Goal: Task Accomplishment & Management: Manage account settings

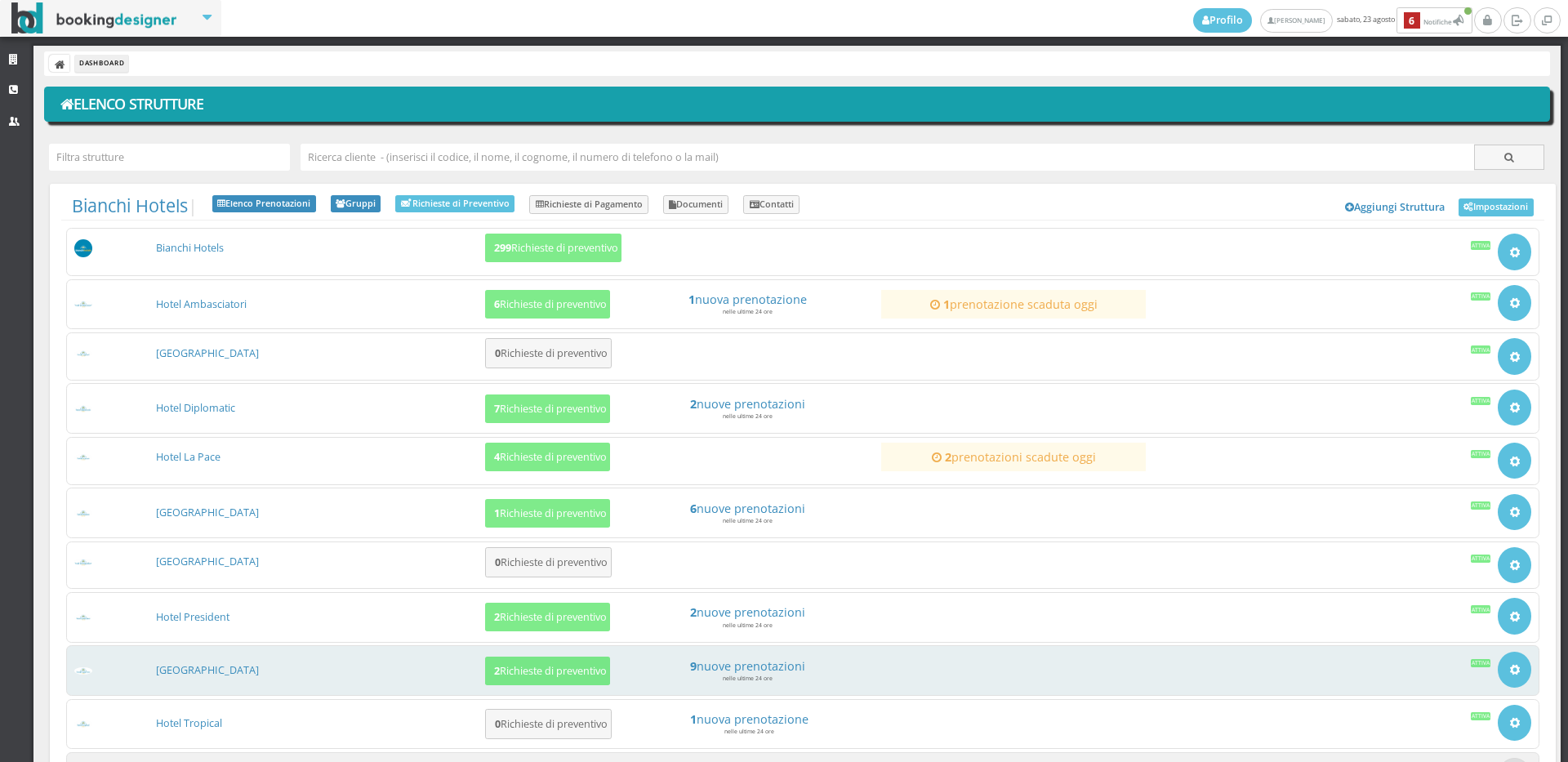
click at [223, 678] on h3 "[GEOGRAPHIC_DATA]" at bounding box center [316, 670] width 335 height 14
click at [223, 669] on link "[GEOGRAPHIC_DATA]" at bounding box center [207, 670] width 103 height 13
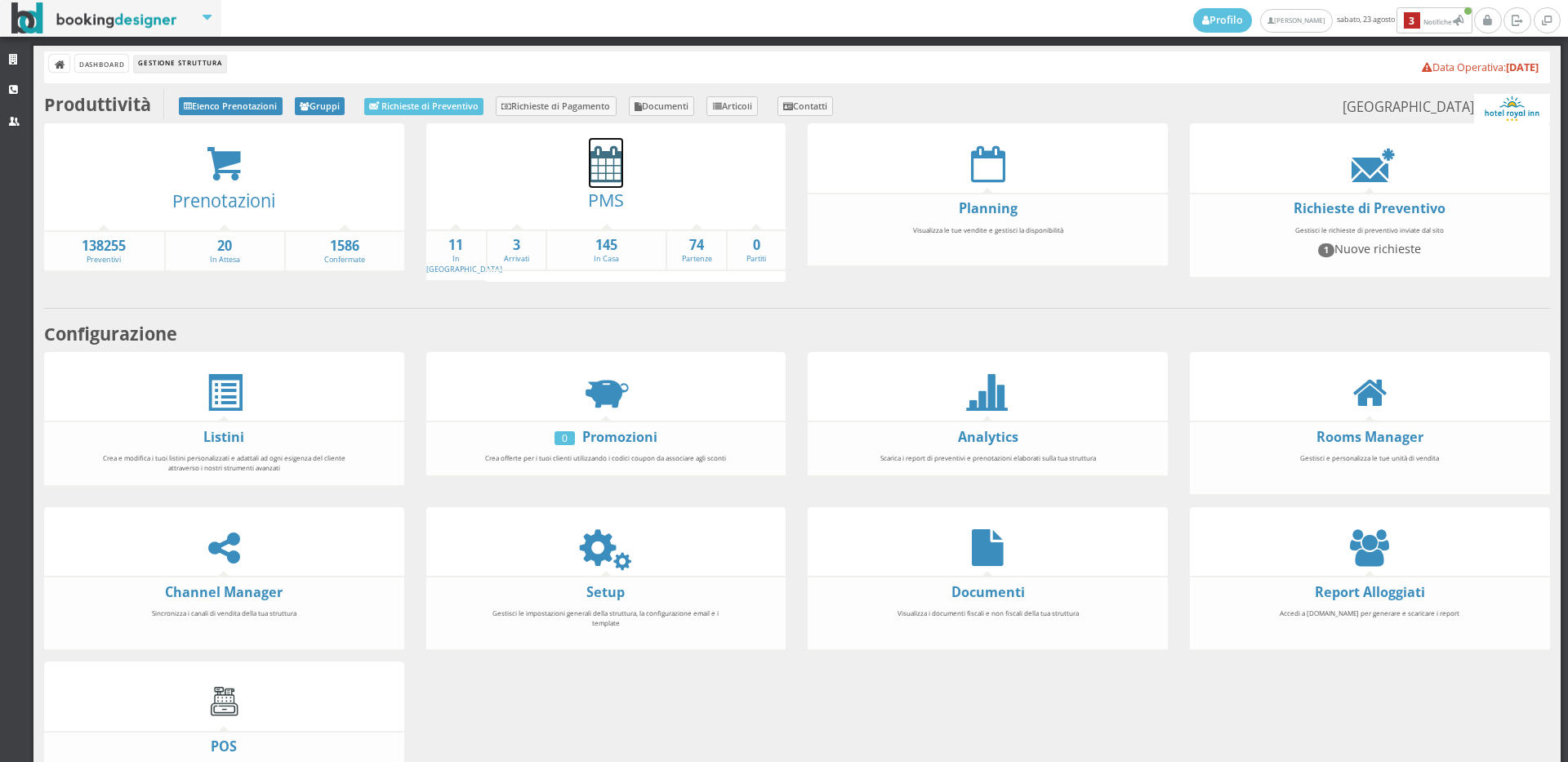
click at [595, 172] on icon at bounding box center [606, 164] width 35 height 37
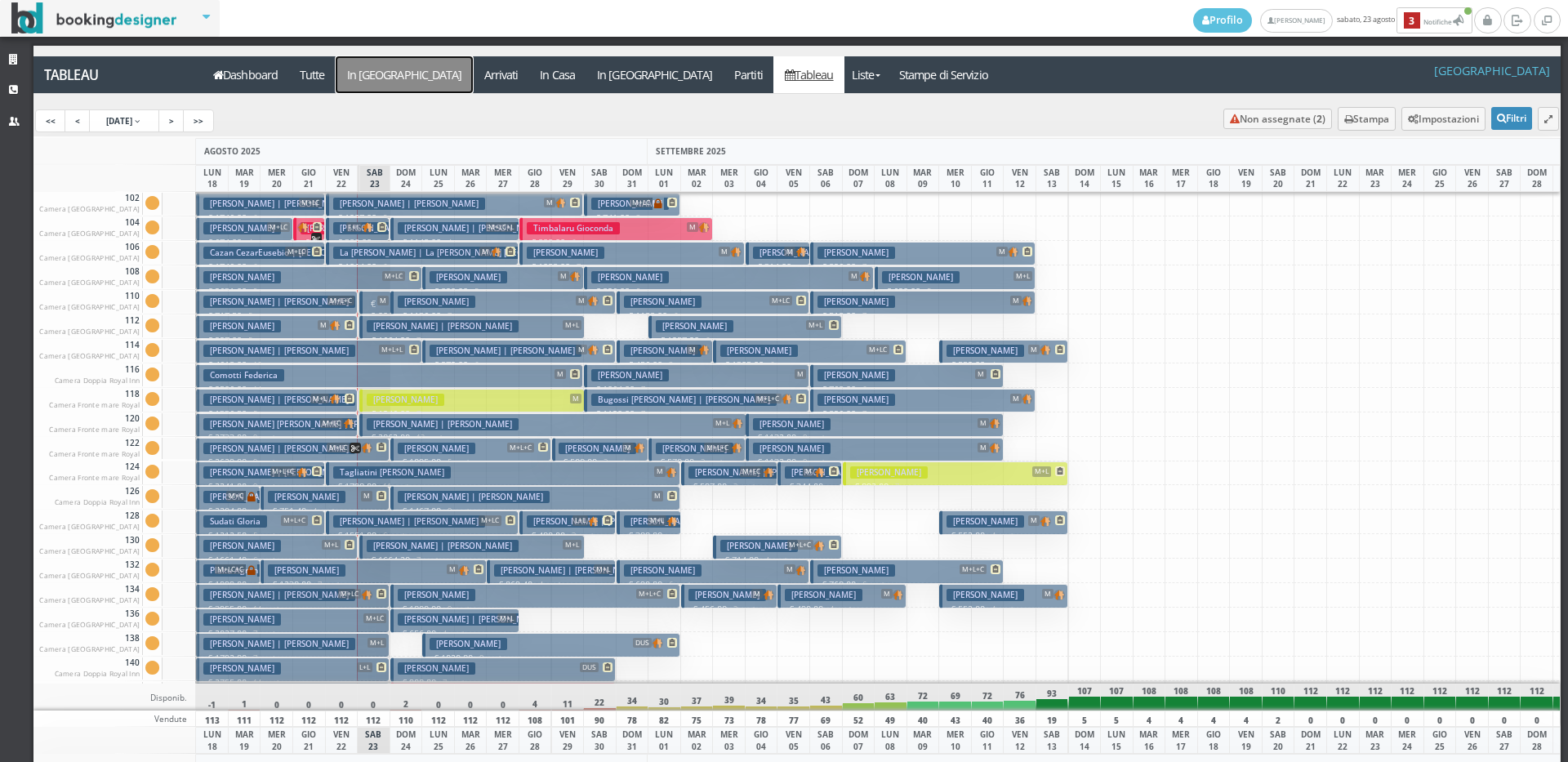
click at [388, 74] on a=pms-arrival-reservations"] "In Arrivo" at bounding box center [404, 75] width 138 height 37
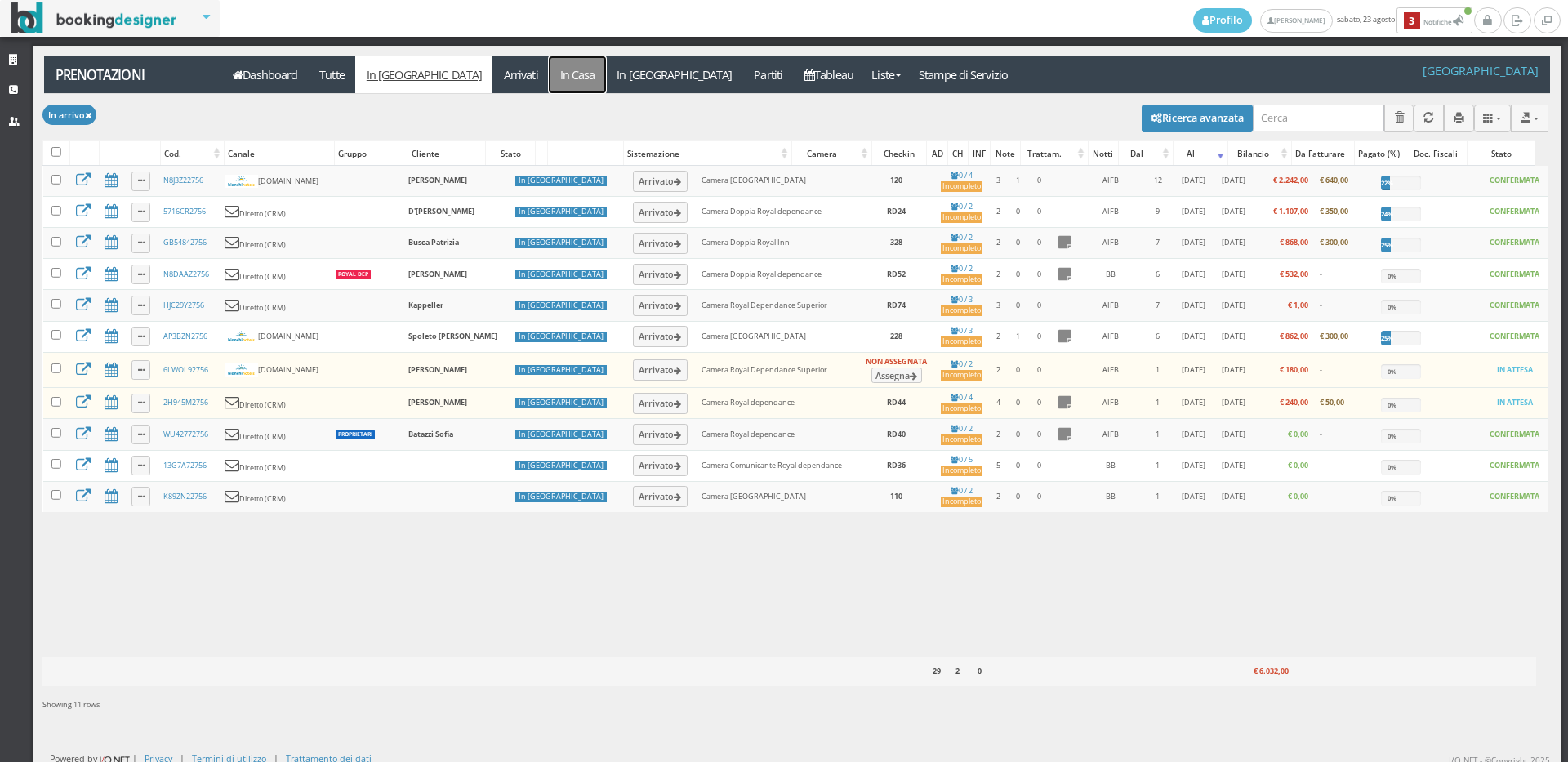
click at [549, 76] on link "In Casa" at bounding box center [577, 75] width 57 height 37
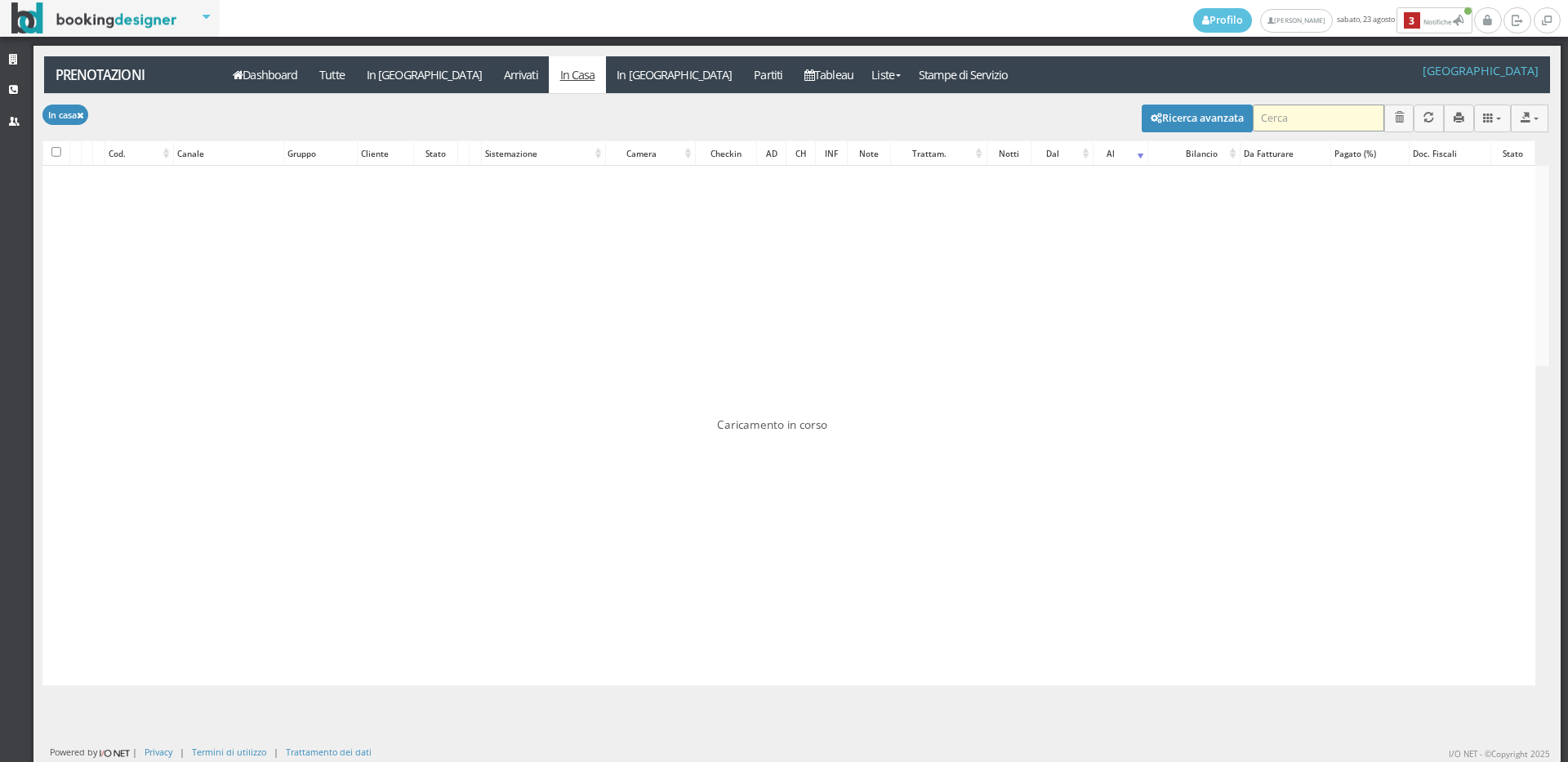
click at [1290, 112] on input "search" at bounding box center [1318, 118] width 132 height 27
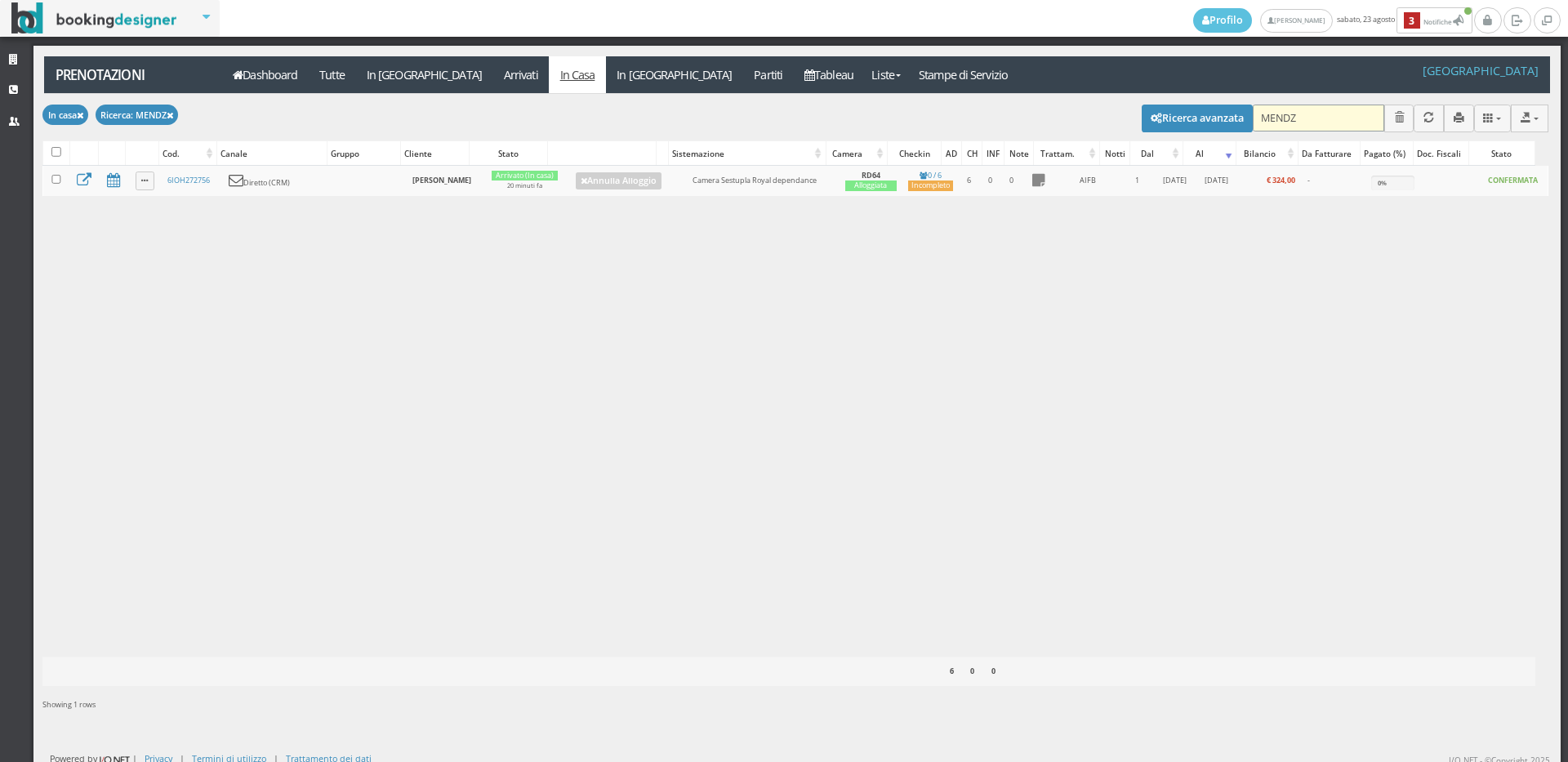
type input "MENDZA"
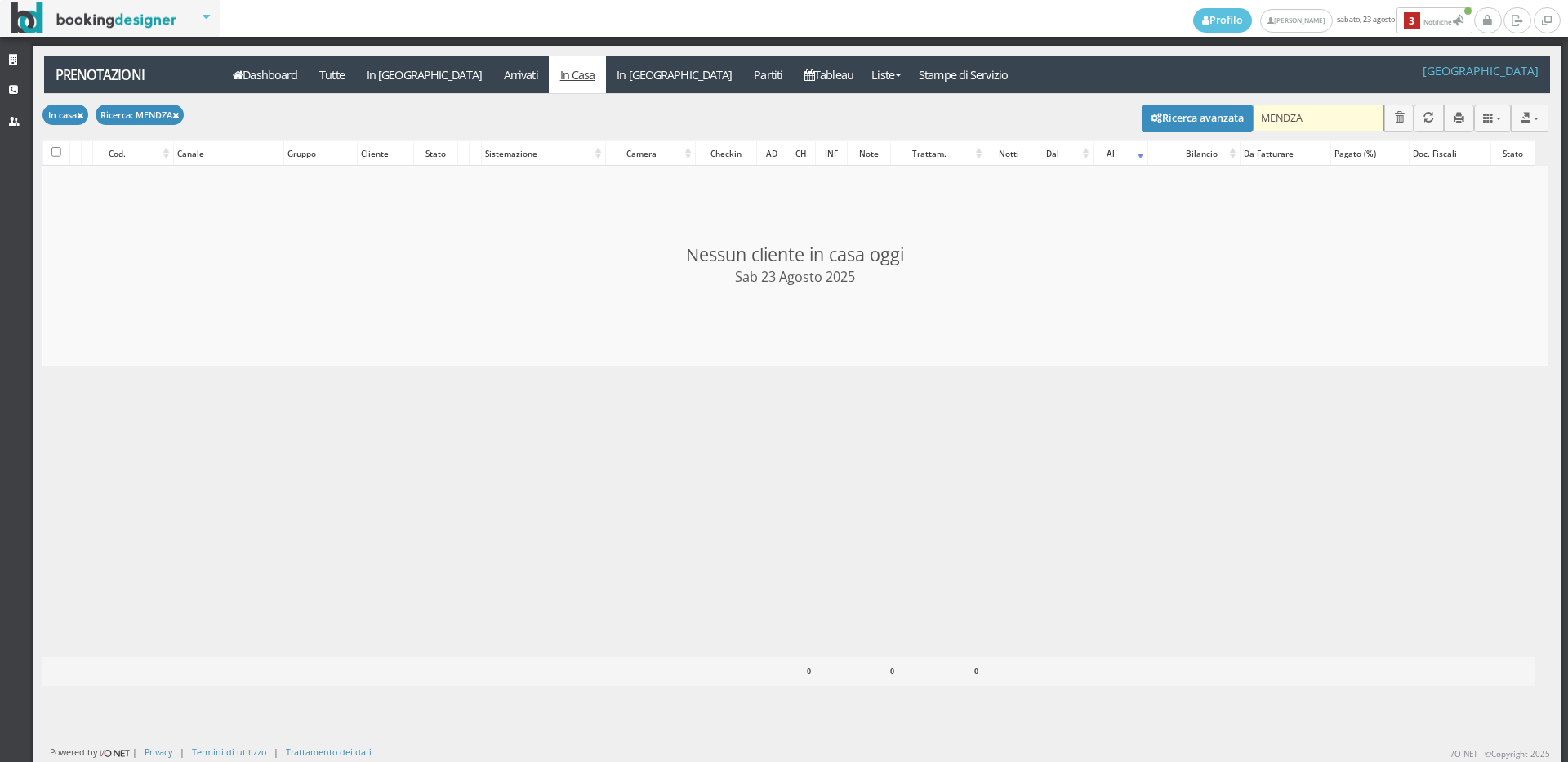
checkbox input "false"
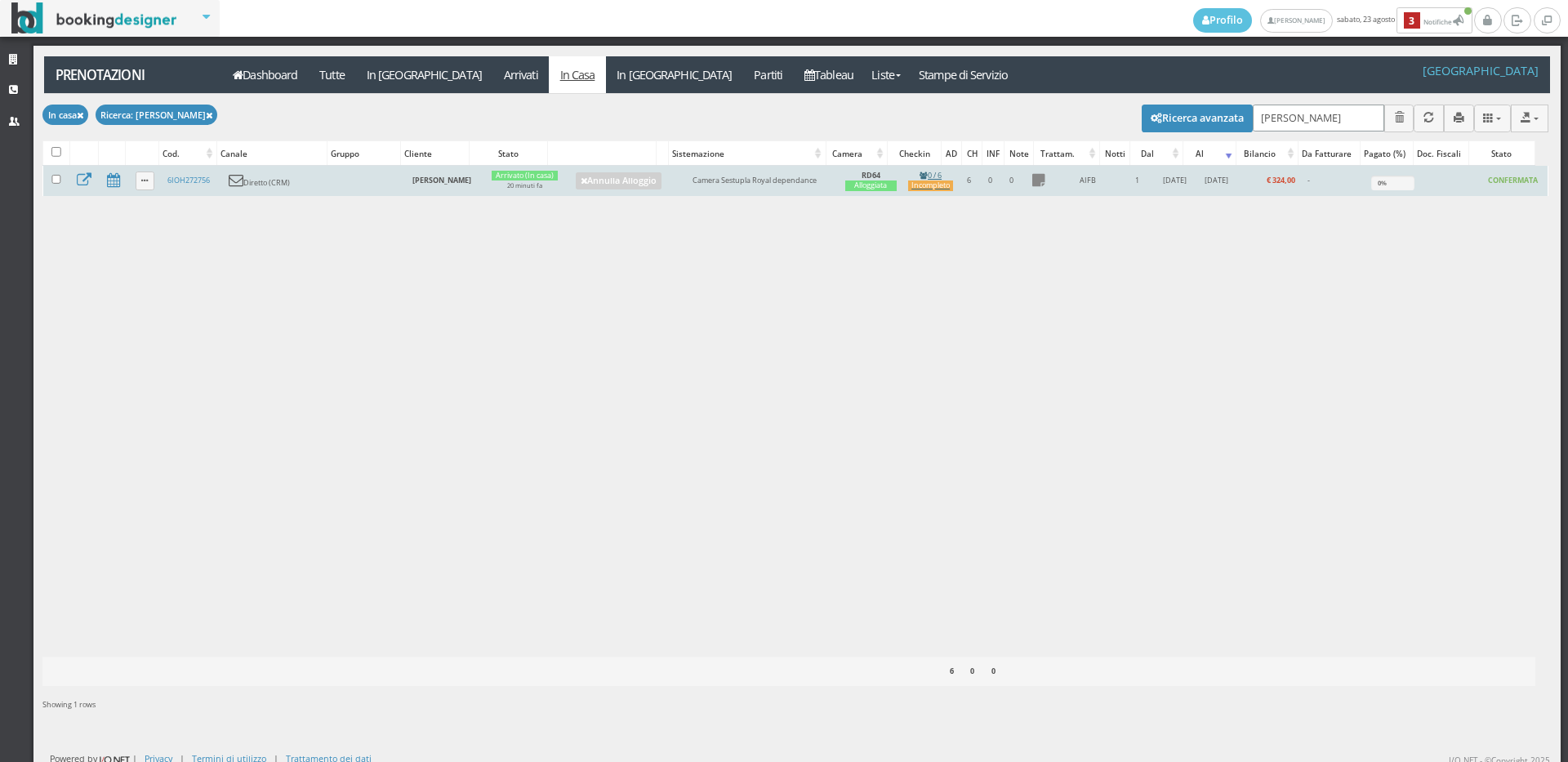
type input "MENDOZA"
click at [925, 181] on div "Incompleto" at bounding box center [930, 186] width 44 height 11
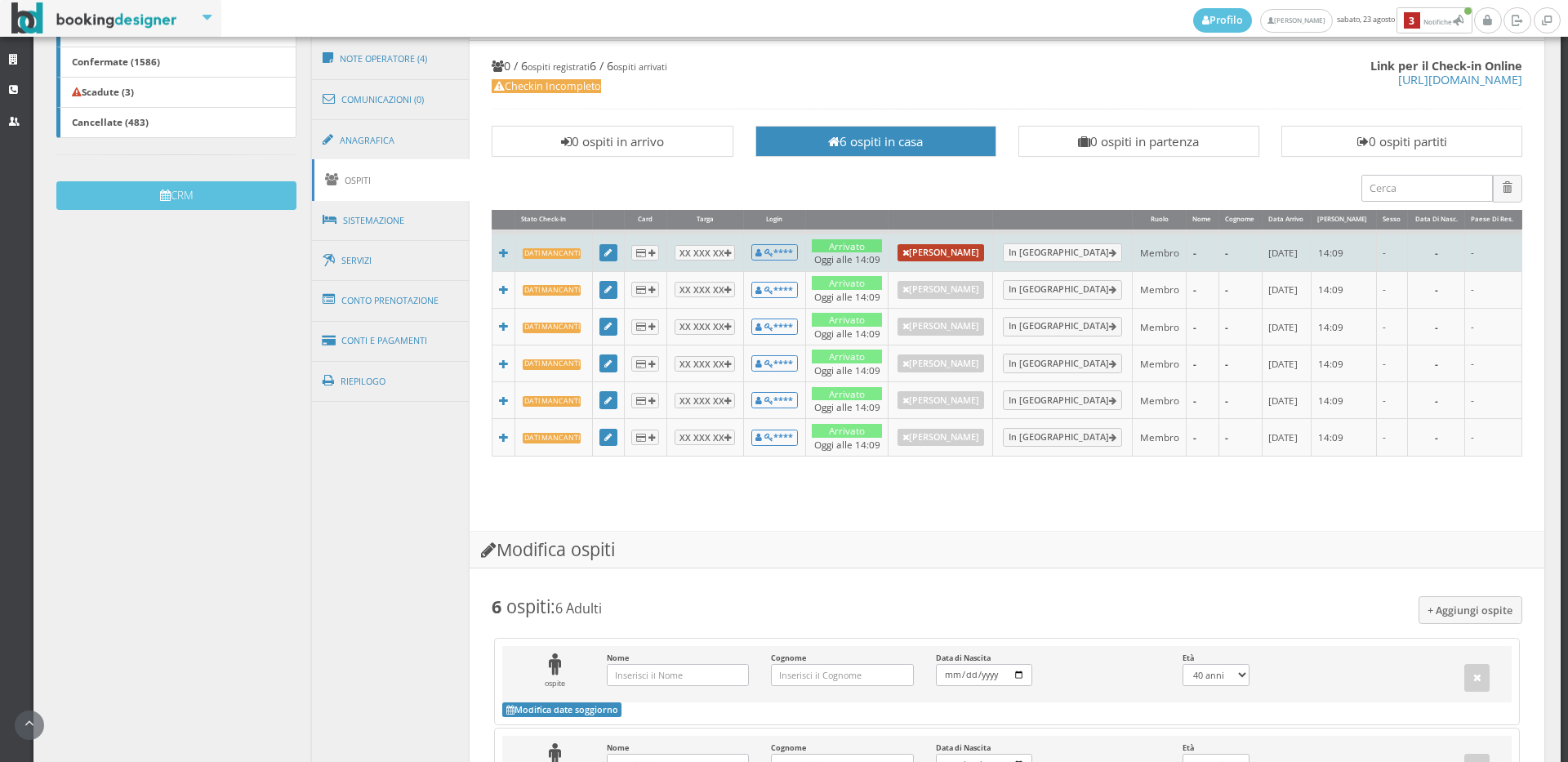
scroll to position [181, 0]
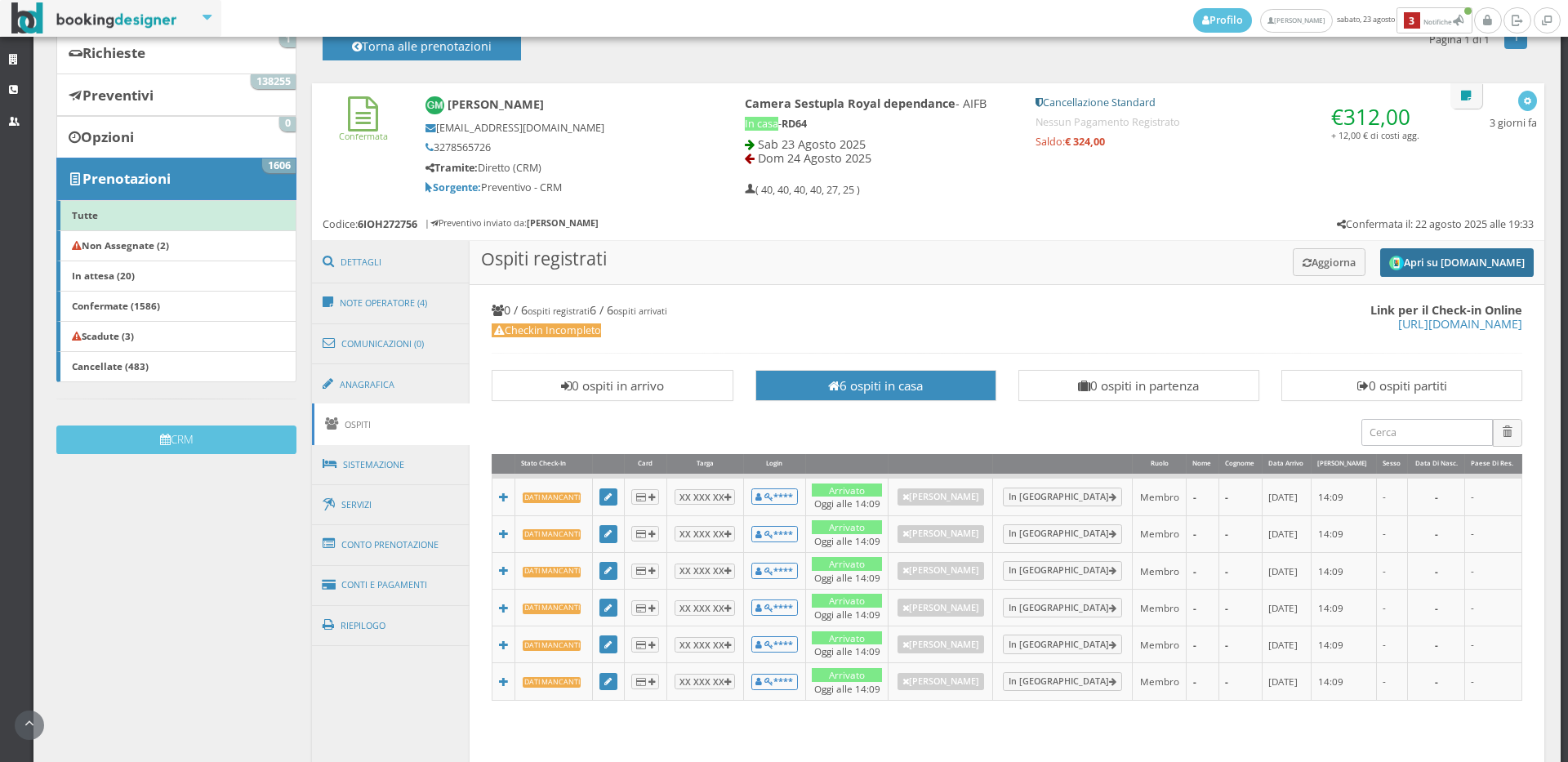
click at [1425, 267] on button "Apri su Online-Check.in" at bounding box center [1457, 263] width 154 height 29
click at [1329, 263] on button "Aggiorna" at bounding box center [1329, 262] width 73 height 27
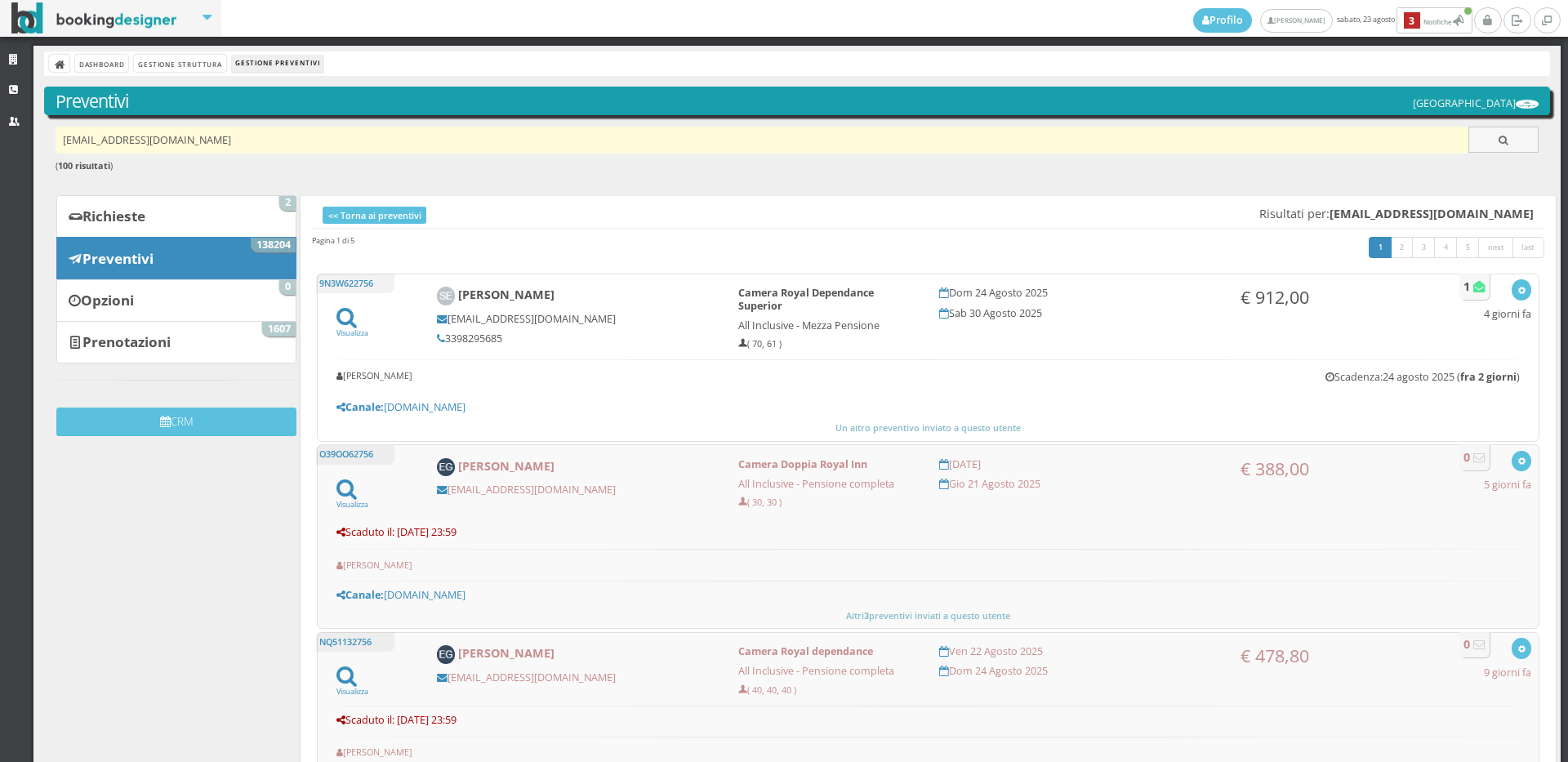
click at [202, 134] on input "marta@linea2.eu" at bounding box center [763, 140] width 1414 height 27
paste input "imperodifrancia@gmail.com"
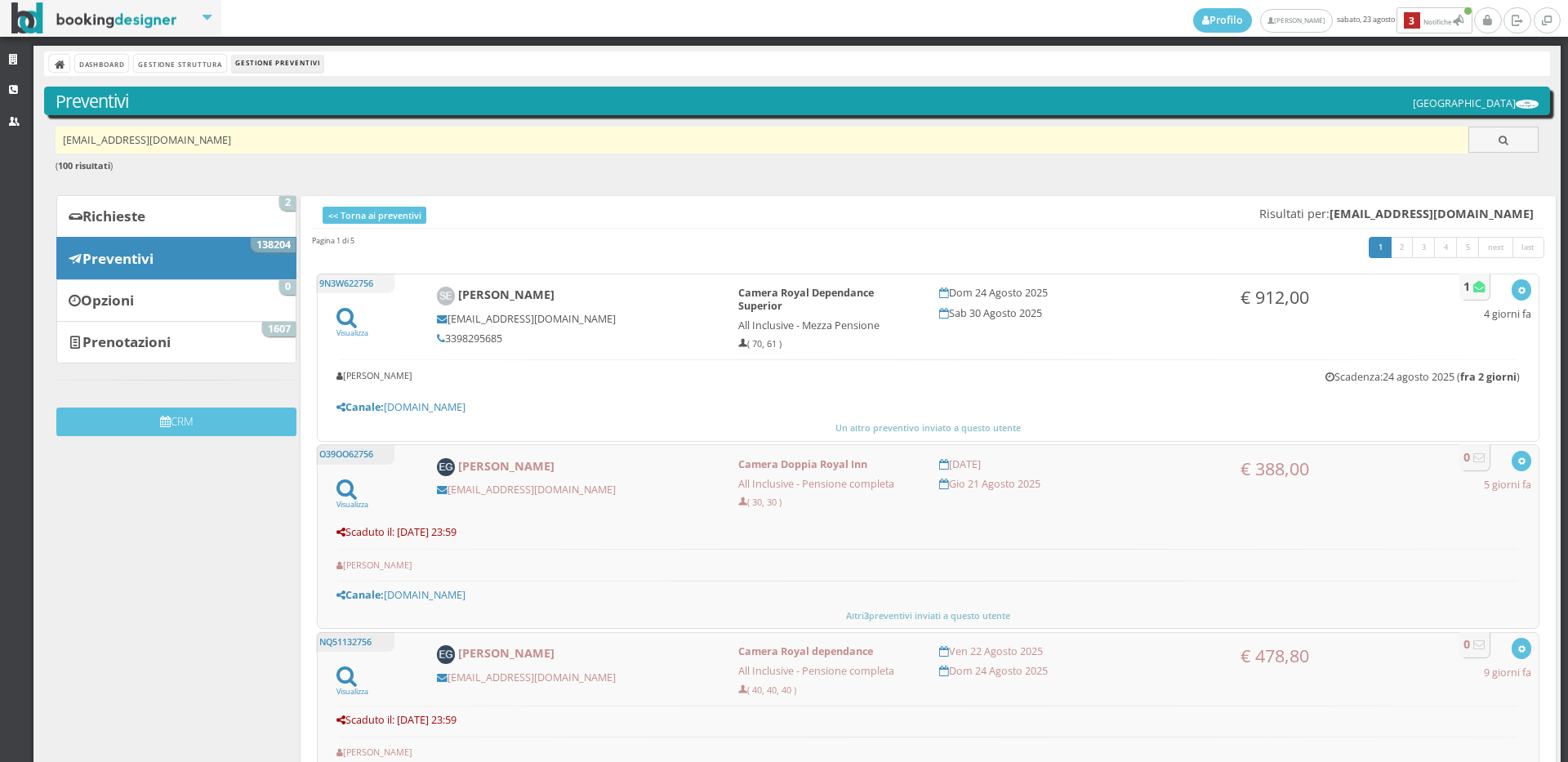
type input "imperodifrancia@gmail.com"
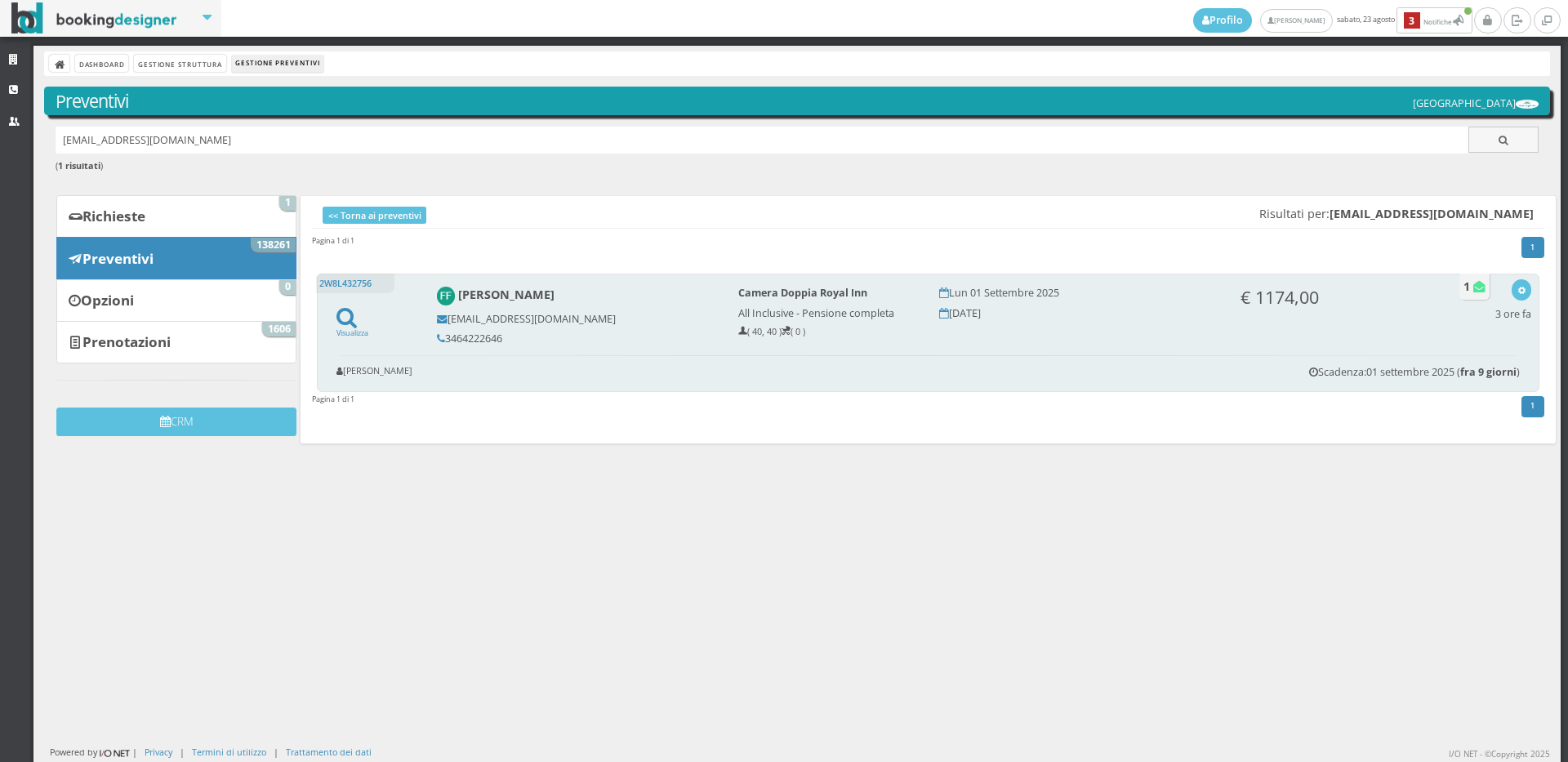
drag, startPoint x: 502, startPoint y: 338, endPoint x: 419, endPoint y: 337, distance: 83.0
click at [419, 337] on div "2W8L432756 Visualizza Fabio Fratus imperodifrancia@gmail.com 3464222646 Camera …" at bounding box center [927, 332] width 1223 height 118
click at [532, 336] on h5 "3464222646" at bounding box center [576, 339] width 279 height 13
drag, startPoint x: 508, startPoint y: 335, endPoint x: 442, endPoint y: 340, distance: 66.2
click at [442, 340] on h5 "3464222646" at bounding box center [576, 339] width 279 height 13
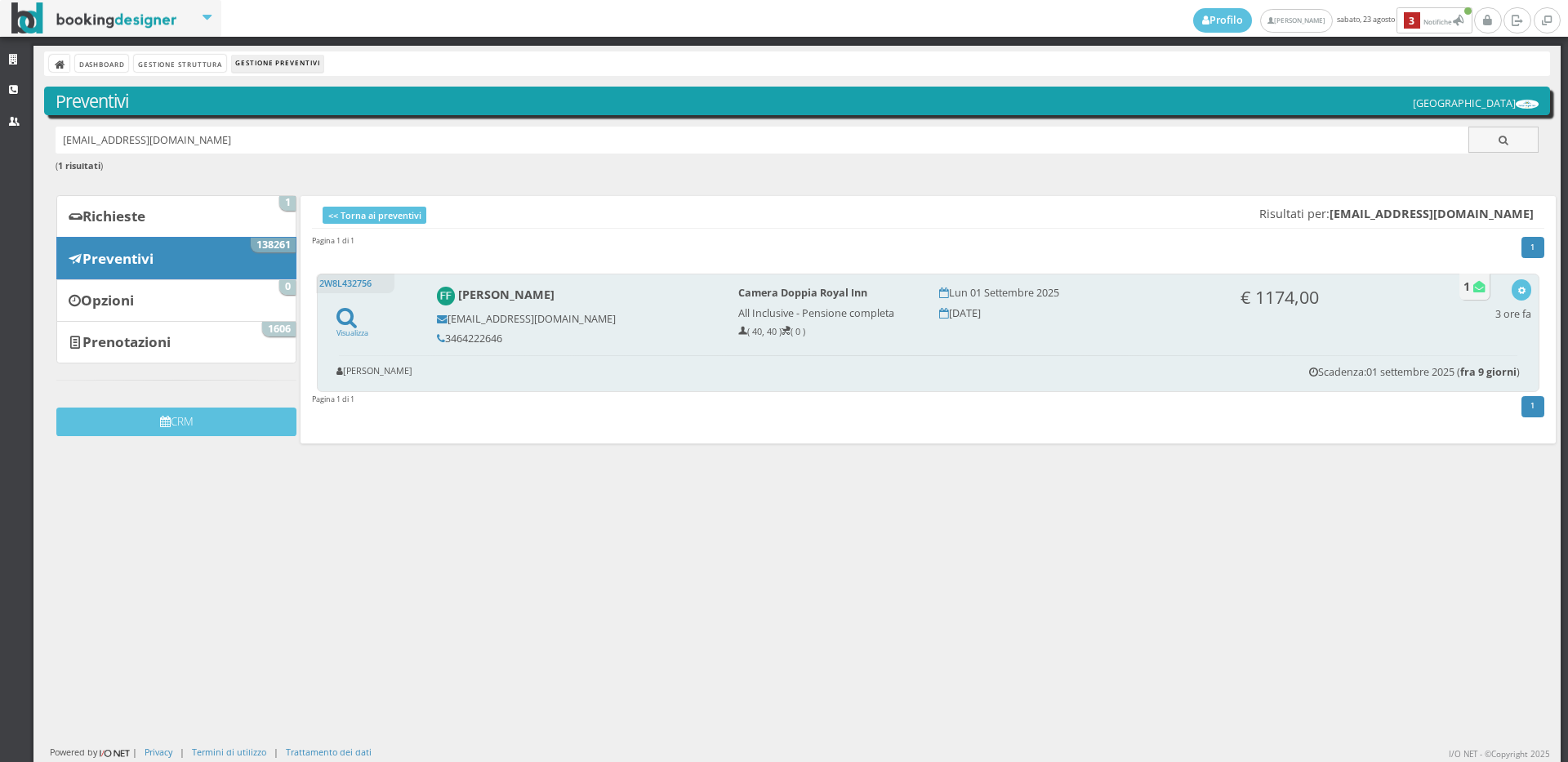
copy h5 "3464222646"
click at [1518, 292] on icon "button" at bounding box center [1522, 291] width 9 height 9
click at [1469, 376] on link "Visualizza sul sito" at bounding box center [1468, 369] width 127 height 19
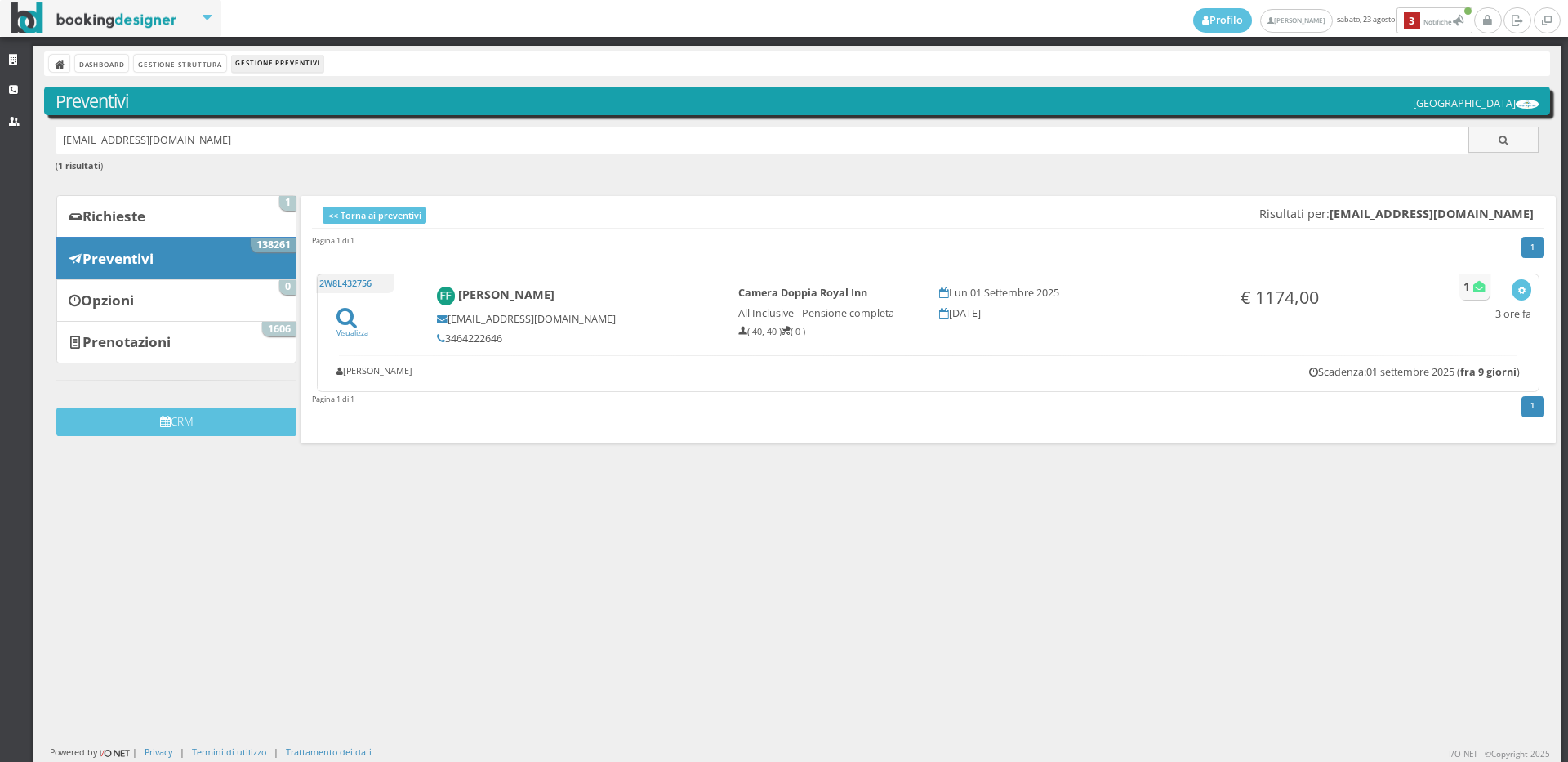
drag, startPoint x: 219, startPoint y: 140, endPoint x: 14, endPoint y: 154, distance: 205.5
click at [14, 154] on div "Strutture CRM Utenti Dashboard Gestione Struttura Gestione Preventivi Preventiv…" at bounding box center [784, 404] width 1568 height 717
type input "v"
paste input "flaviapalmerini91@gmail.com"
type input "flaviapalmerini91@gmail.com"
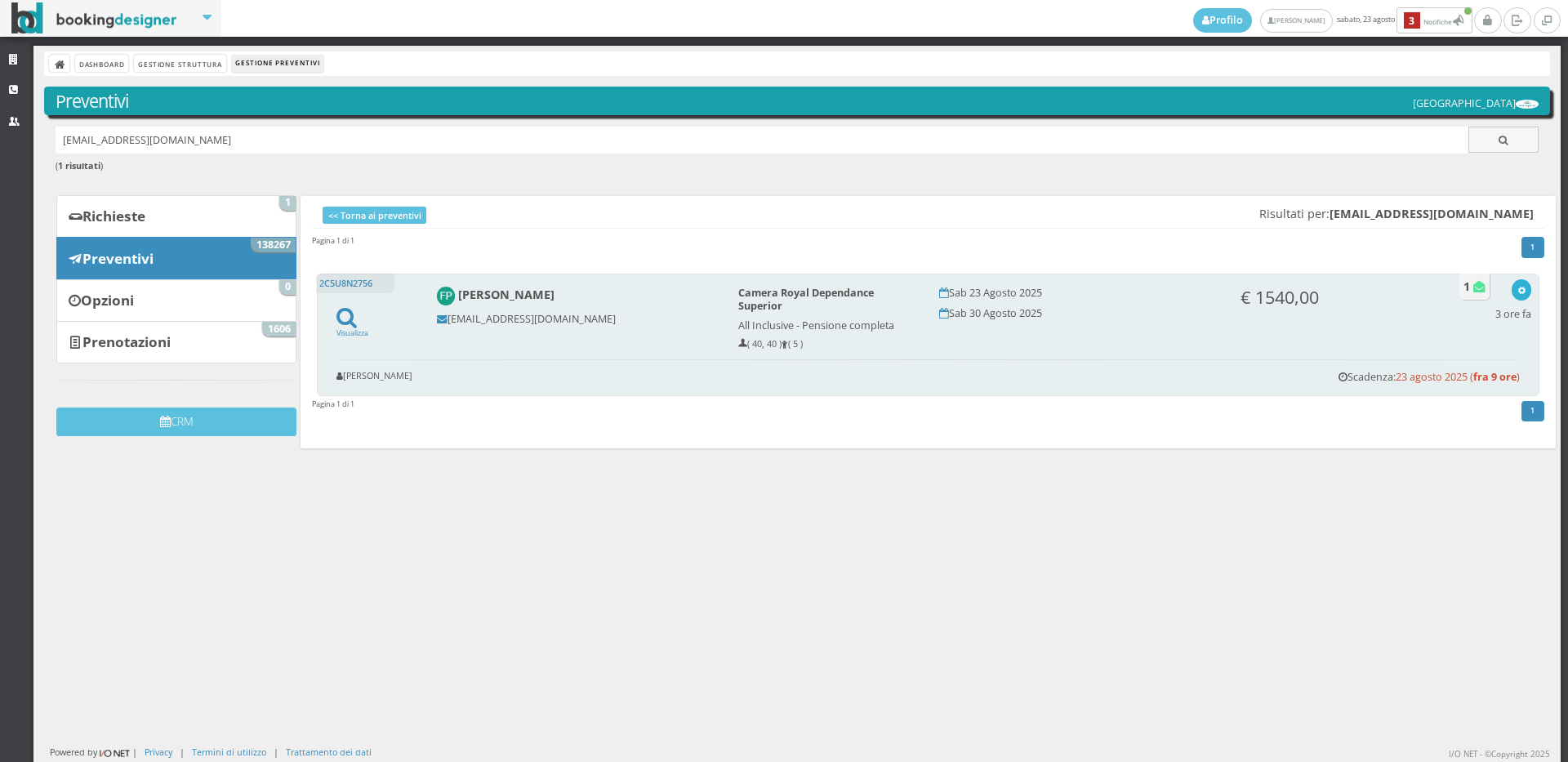
click at [1518, 291] on icon "button" at bounding box center [1522, 291] width 9 height 9
click at [1468, 371] on link "Visualizza sul sito" at bounding box center [1468, 369] width 127 height 19
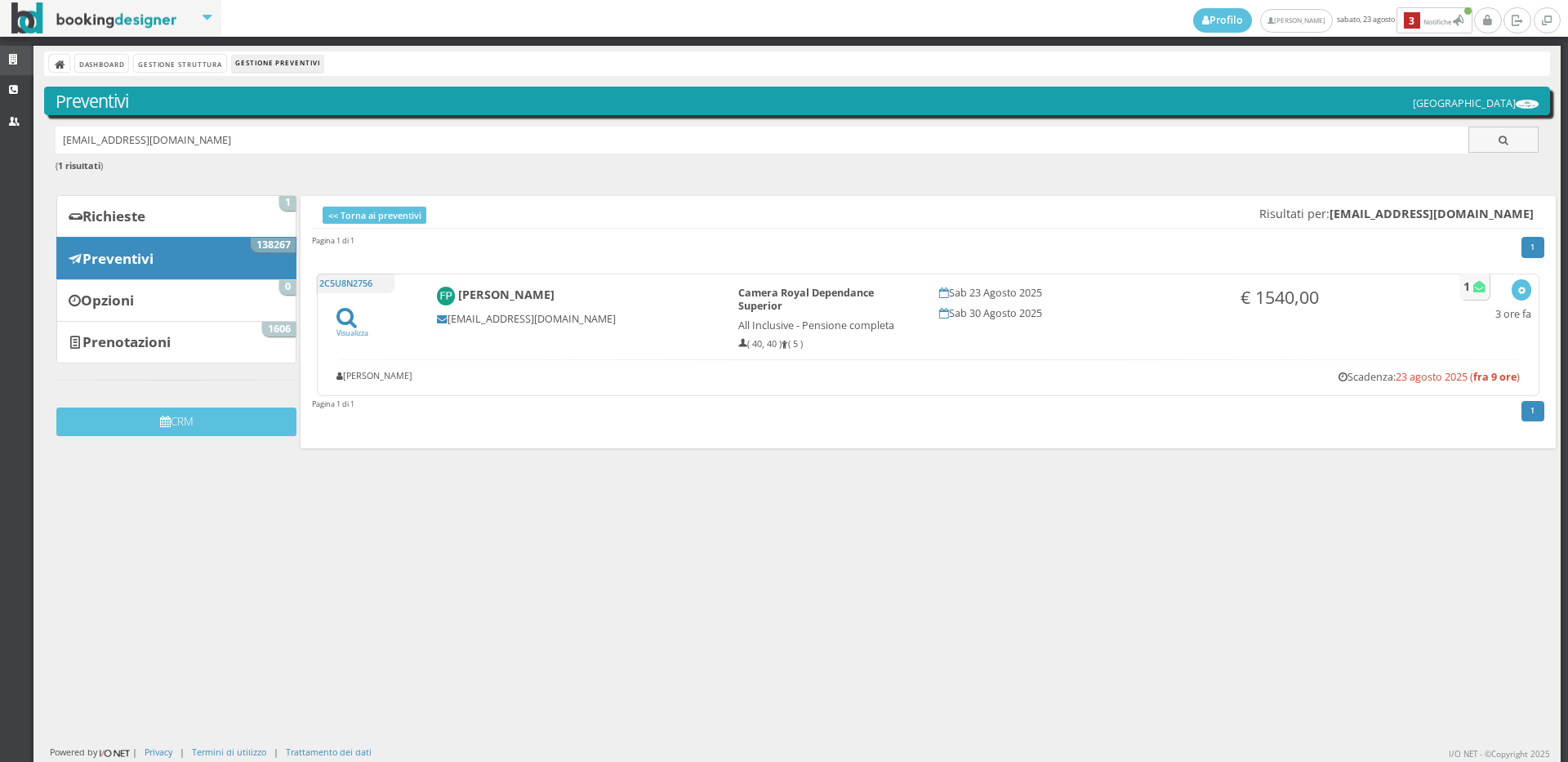
click at [13, 60] on icon at bounding box center [15, 60] width 13 height 11
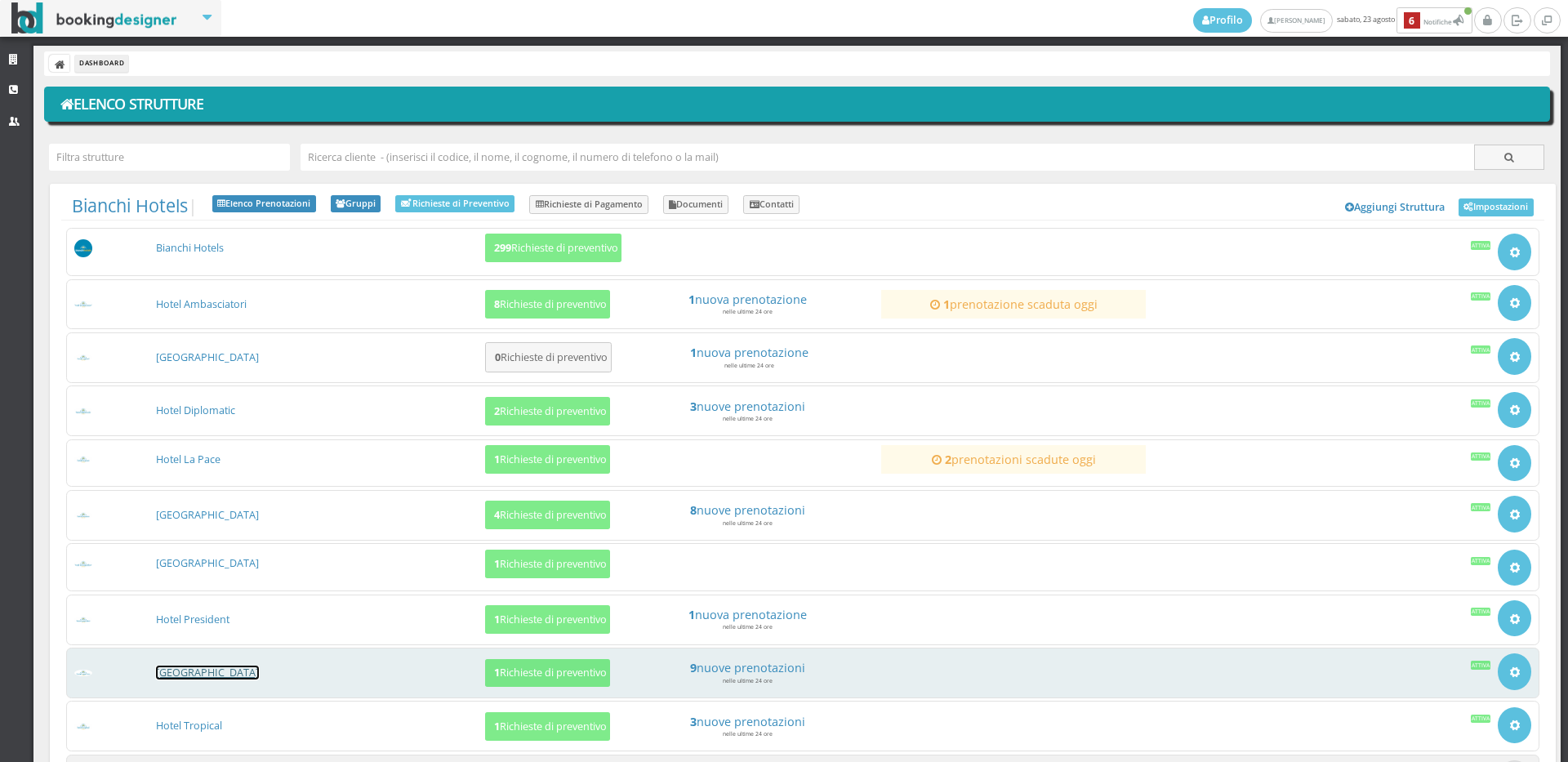
click at [205, 671] on link "[GEOGRAPHIC_DATA]" at bounding box center [207, 673] width 103 height 13
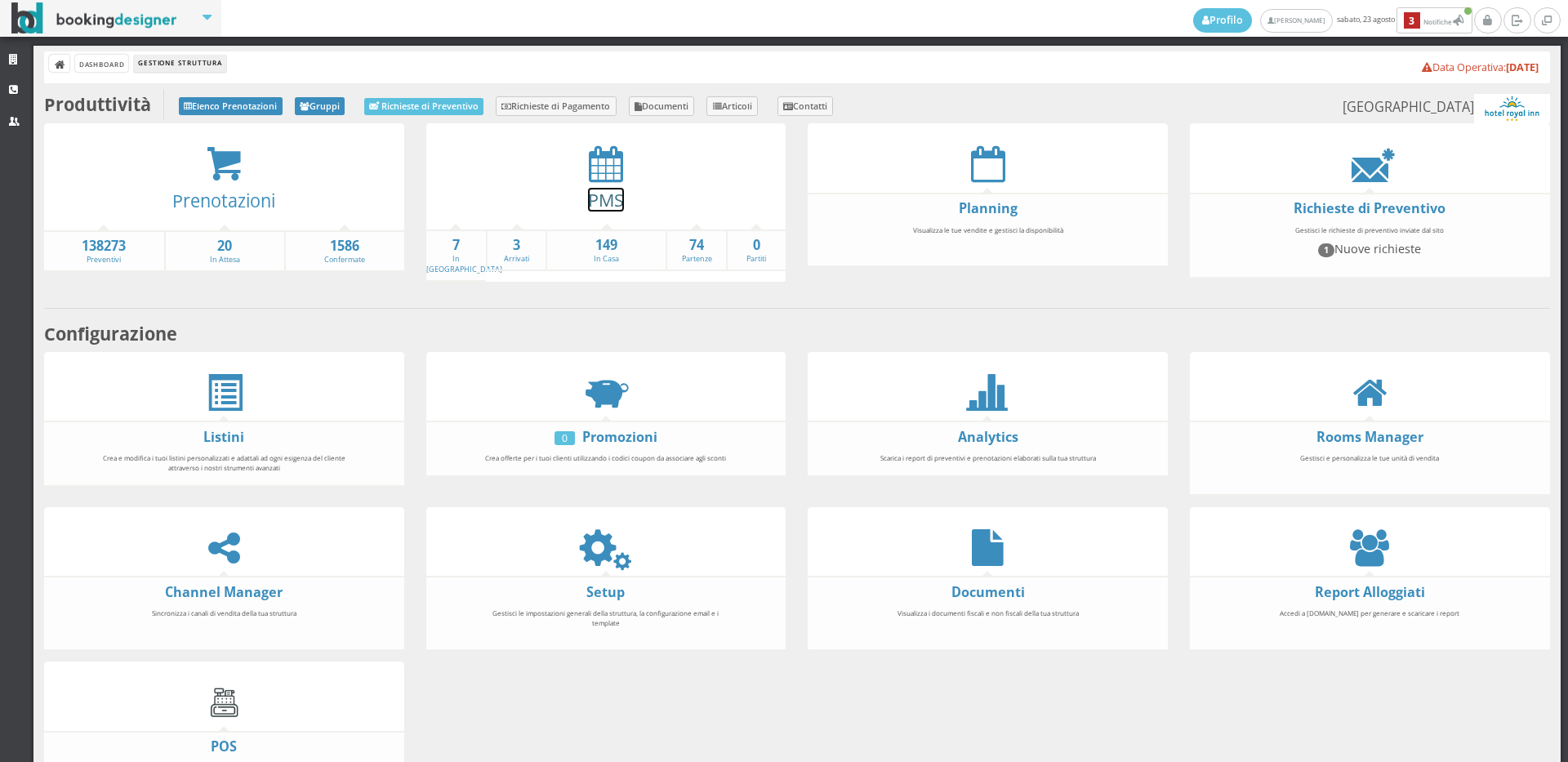
click at [597, 202] on link "PMS" at bounding box center [605, 199] width 36 height 24
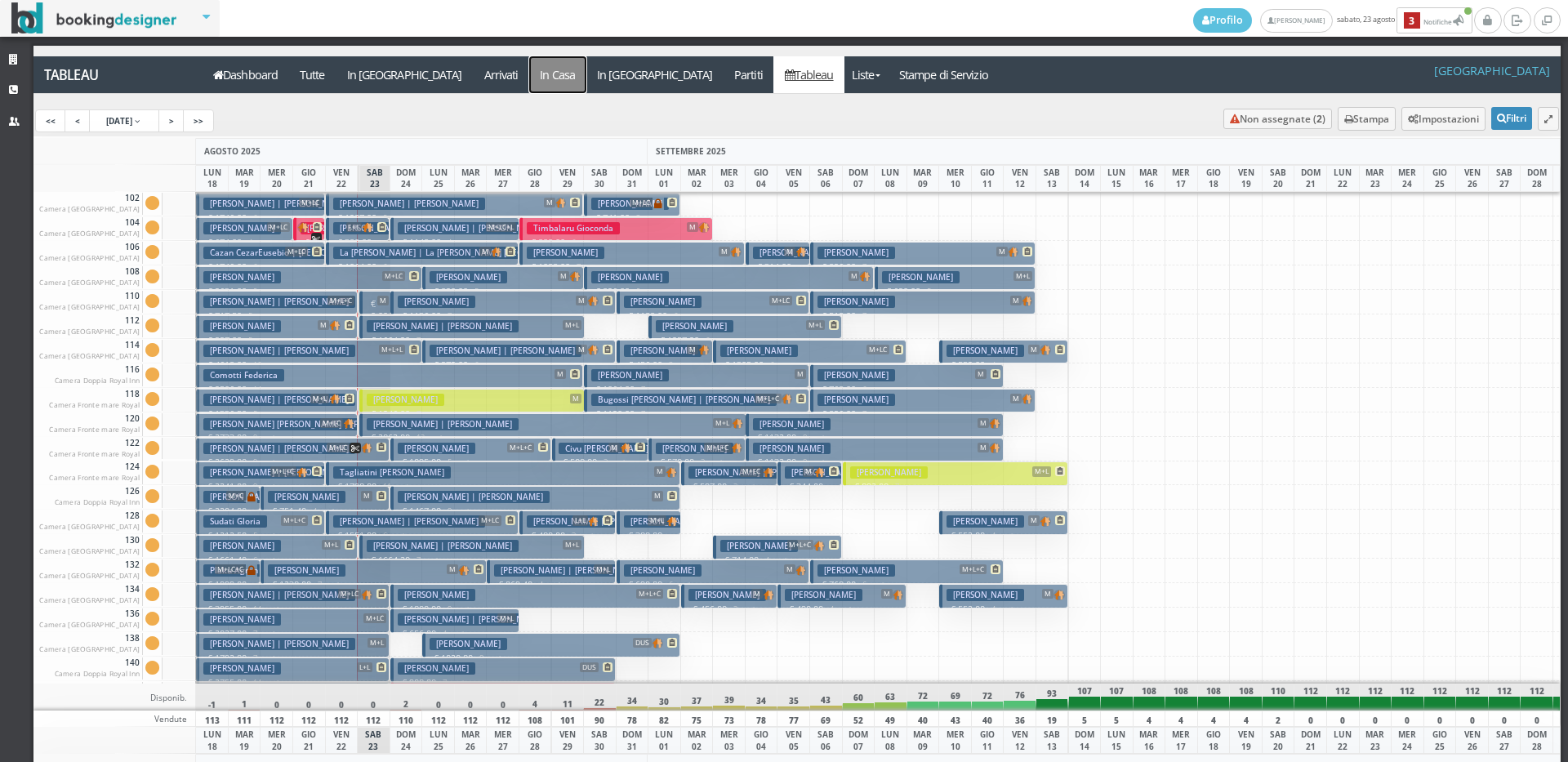
click at [529, 79] on a=pms-instay-reservations"] "In Casa" at bounding box center [557, 75] width 57 height 37
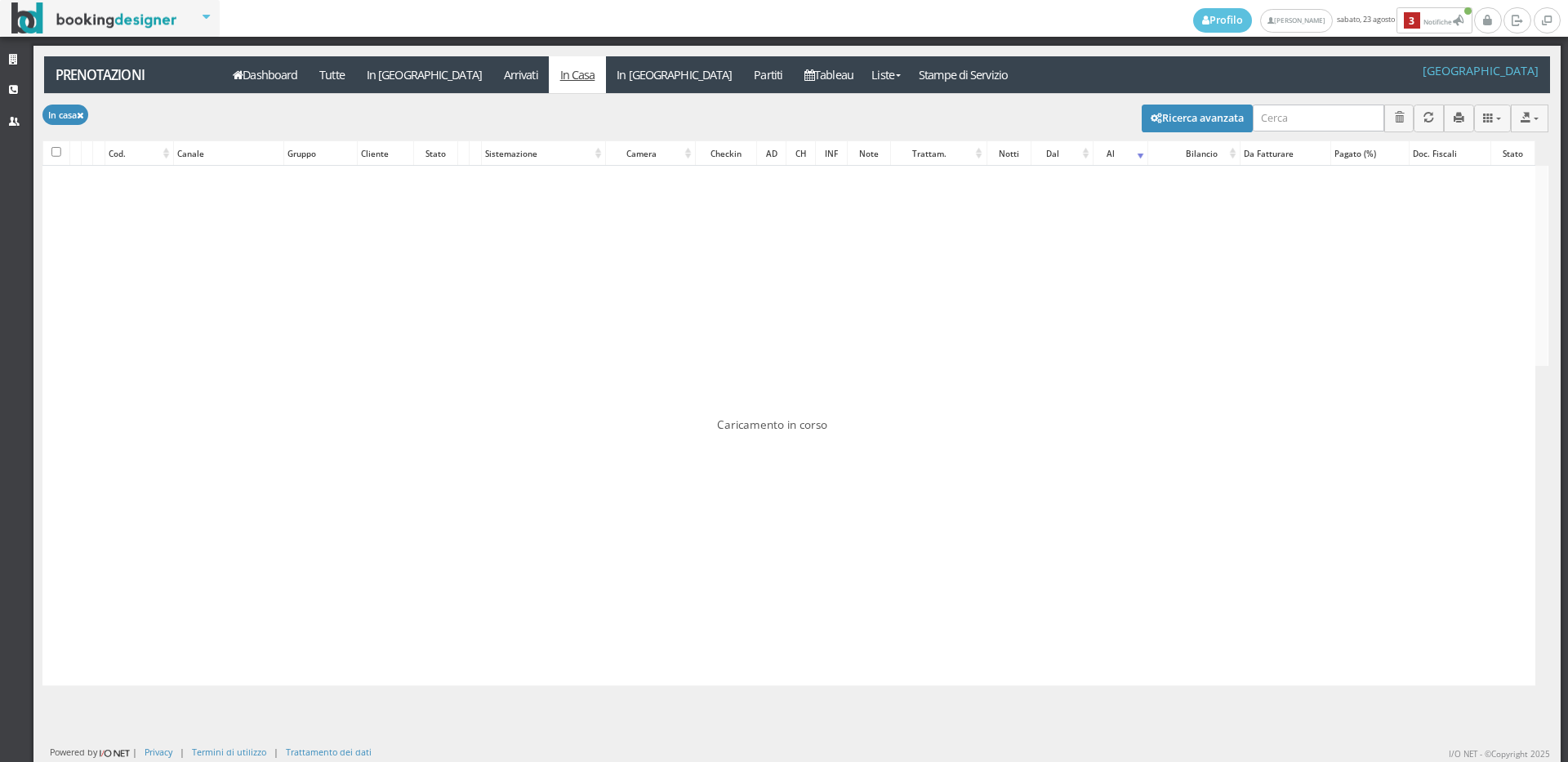
type input "[PERSON_NAME]"
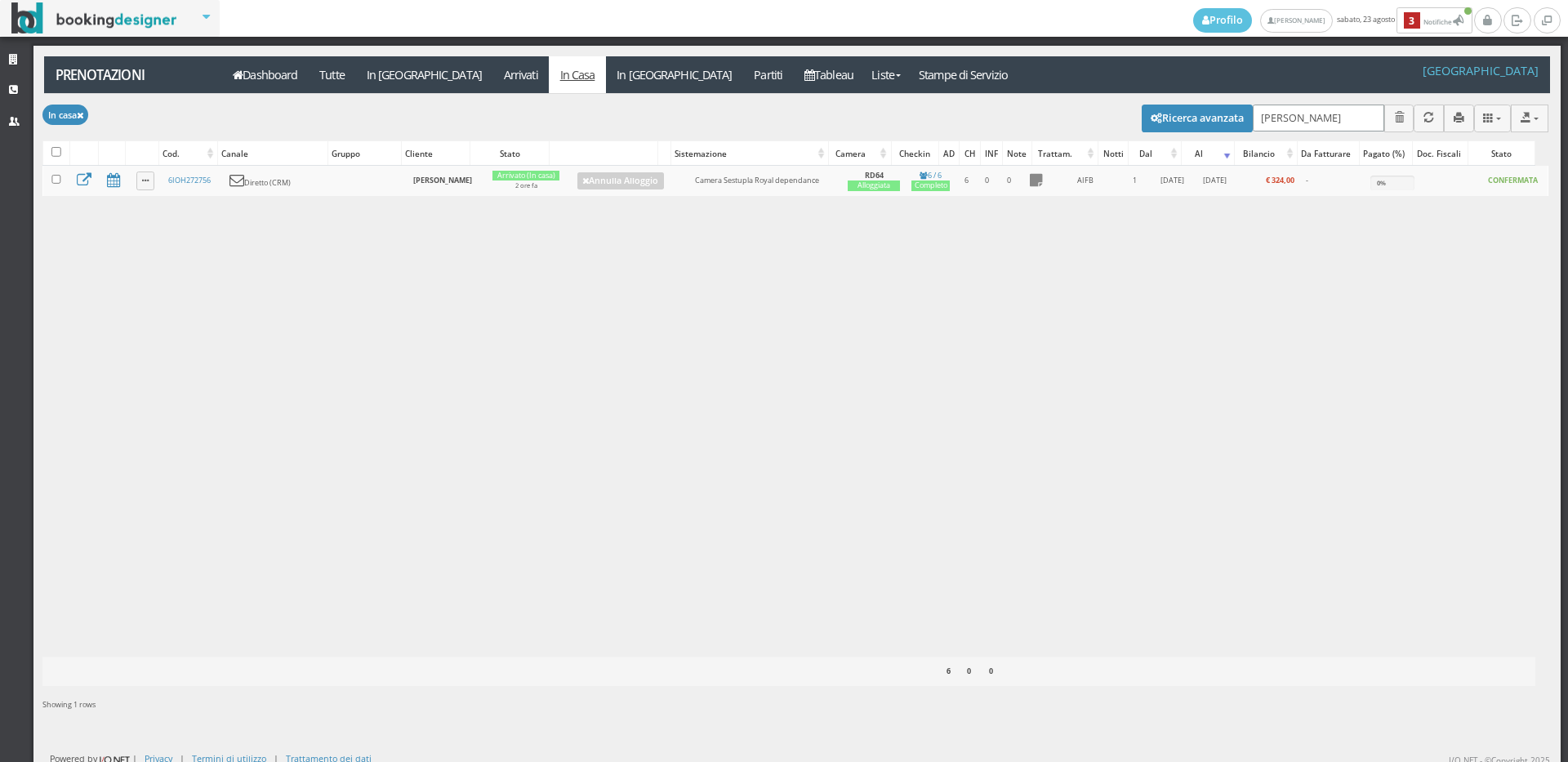
drag, startPoint x: 1307, startPoint y: 119, endPoint x: 1009, endPoint y: 129, distance: 298.2
click at [1011, 129] on div "Modifica selezionati: Segna come "Arrivato" Segna come "Alloggiato" Segna come …" at bounding box center [796, 117] width 1506 height 46
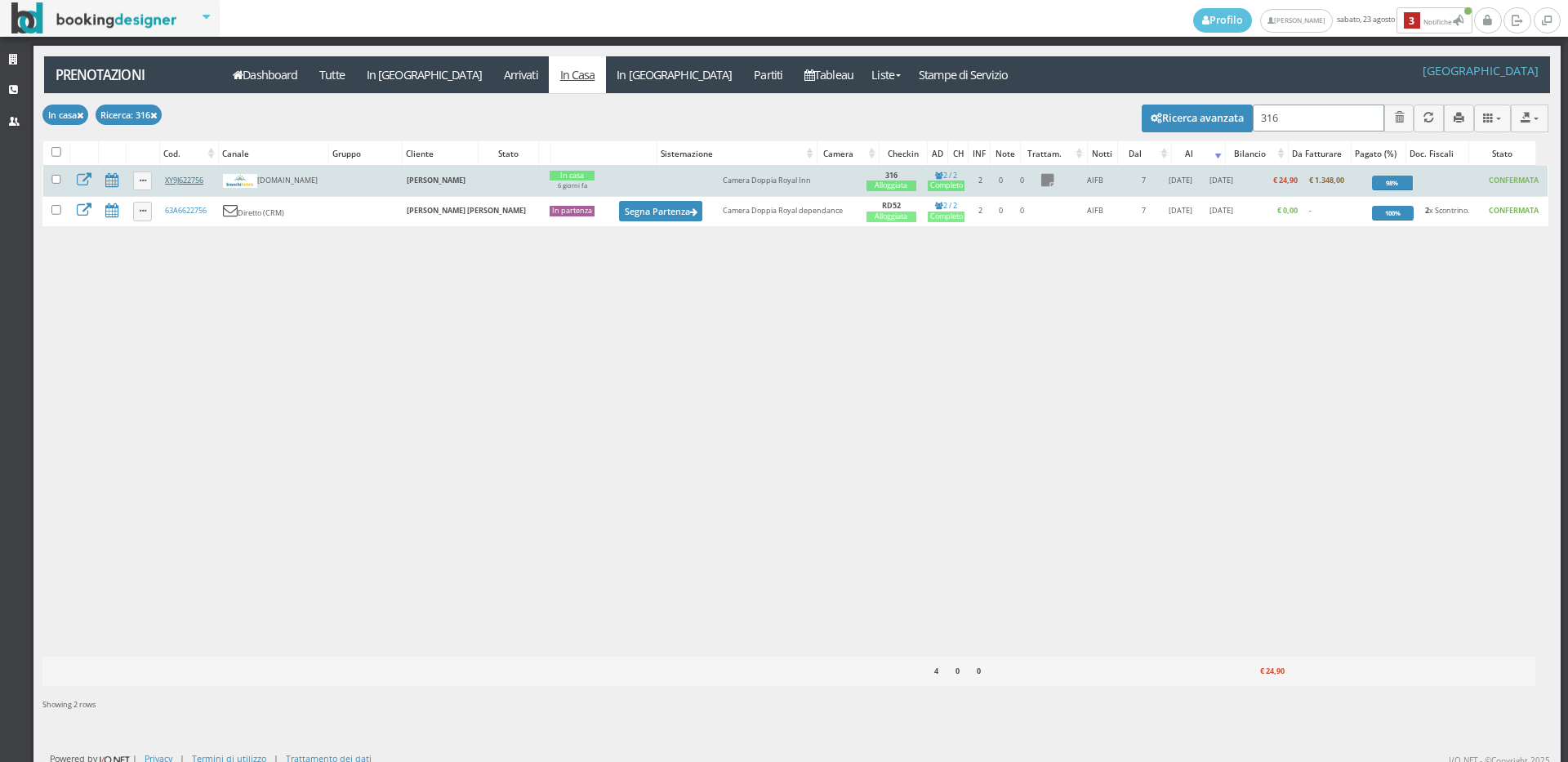
type input "316"
click at [188, 185] on link "XY9J622756" at bounding box center [185, 180] width 38 height 11
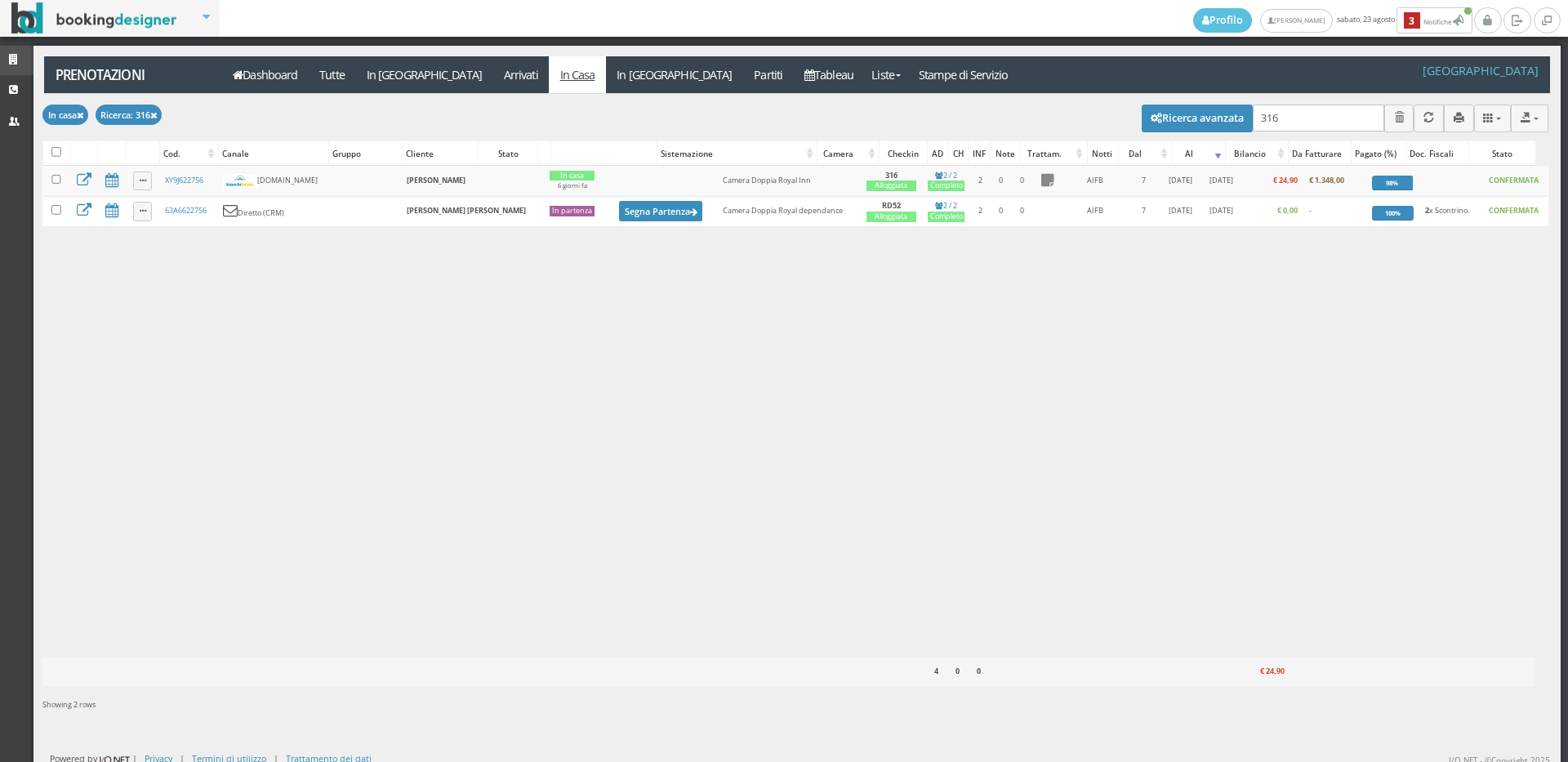
click at [10, 55] on icon at bounding box center [15, 60] width 13 height 11
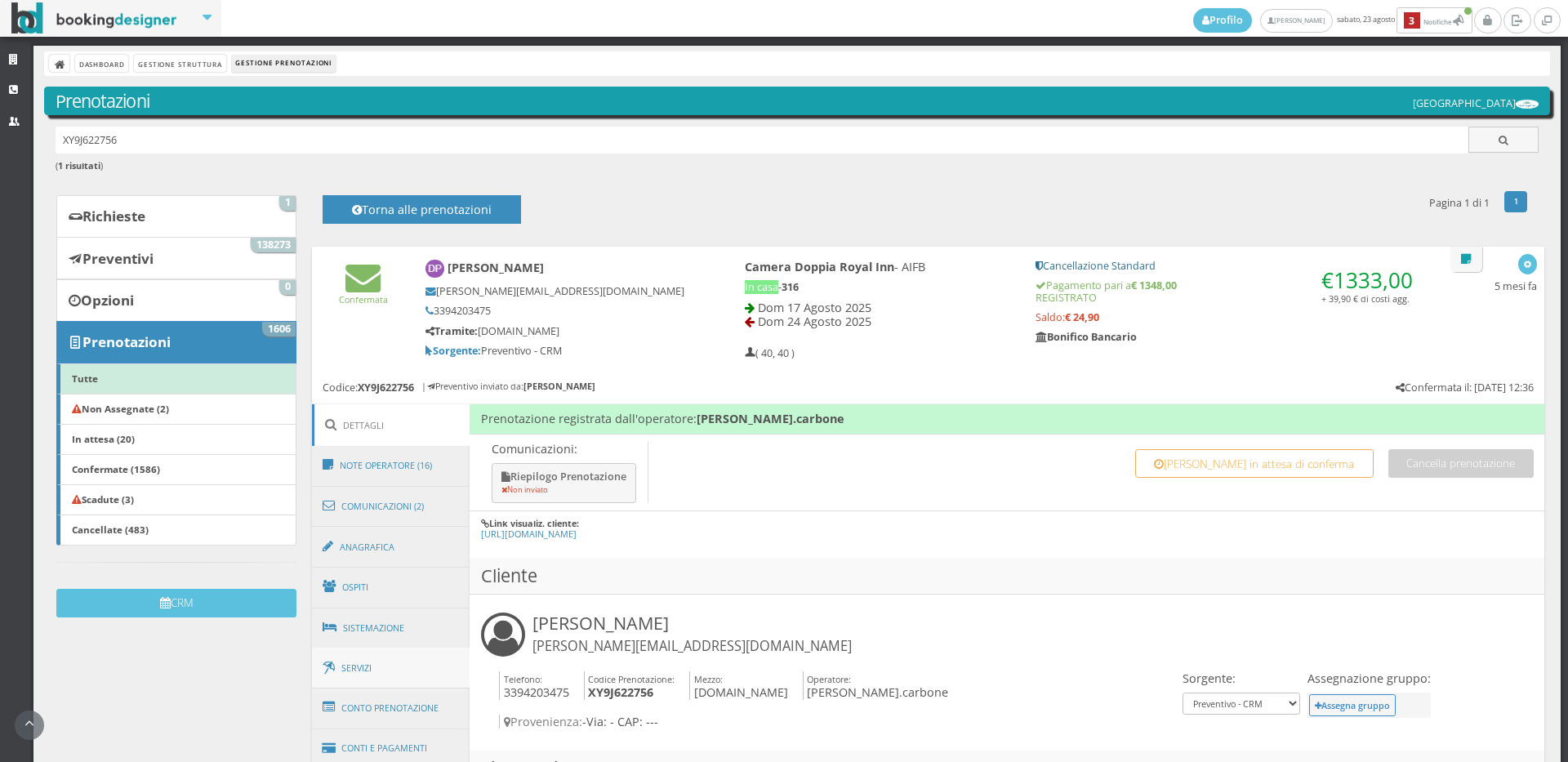
scroll to position [272, 0]
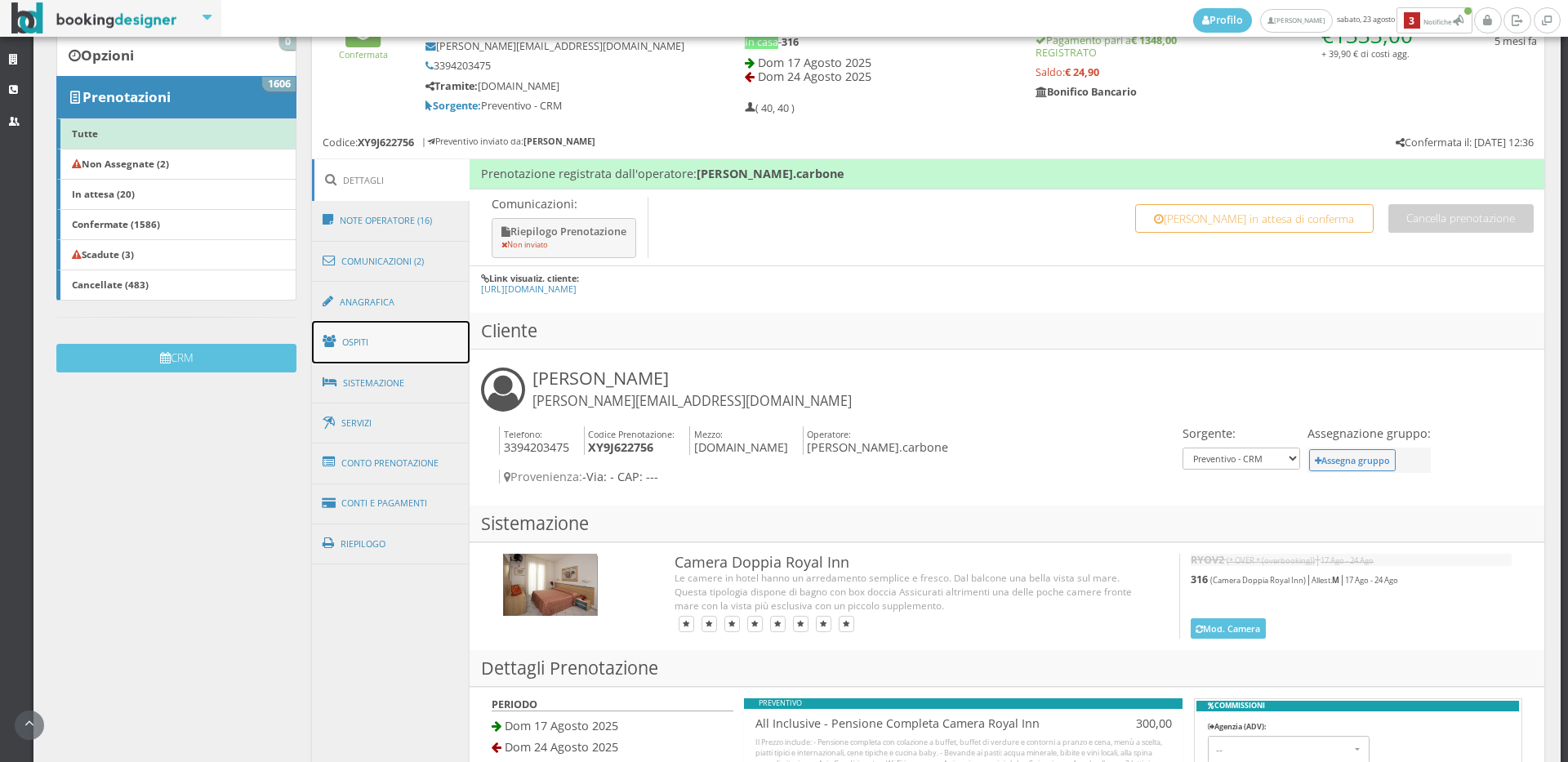
click at [385, 355] on link "Ospiti" at bounding box center [391, 343] width 159 height 42
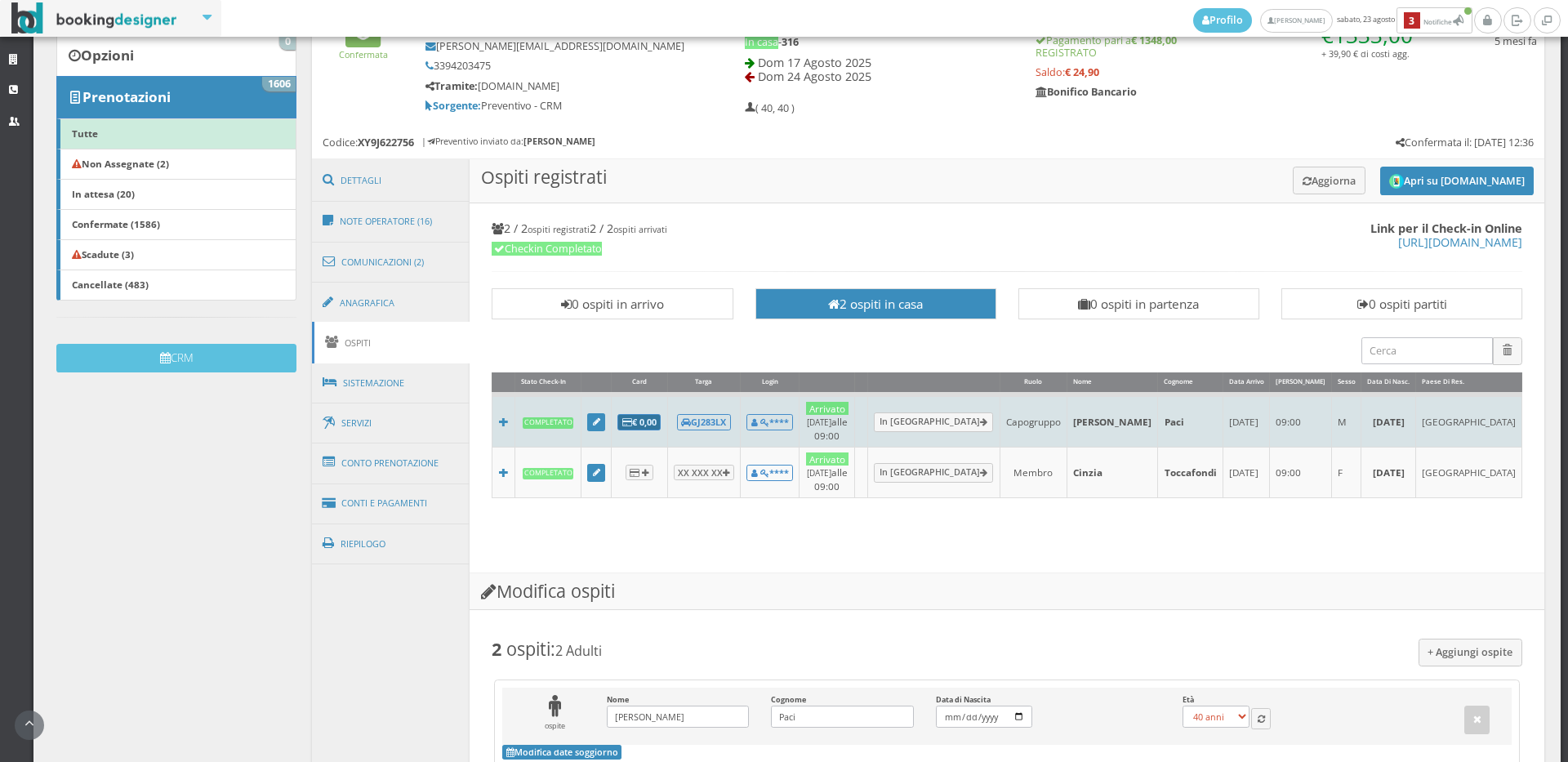
click at [646, 416] on b "€ 0,00" at bounding box center [640, 421] width 35 height 13
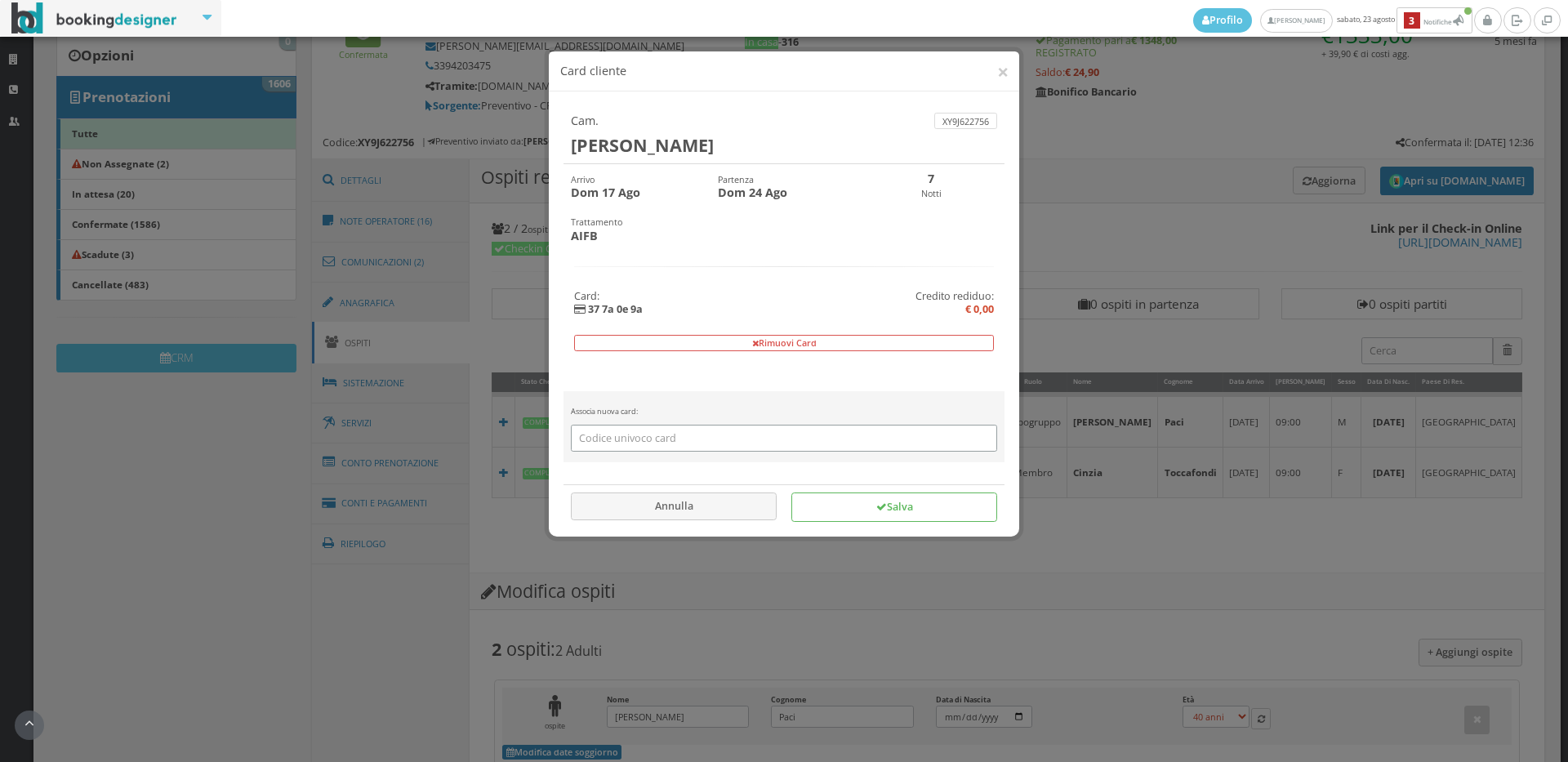
click at [736, 329] on form "Rimuovi Card" at bounding box center [784, 337] width 420 height 29
click at [736, 336] on button "Rimuovi Card" at bounding box center [784, 343] width 420 height 16
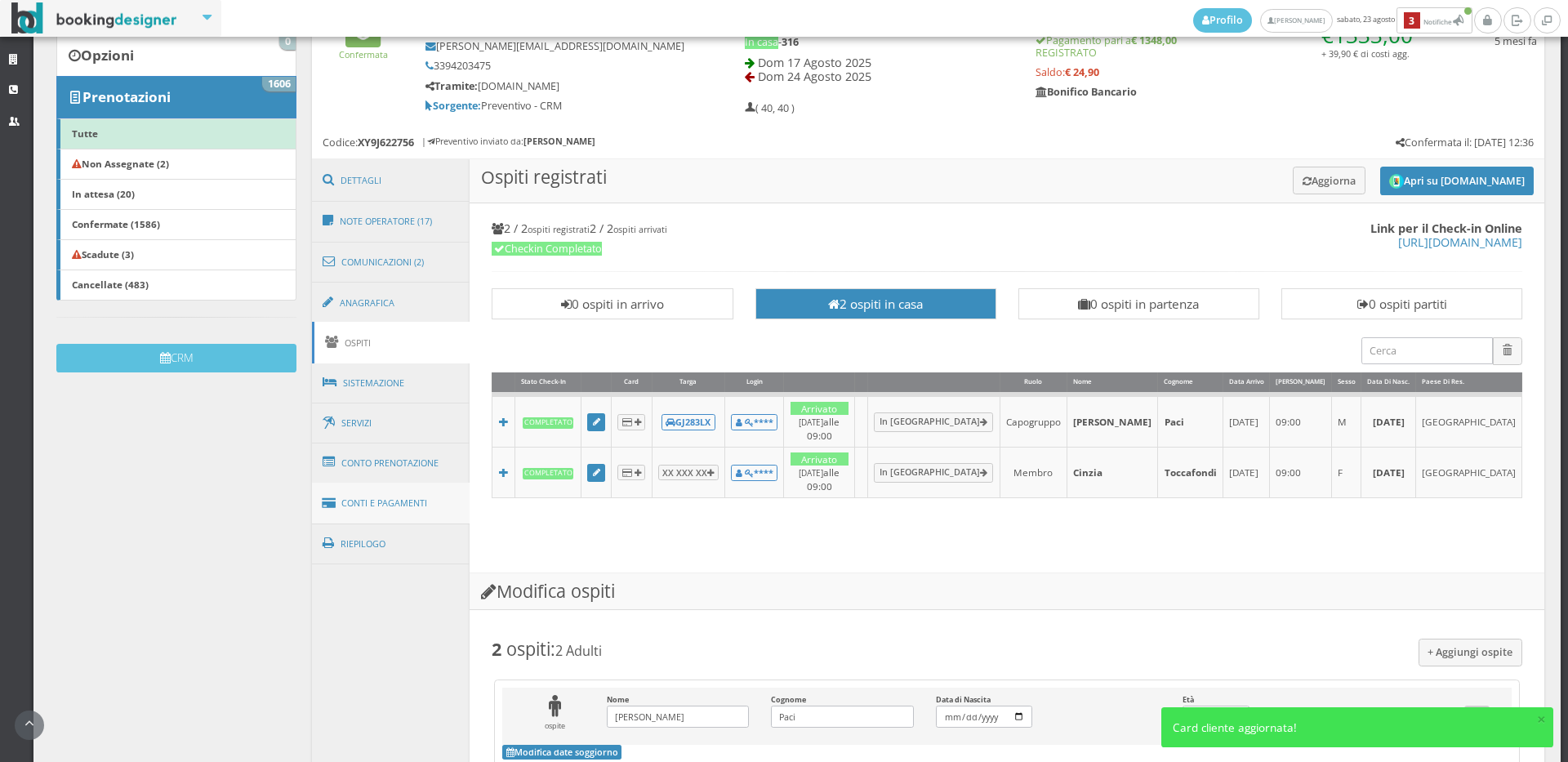
drag, startPoint x: 471, startPoint y: 483, endPoint x: 438, endPoint y: 484, distance: 33.0
click at [469, 495] on div "Link per il Check-in Online https://online-check.in/?c=652016&e=XY9J622756 2 / …" at bounding box center [1006, 388] width 1075 height 370
click at [404, 498] on link "Conti e Pagamenti" at bounding box center [391, 503] width 159 height 41
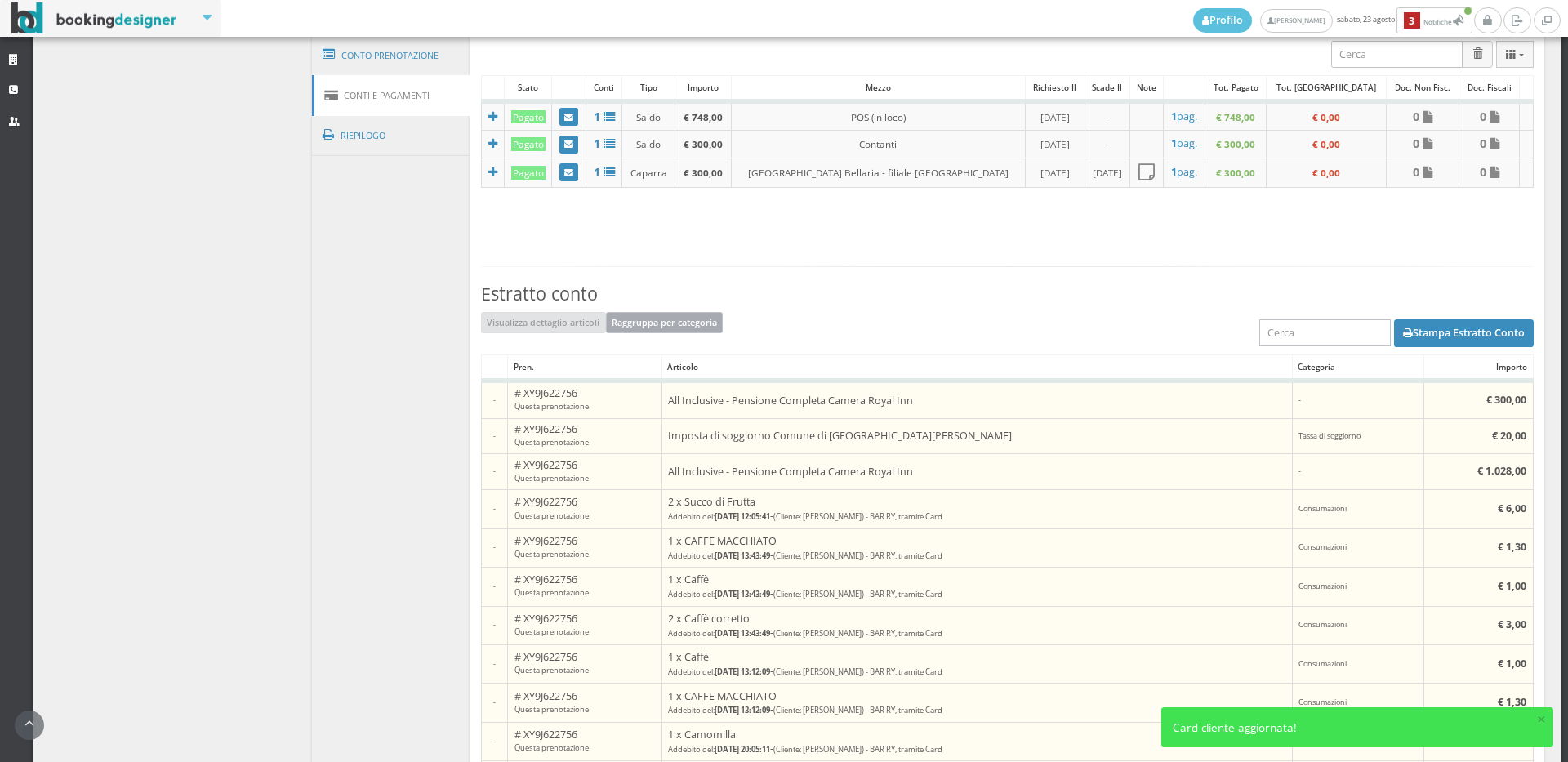
click at [655, 320] on button "Raggruppa per categoria" at bounding box center [665, 322] width 117 height 21
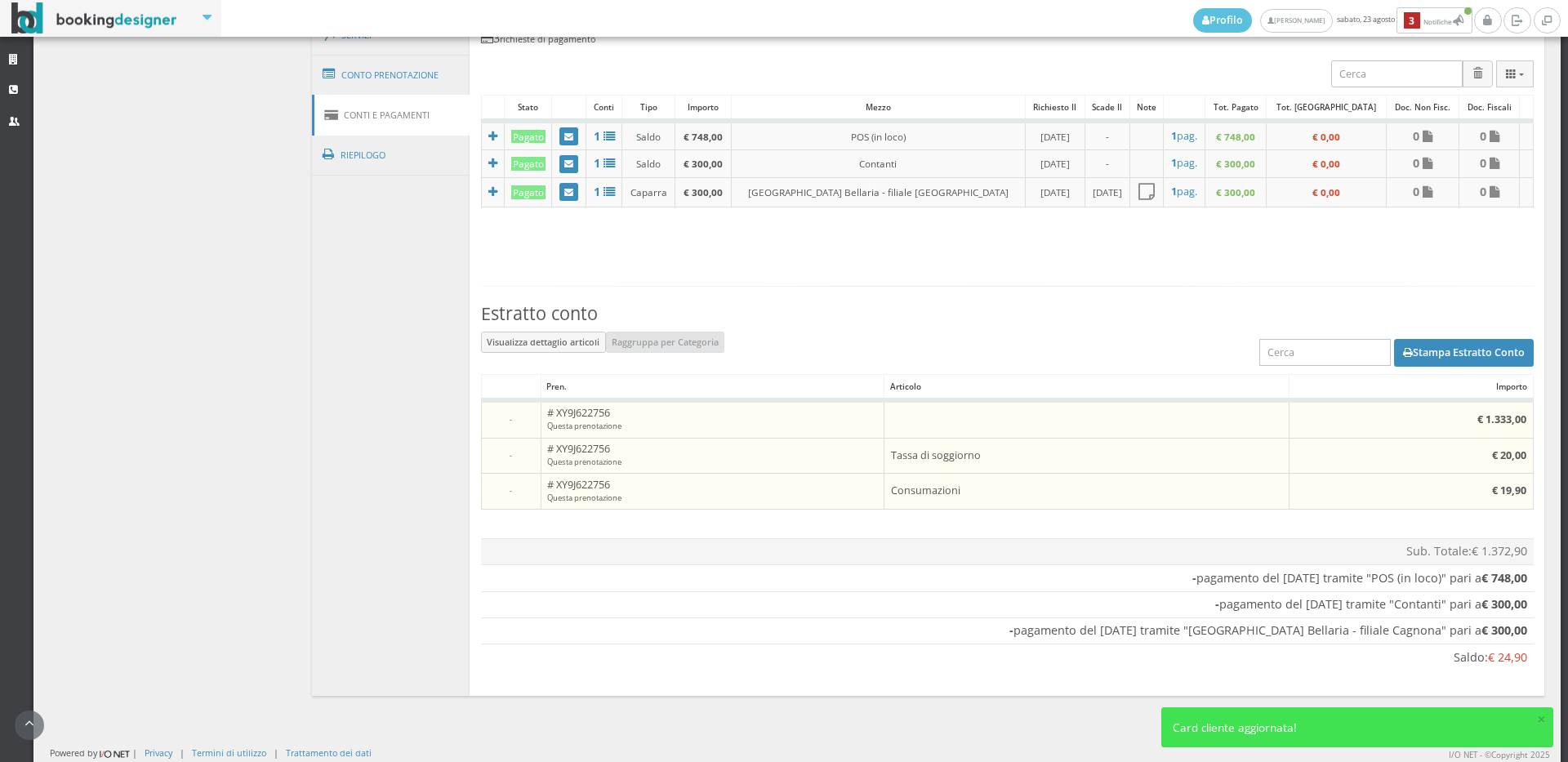
scroll to position [704, 0]
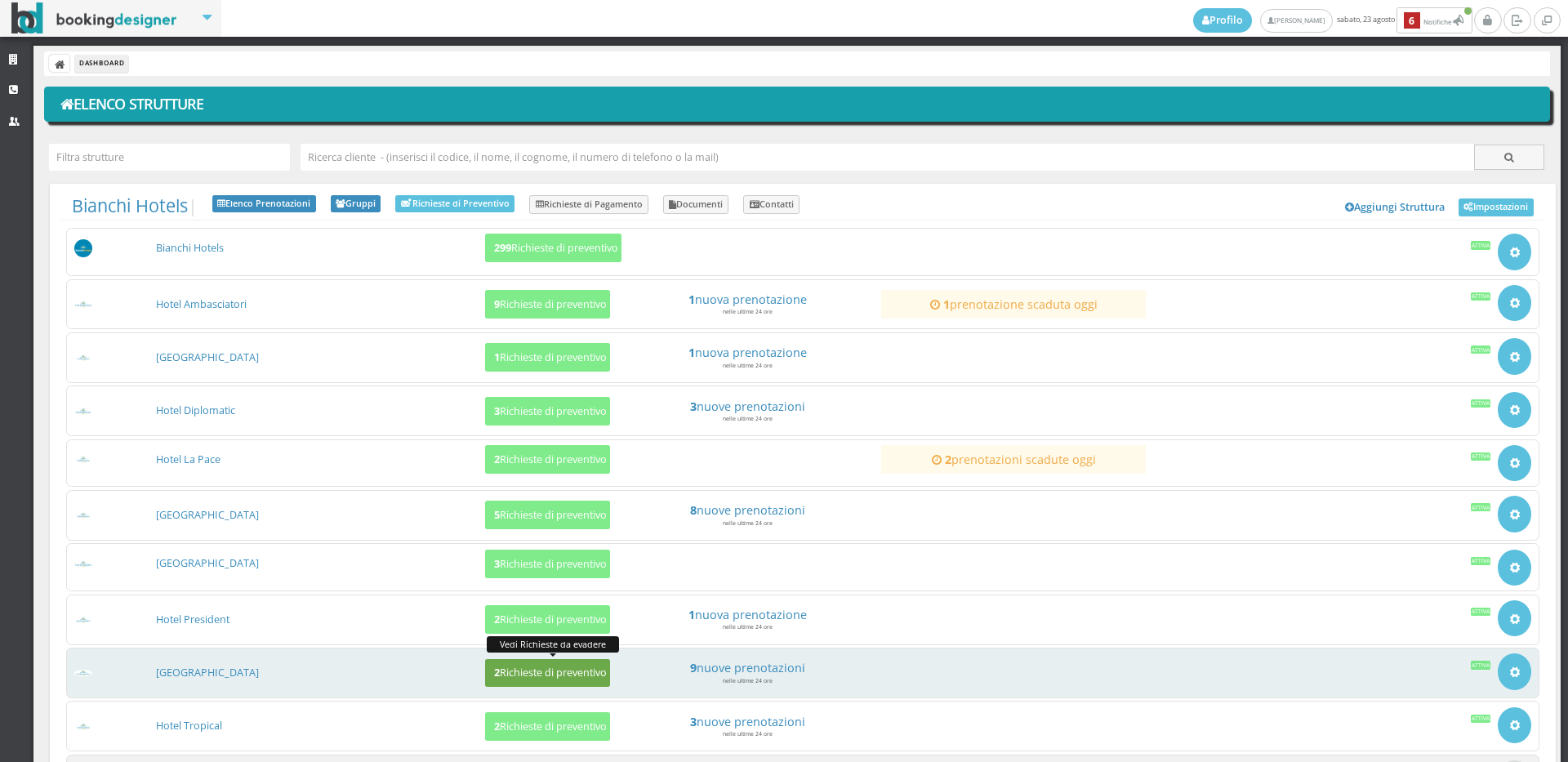
click at [499, 679] on button "2 Richieste di preventivo" at bounding box center [547, 673] width 125 height 29
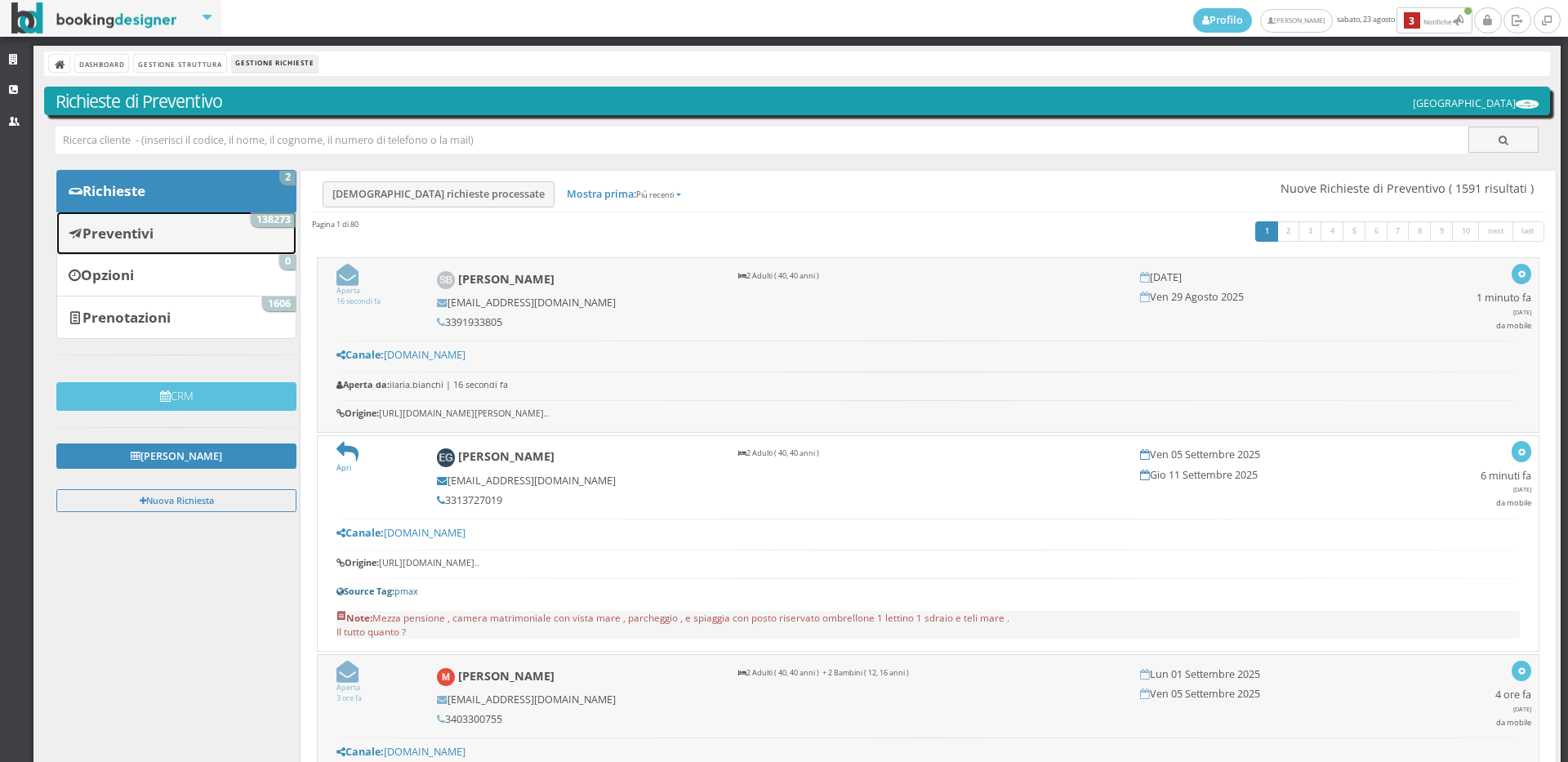
click at [250, 241] on link "Preventivi 138273" at bounding box center [177, 233] width 240 height 42
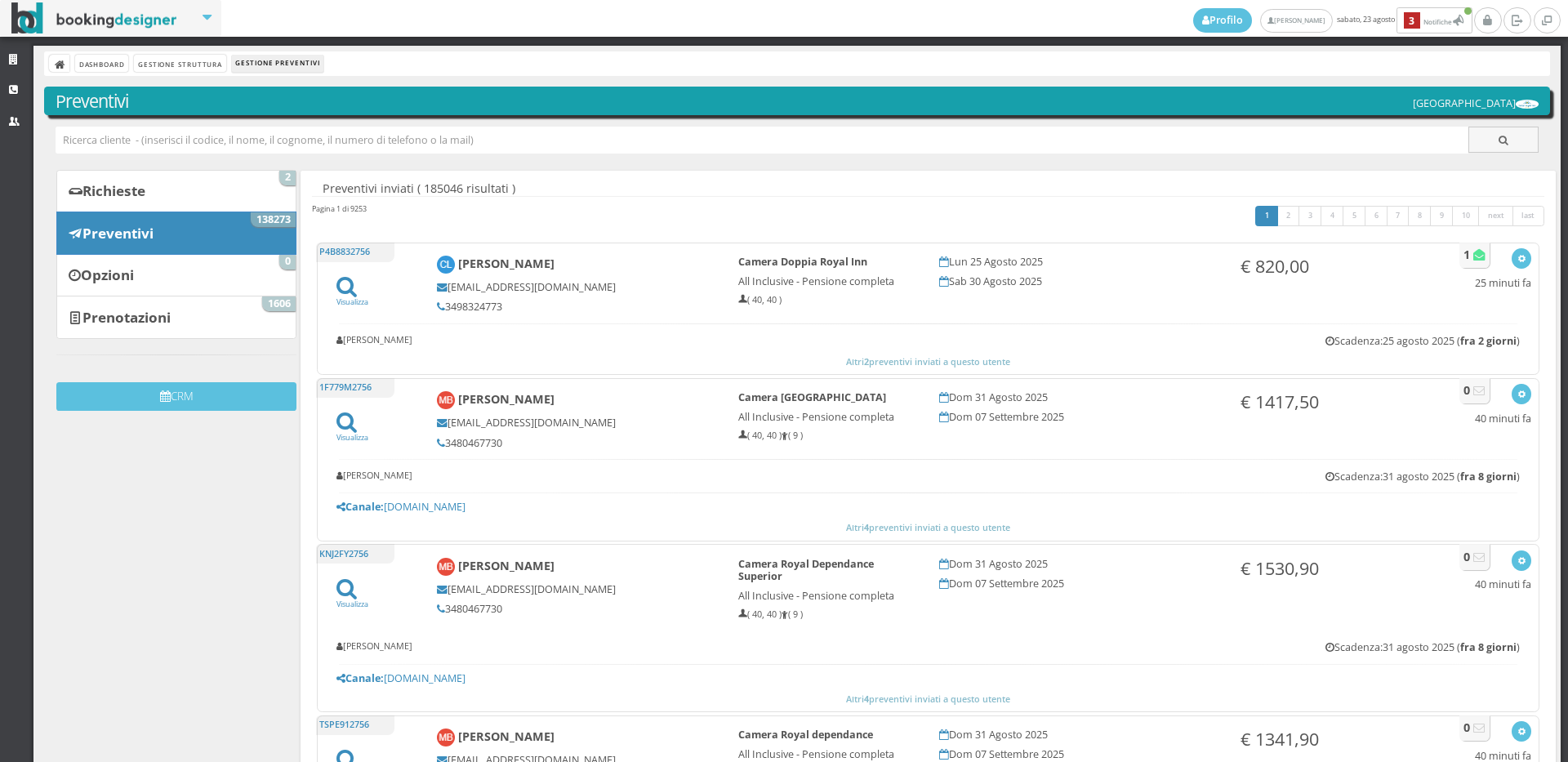
drag, startPoint x: 259, startPoint y: 146, endPoint x: 48, endPoint y: 336, distance: 283.9
click at [48, 336] on div "Richieste 2 Preventivi 138273 Opzioni 0 Prenotazioni 1606 CRM" at bounding box center [171, 296] width 251 height 252
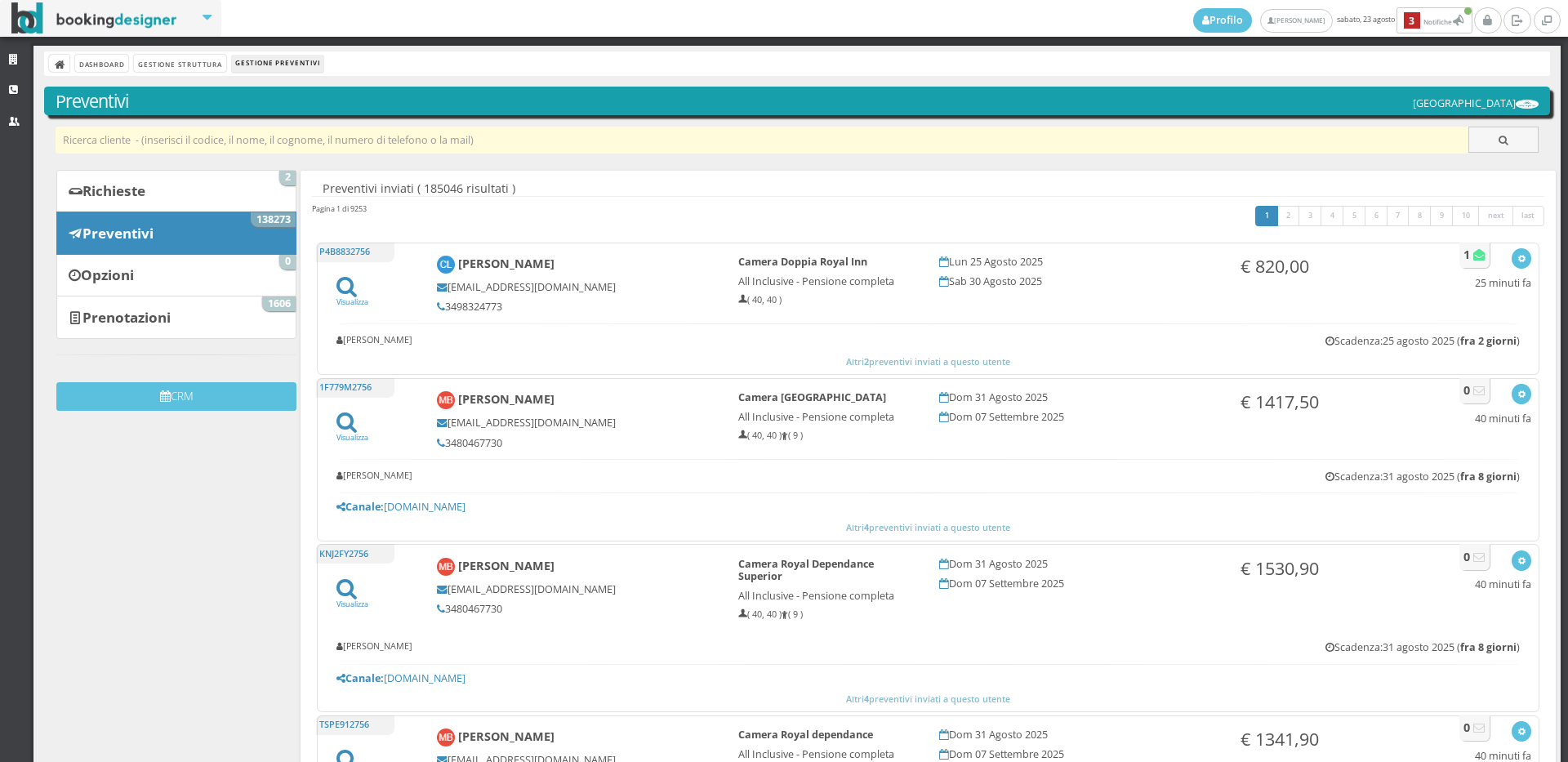
click at [178, 142] on input "text" at bounding box center [763, 140] width 1414 height 27
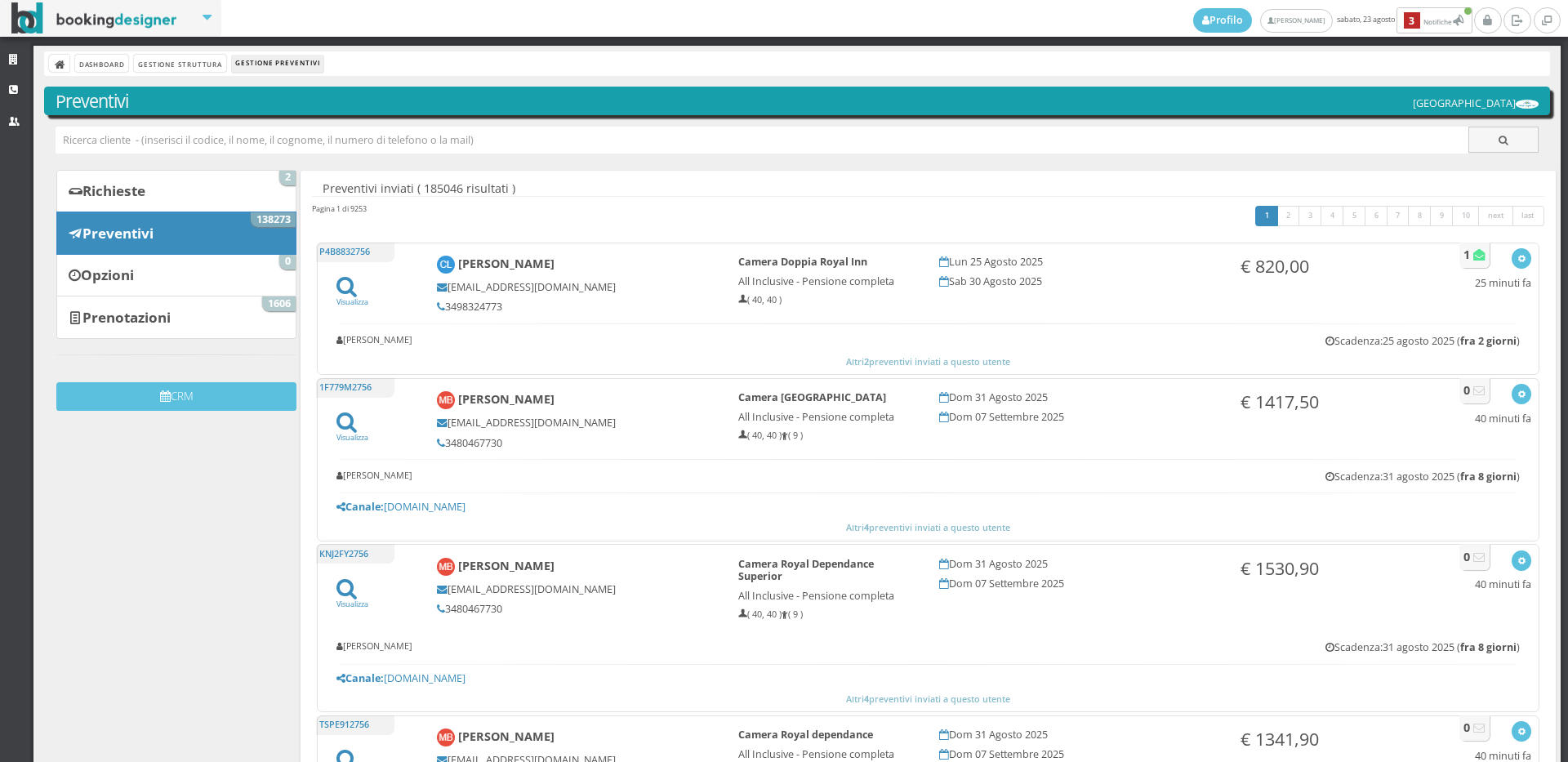
paste input "[PERSON_NAME][EMAIL_ADDRESS][DOMAIN_NAME]"
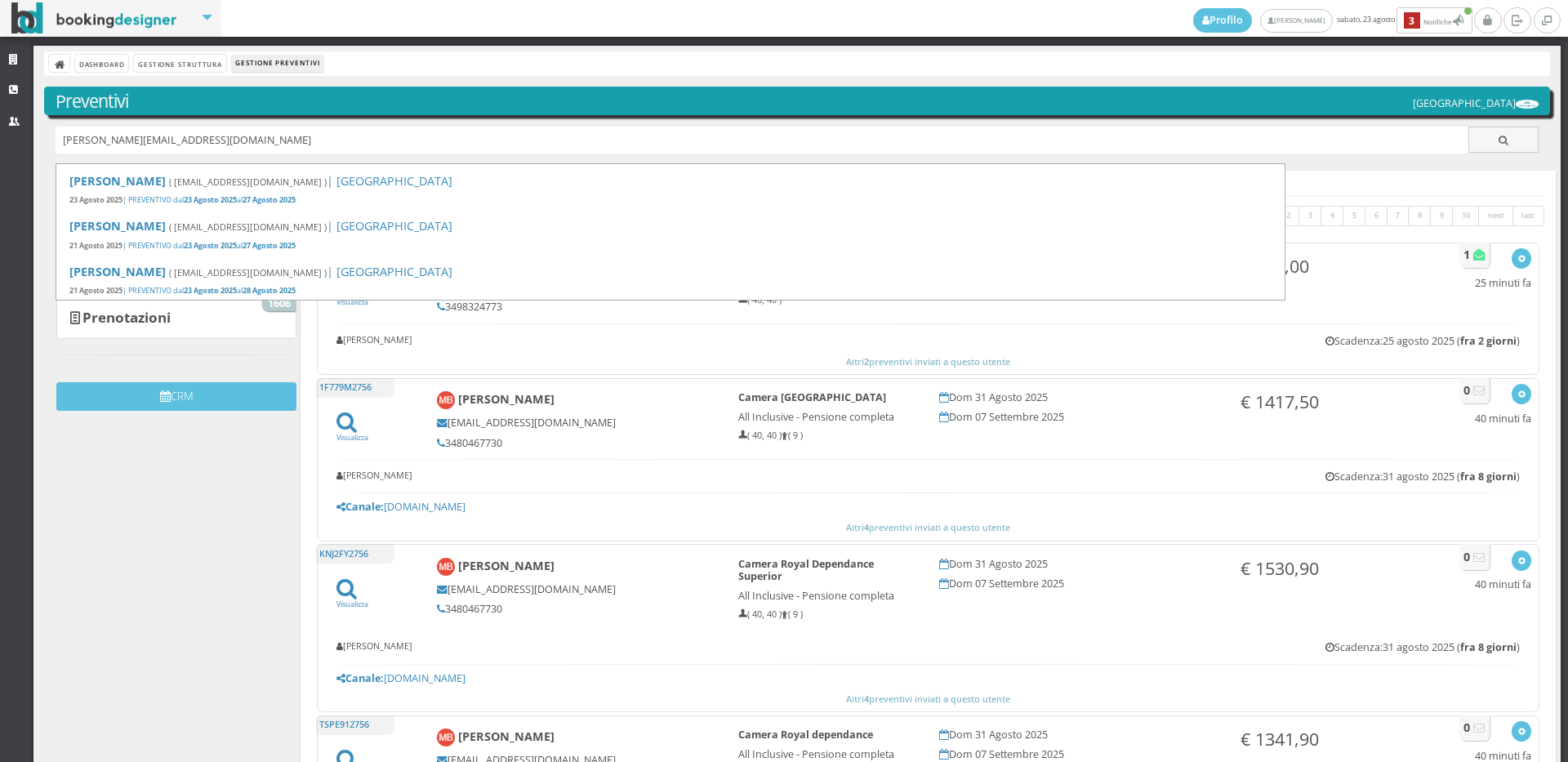
type input "[PERSON_NAME][EMAIL_ADDRESS][DOMAIN_NAME]"
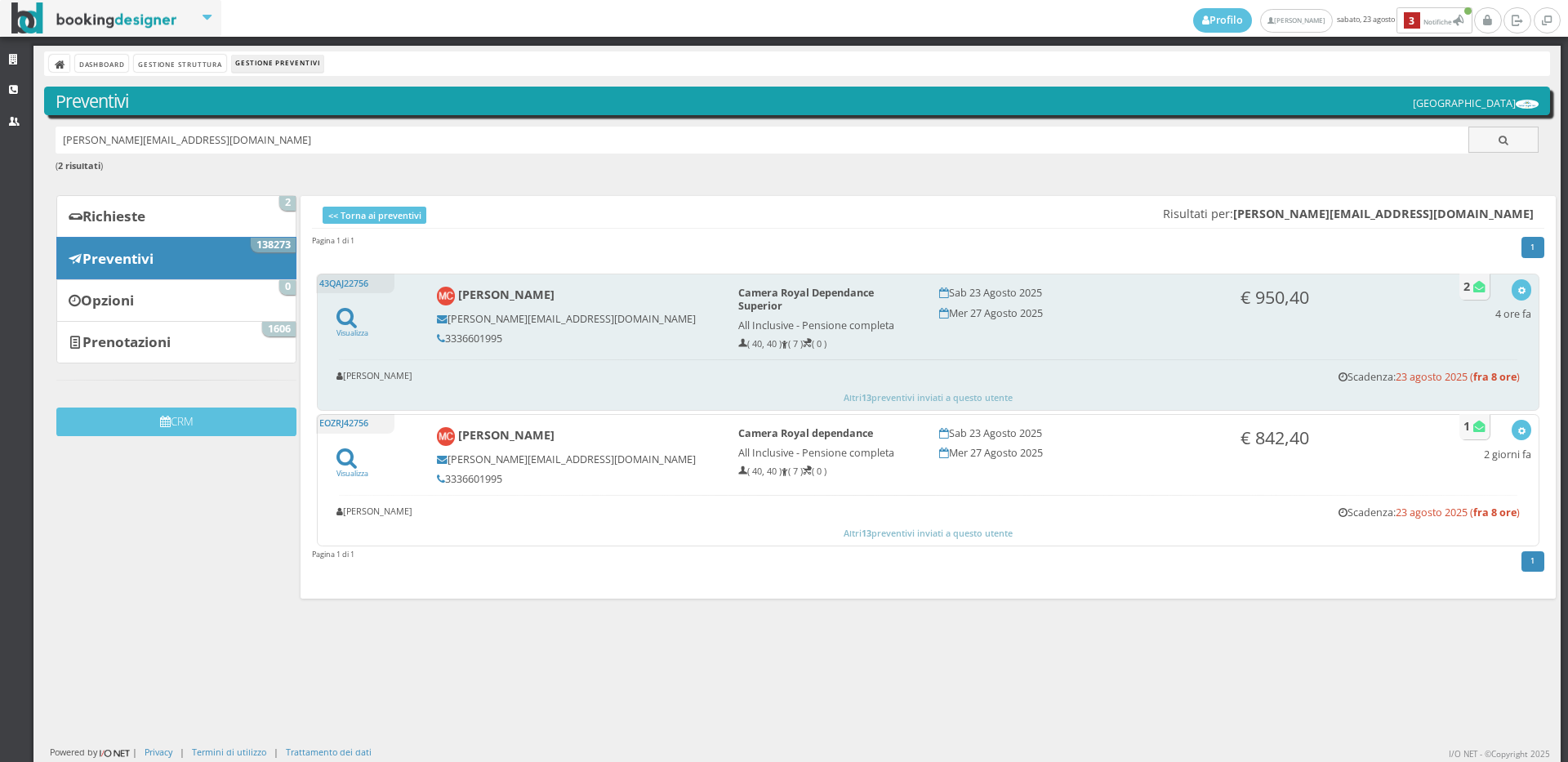
drag, startPoint x: 503, startPoint y: 338, endPoint x: 443, endPoint y: 341, distance: 60.1
click at [443, 341] on h5 "3336601995" at bounding box center [576, 339] width 279 height 13
copy h5 "3336601995"
click at [1518, 290] on icon "button" at bounding box center [1522, 291] width 9 height 9
click at [1418, 368] on link "Visualizza sul sito" at bounding box center [1468, 369] width 127 height 19
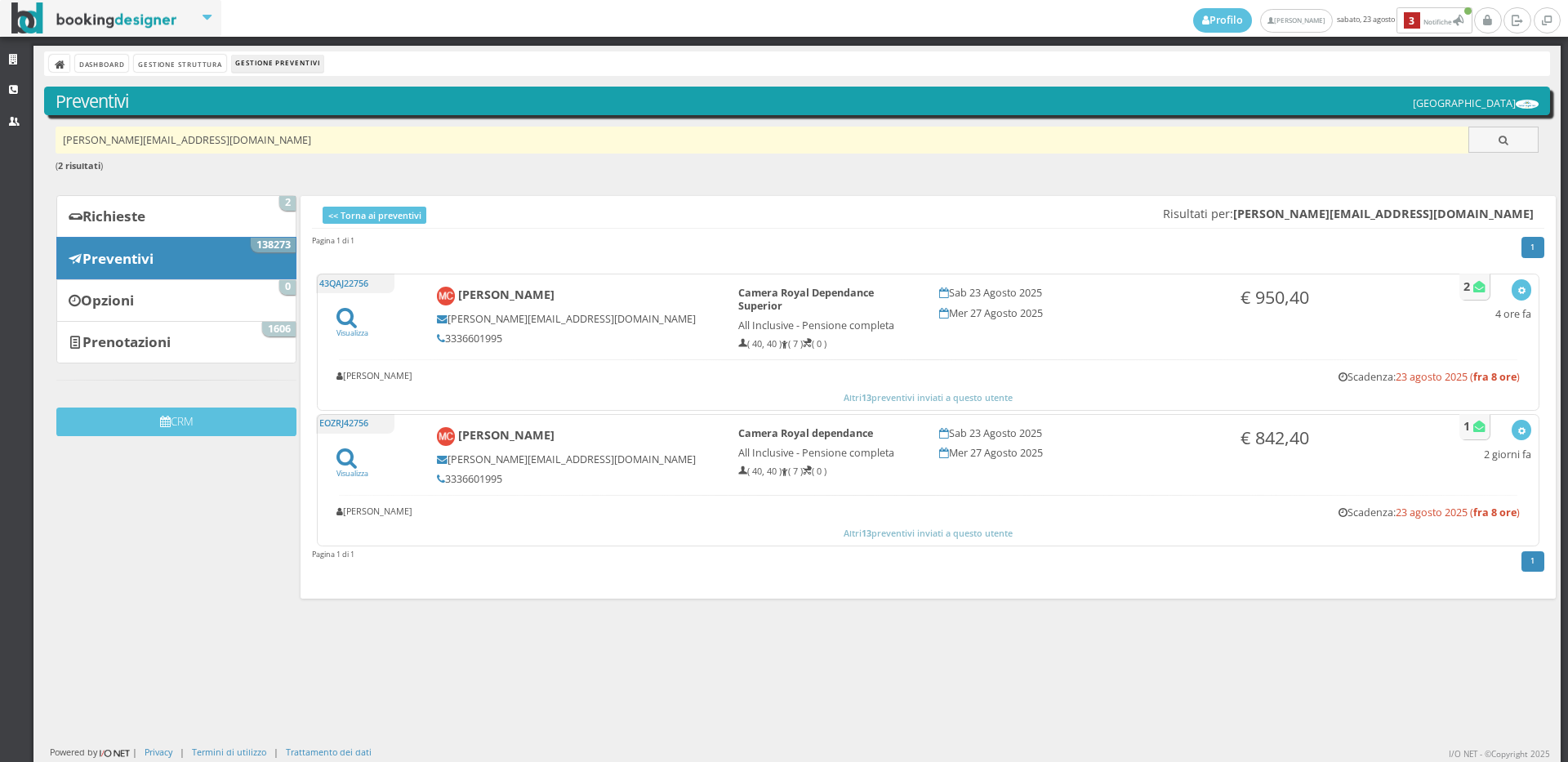
click at [229, 144] on input "clemente.mic@gmail.com" at bounding box center [763, 140] width 1414 height 27
paste input "lino.tomelleri@menuplus.it"
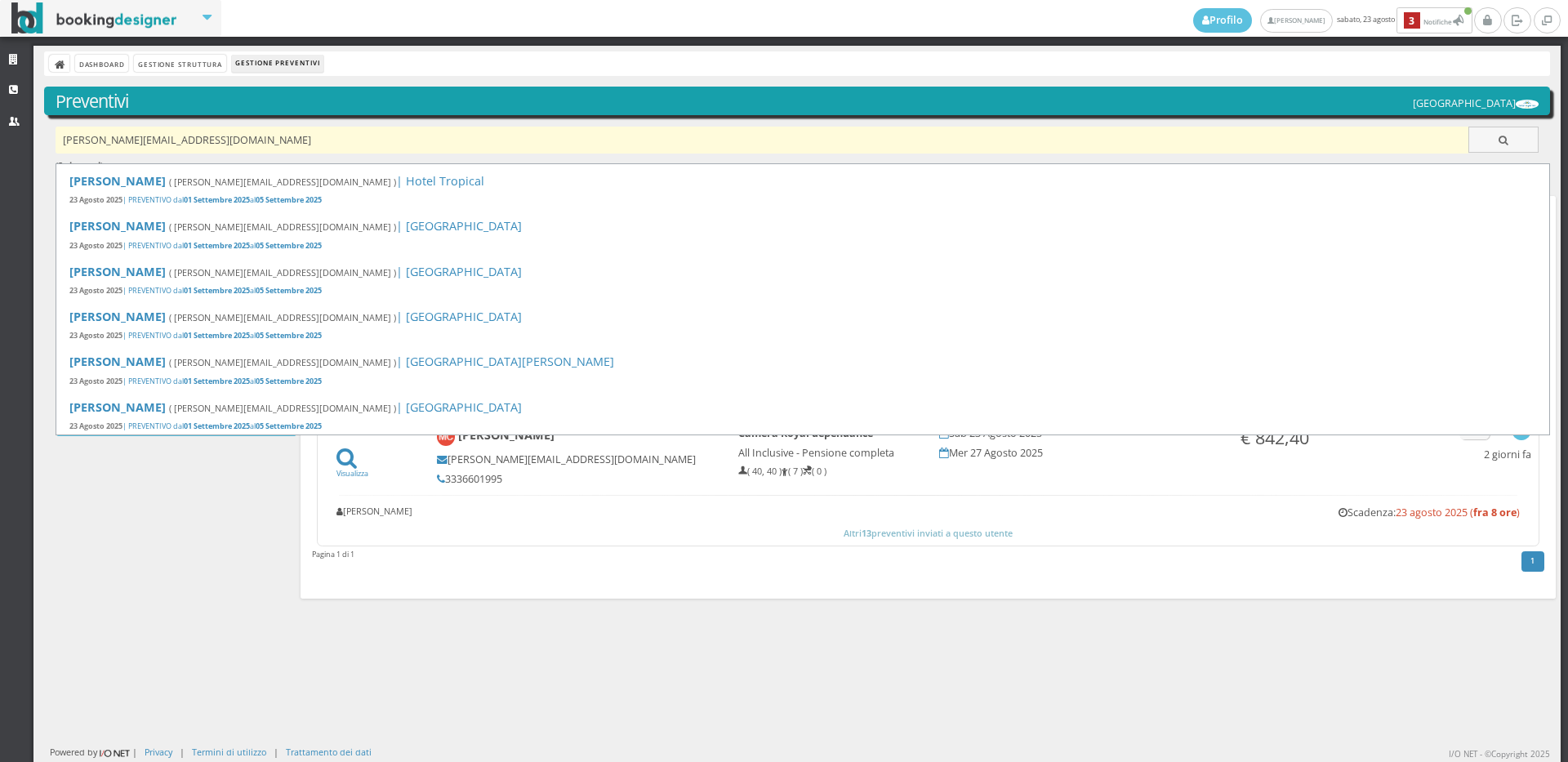
type input "lino.tomelleri@menuplus.it"
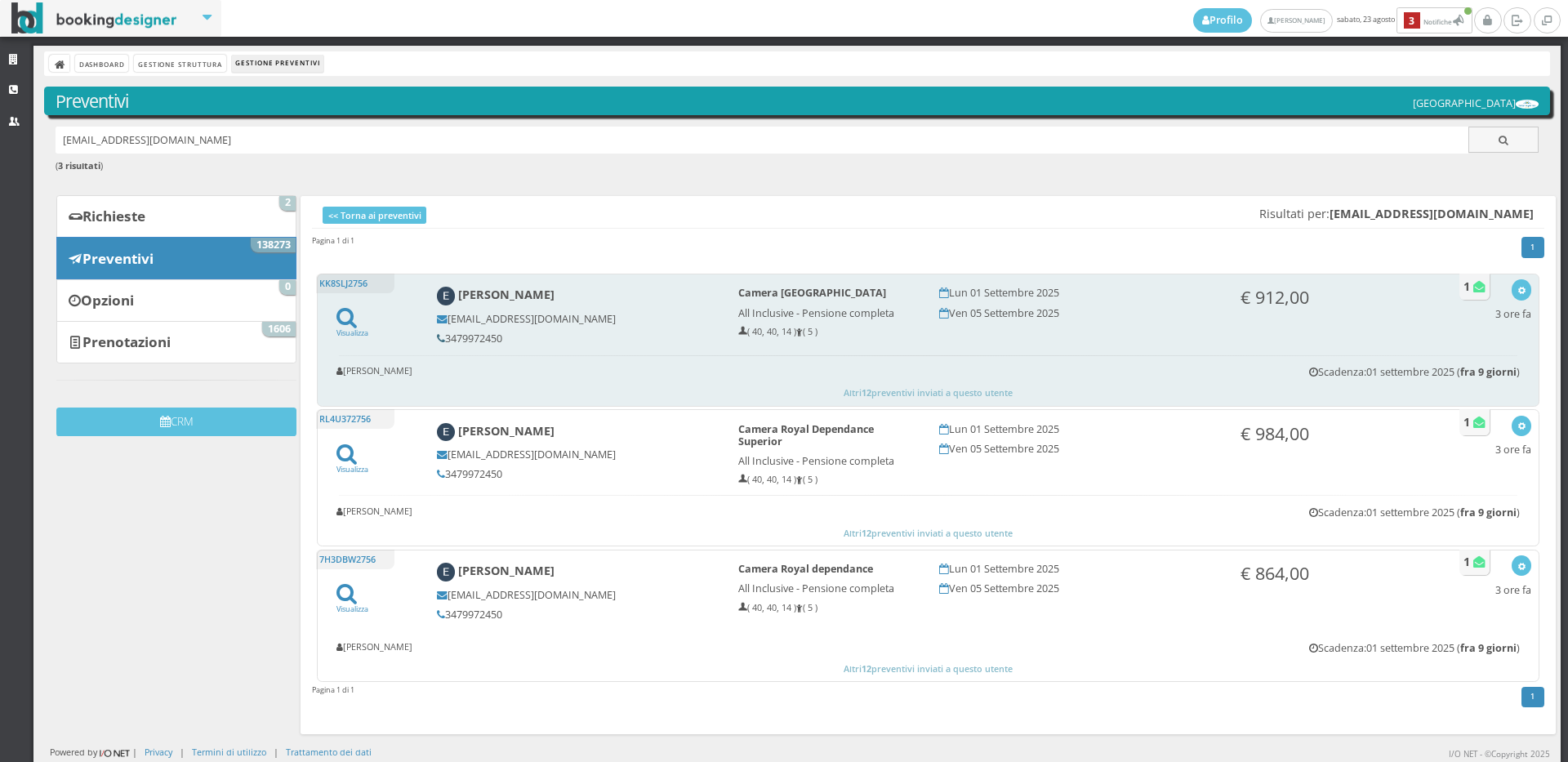
drag, startPoint x: 500, startPoint y: 339, endPoint x: 440, endPoint y: 340, distance: 60.0
click at [440, 340] on h5 "3479972450" at bounding box center [576, 339] width 279 height 13
copy h5 "3479972450"
click at [1515, 290] on button "button" at bounding box center [1522, 289] width 19 height 20
click at [1421, 362] on link "Visualizza sul sito" at bounding box center [1468, 369] width 127 height 19
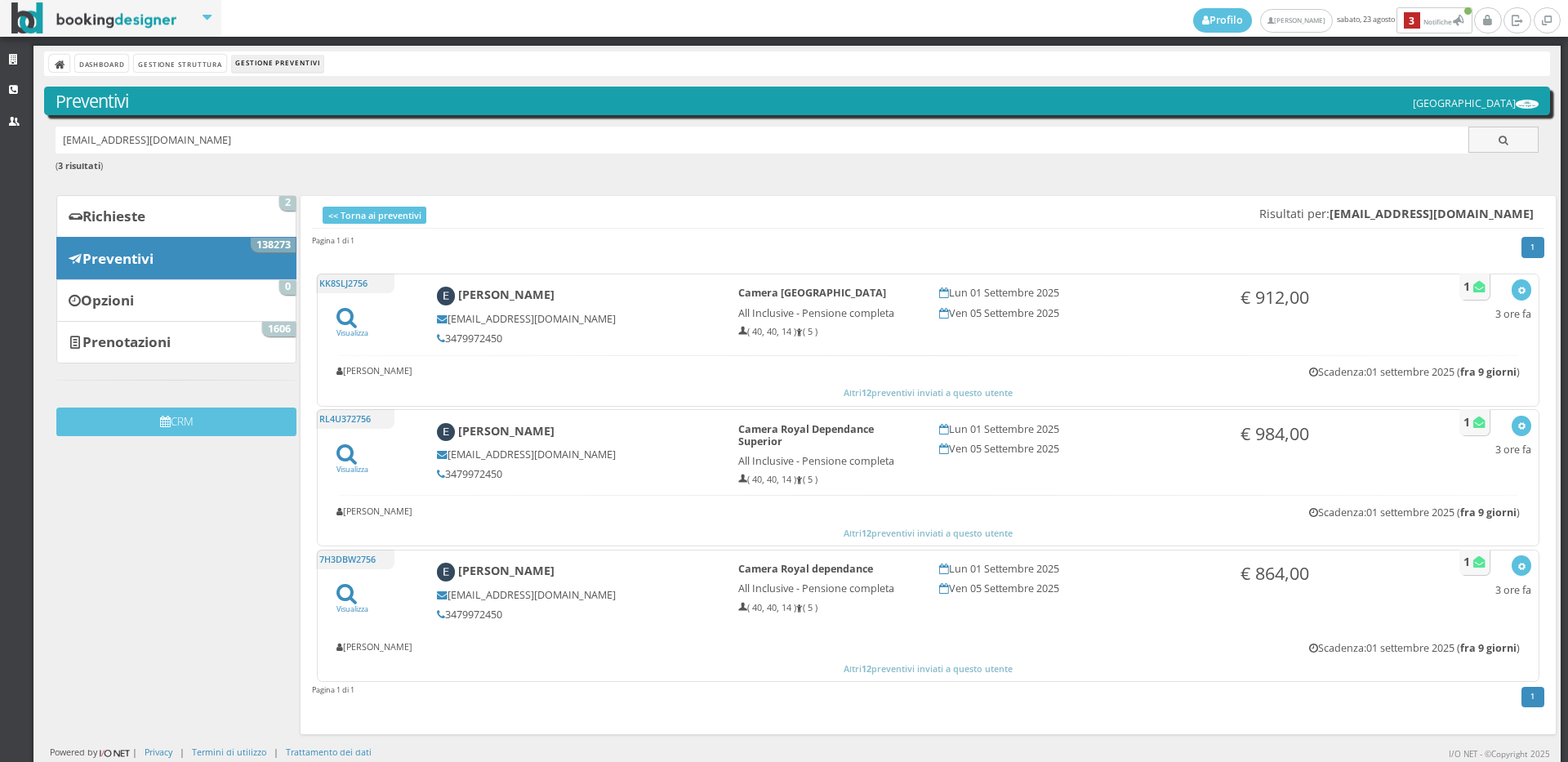
drag, startPoint x: 279, startPoint y: 140, endPoint x: 34, endPoint y: 140, distance: 245.0
click at [34, 140] on div "Dashboard Gestione Struttura Gestione Preventivi Preventivi Hotel Royal Inn lin…" at bounding box center [797, 404] width 1529 height 717
paste input "laura.cialdella@gmail.com"
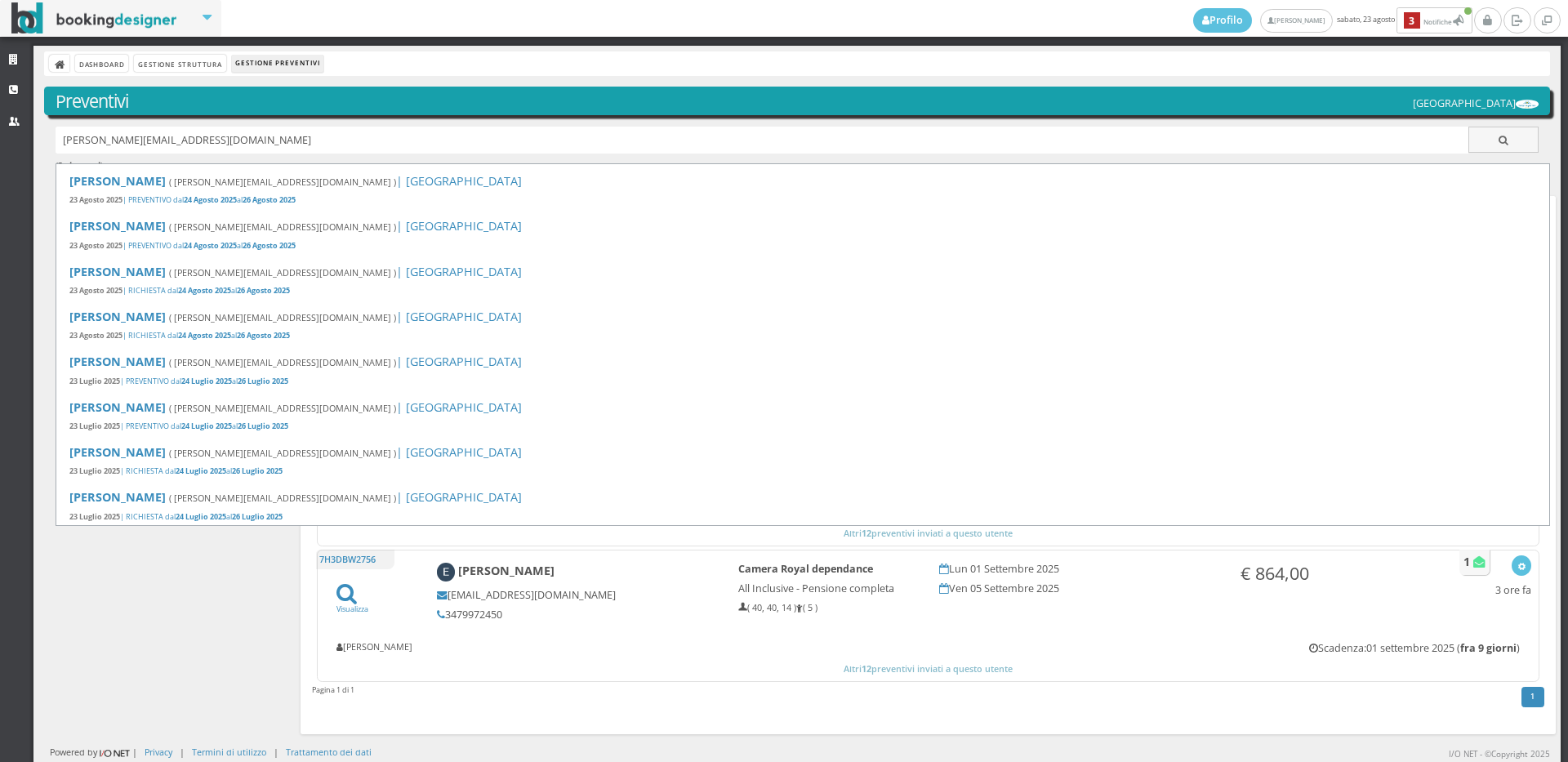
type input "laura.cialdella@gmail.com"
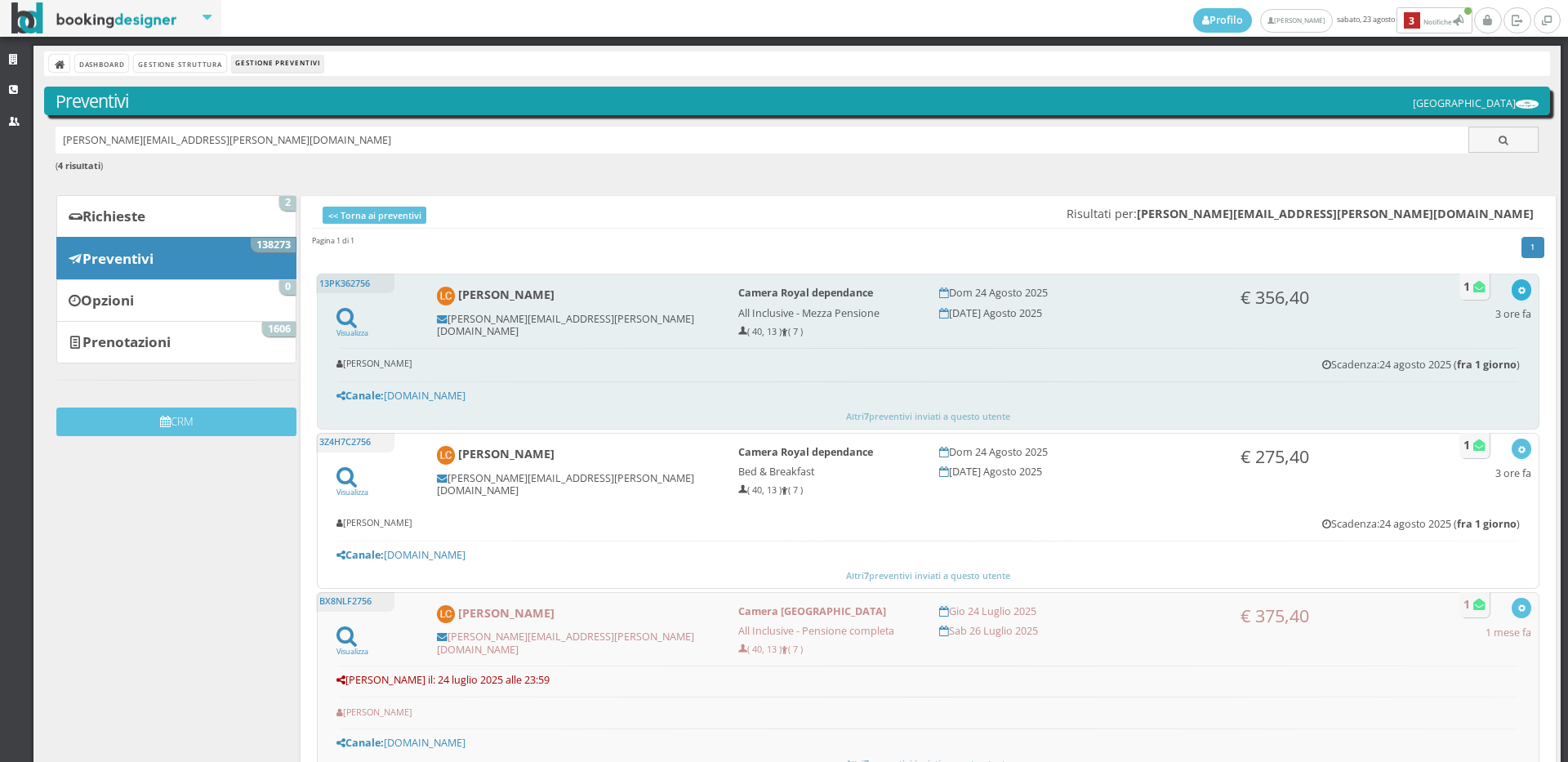
click at [1512, 290] on button "button" at bounding box center [1522, 289] width 19 height 20
click at [1475, 368] on link "Visualizza sul sito" at bounding box center [1468, 369] width 127 height 19
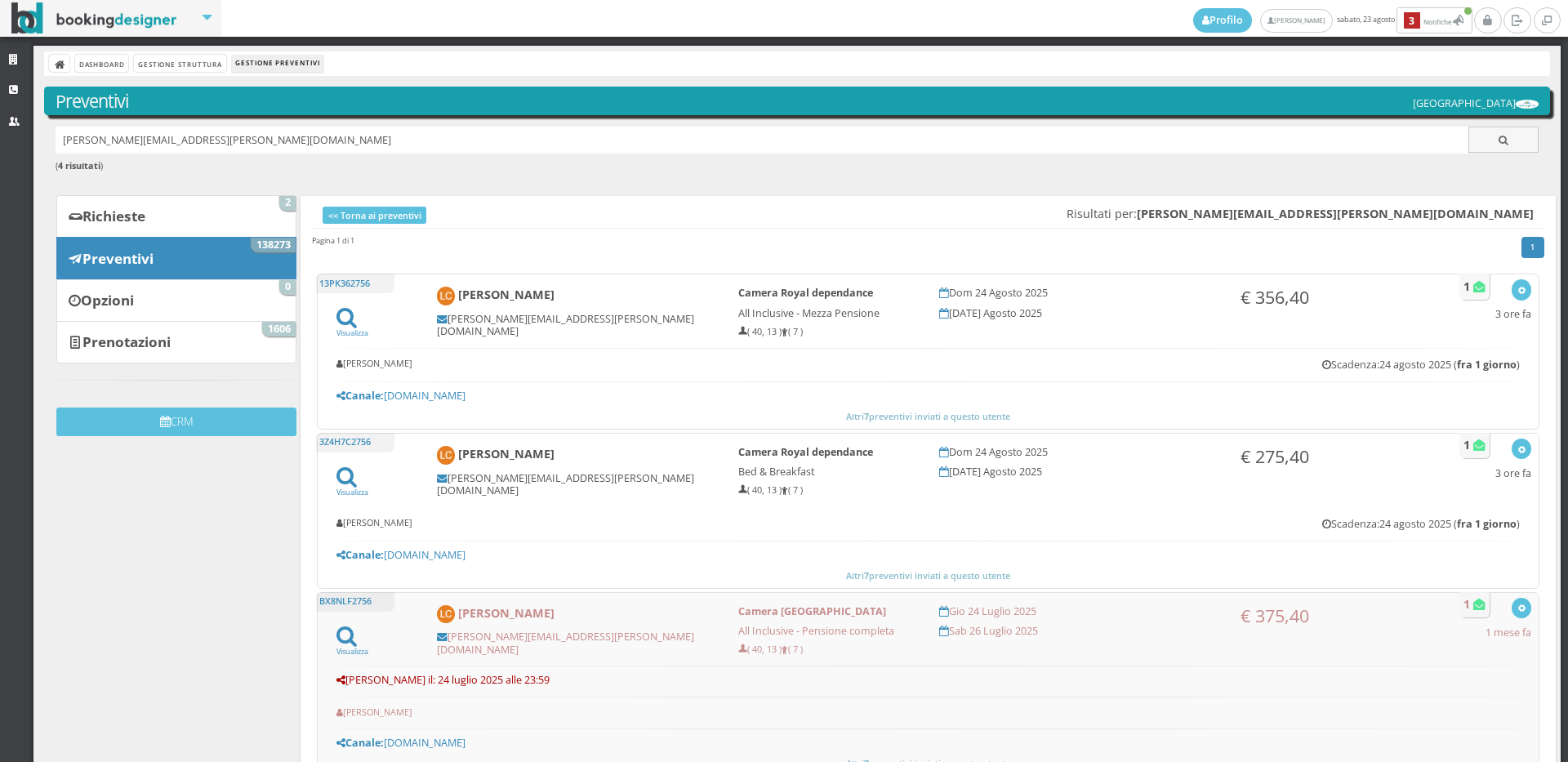
drag, startPoint x: 228, startPoint y: 135, endPoint x: 41, endPoint y: 144, distance: 187.2
click at [41, 144] on div "Dashboard Gestione Struttura Gestione Preventivi Preventivi [GEOGRAPHIC_DATA] […" at bounding box center [797, 540] width 1529 height 988
paste input "[EMAIL_ADDRESS][DOMAIN_NAME]"
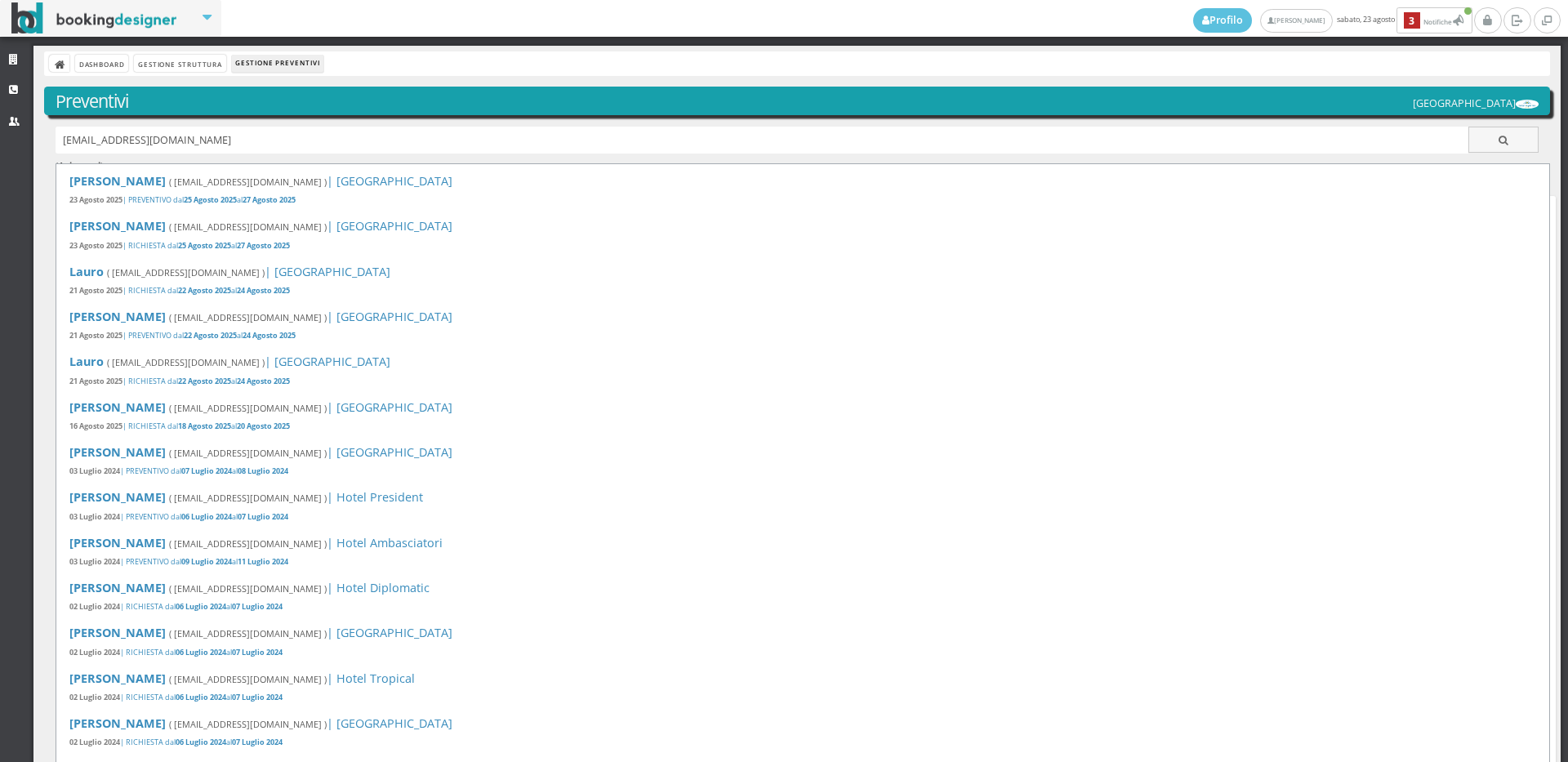
type input "[EMAIL_ADDRESS][DOMAIN_NAME]"
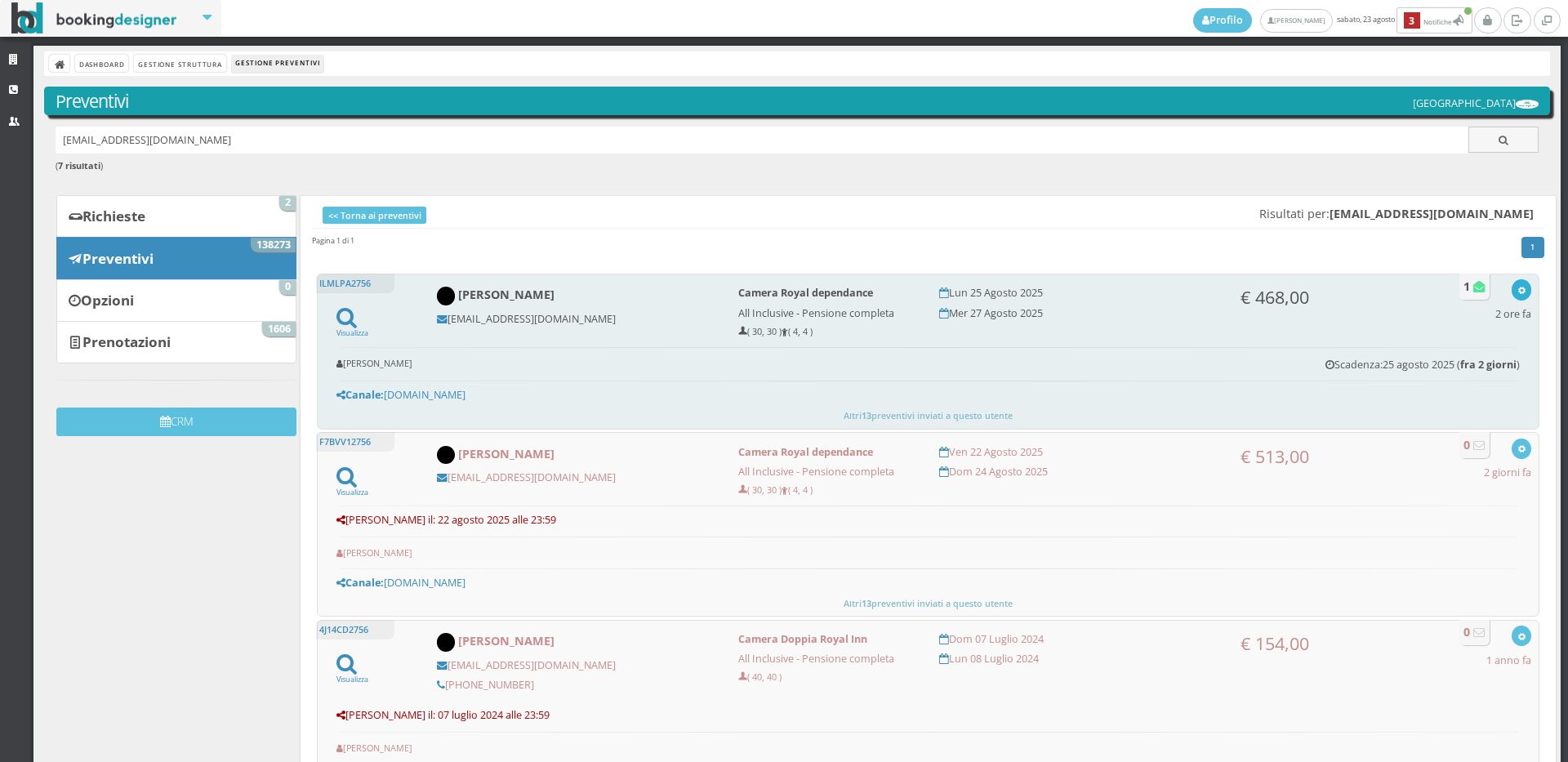
click at [1516, 286] on button "button" at bounding box center [1522, 289] width 19 height 20
click at [1445, 369] on link "Visualizza sul sito" at bounding box center [1468, 369] width 127 height 19
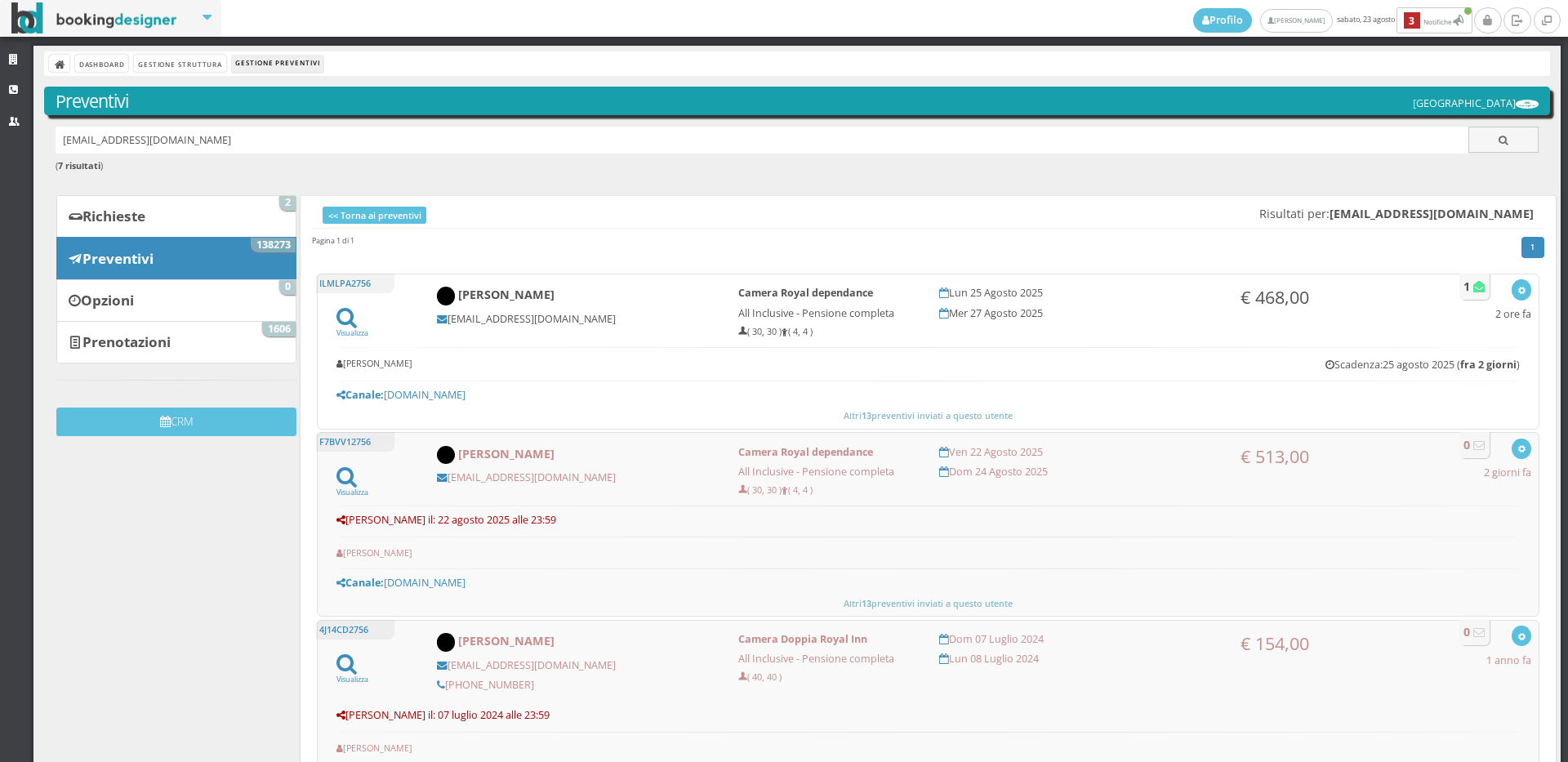
drag, startPoint x: 308, startPoint y: 143, endPoint x: 47, endPoint y: 147, distance: 261.0
click at [47, 147] on div "ardi.ste@hotmail.it ( 7 risultati )" at bounding box center [797, 159] width 1506 height 64
paste input "[EMAIL_ADDRESS][DOMAIN_NAME]"
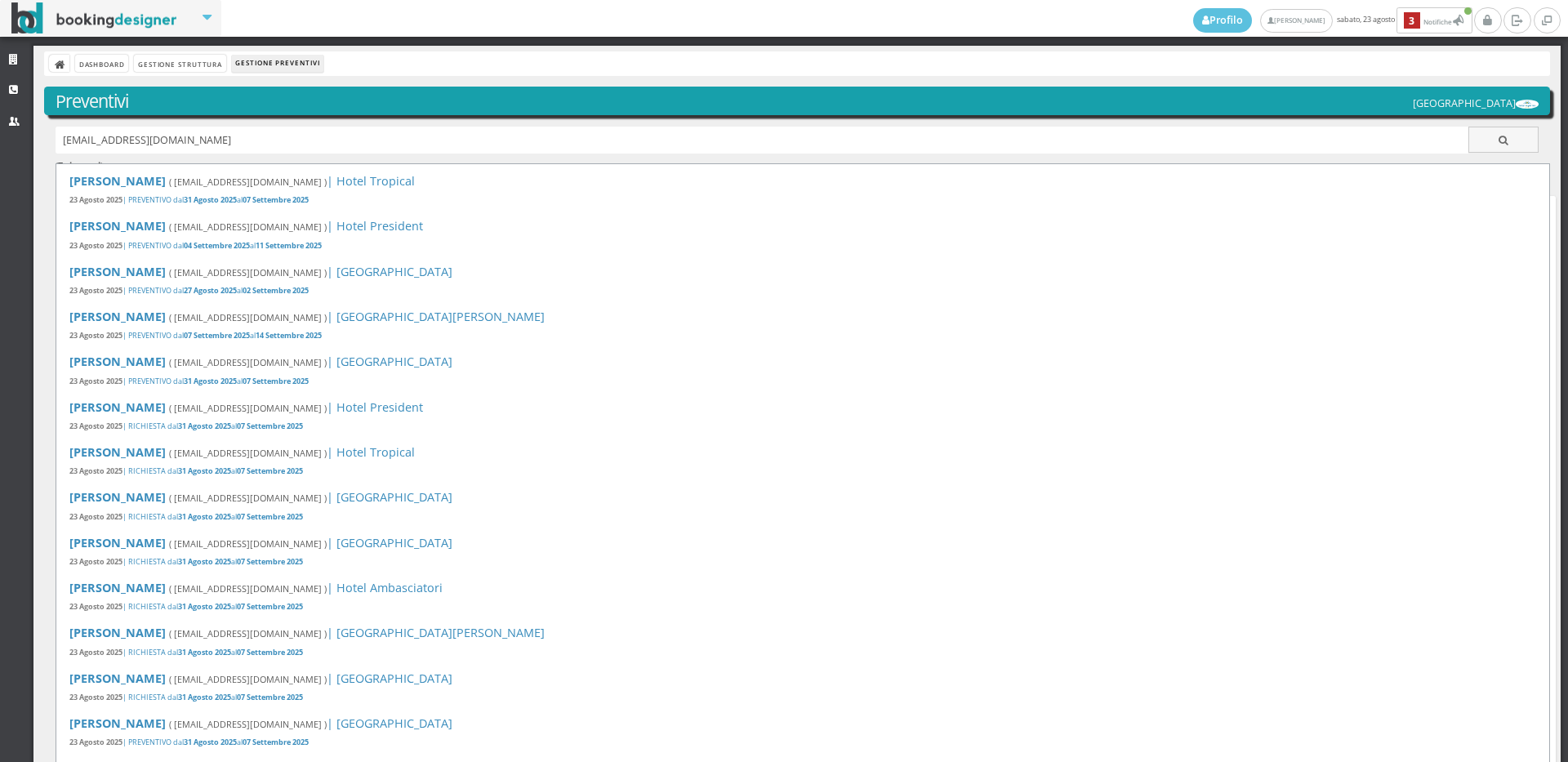
type input "[EMAIL_ADDRESS][DOMAIN_NAME]"
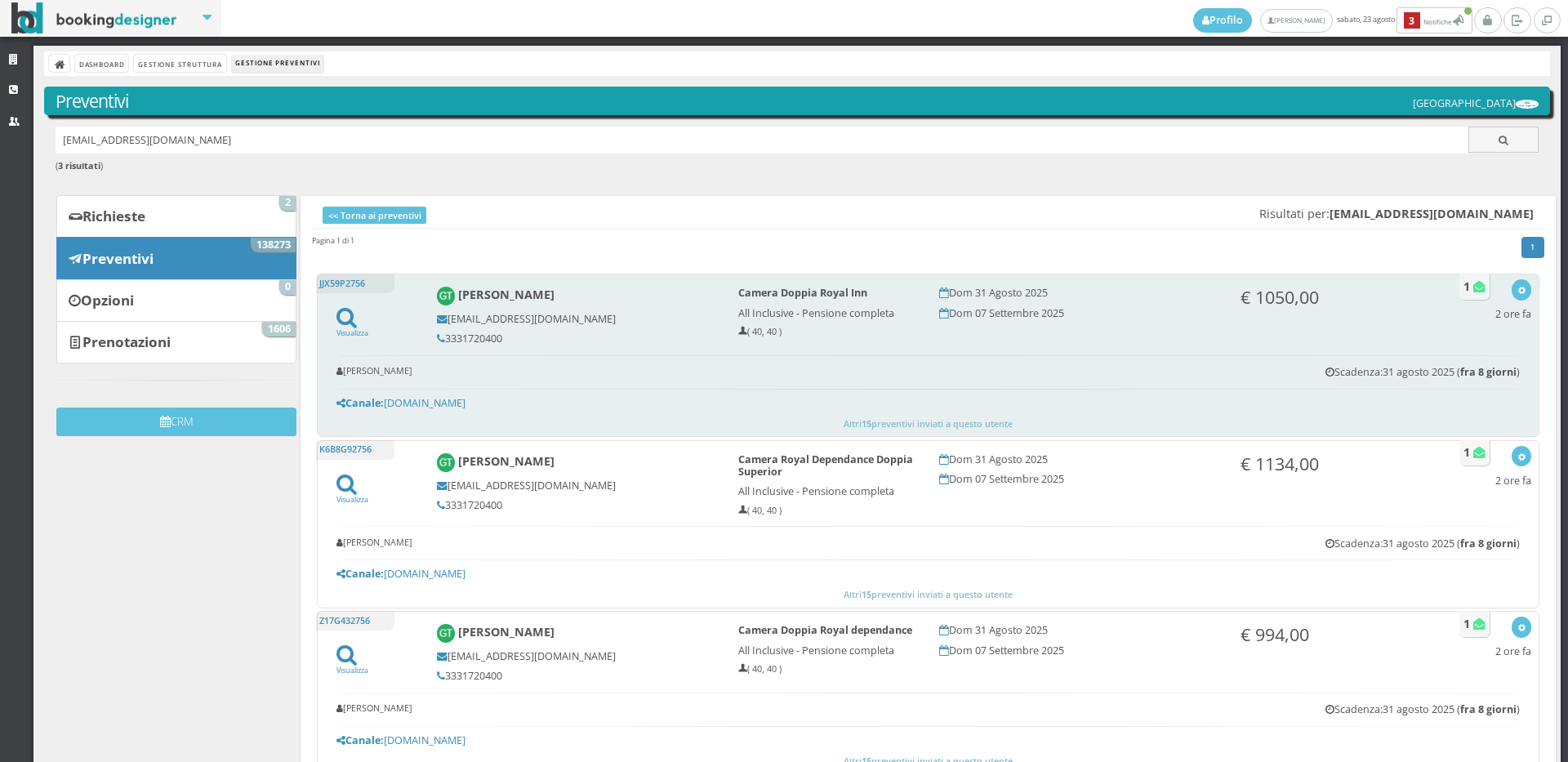
drag, startPoint x: 506, startPoint y: 333, endPoint x: 446, endPoint y: 337, distance: 60.1
click at [446, 337] on h5 "3331720400" at bounding box center [576, 339] width 279 height 13
copy h5 "3331720400"
click at [1518, 290] on icon "button" at bounding box center [1522, 291] width 9 height 9
click at [1444, 372] on link "Visualizza sul sito" at bounding box center [1468, 369] width 127 height 19
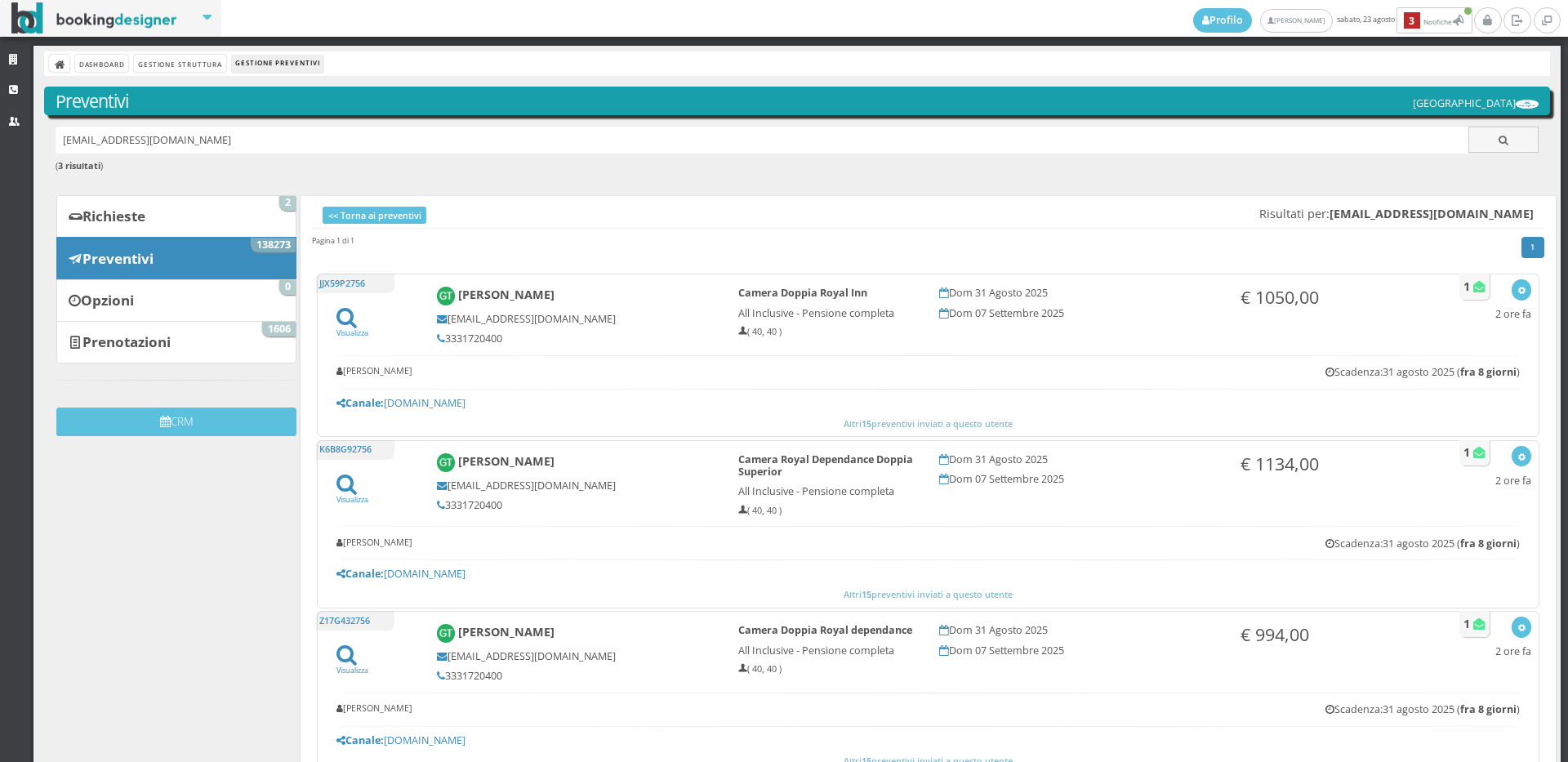
drag, startPoint x: 259, startPoint y: 142, endPoint x: 29, endPoint y: 163, distance: 231.0
click at [29, 163] on div "Strutture CRM Utenti Dashboard Gestione Struttura Gestione Preventivi Preventiv…" at bounding box center [784, 404] width 1568 height 717
paste input "[EMAIL_ADDRESS][DOMAIN_NAME]"
type input "[EMAIL_ADDRESS][DOMAIN_NAME]"
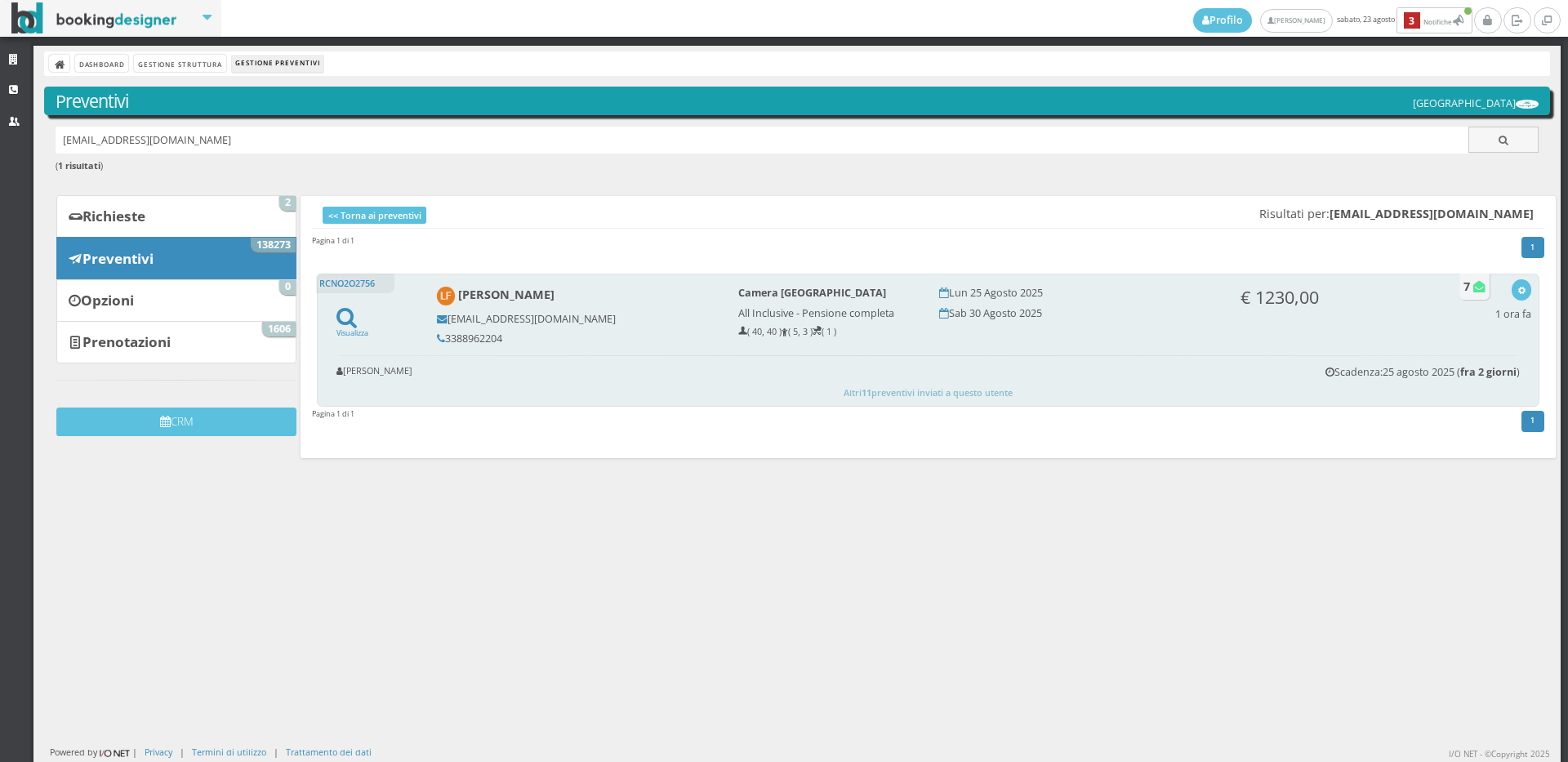
drag, startPoint x: 510, startPoint y: 339, endPoint x: 445, endPoint y: 339, distance: 65.0
click at [445, 339] on h5 "3388962204" at bounding box center [576, 339] width 279 height 13
copy h5 "3388962204"
click at [1510, 300] on div "Visualizza Visualizza sul sito Invia email Elimina 1 ora fa" at bounding box center [1513, 303] width 36 height 48
click at [1518, 290] on icon "button" at bounding box center [1522, 291] width 9 height 9
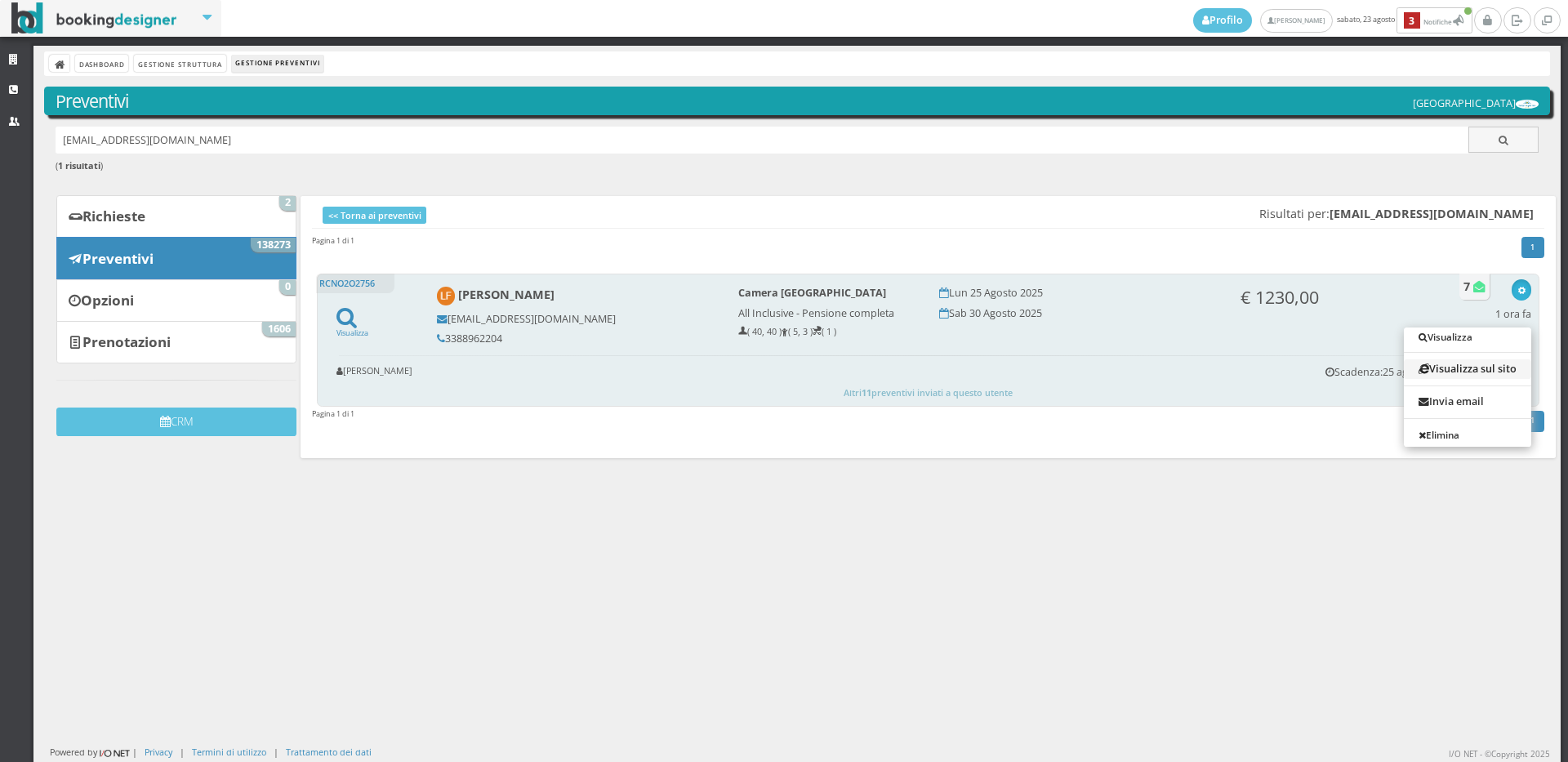
click at [1424, 372] on link "Visualizza sul sito" at bounding box center [1468, 369] width 127 height 19
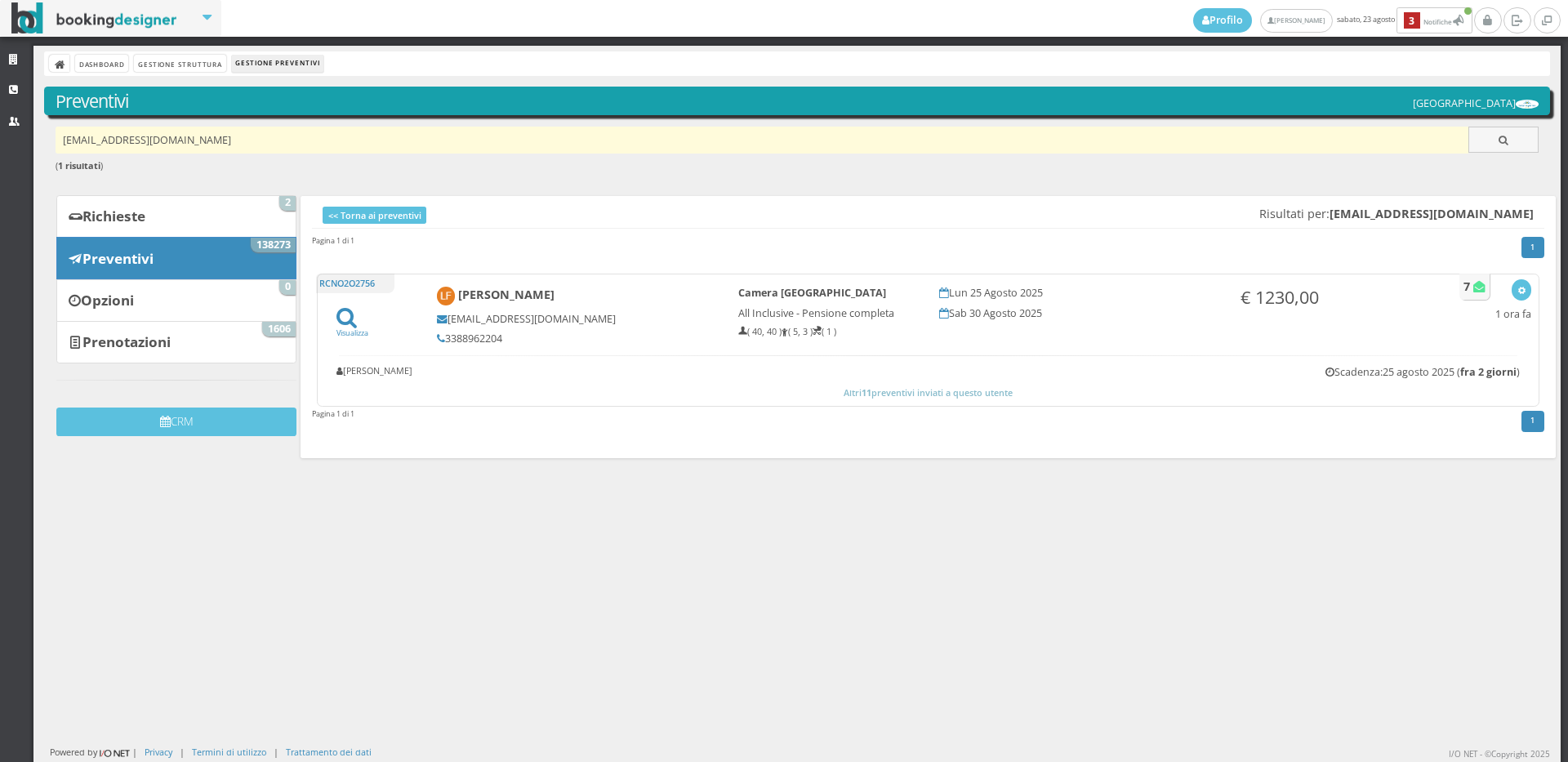
click at [218, 141] on input "lorenafantacone@libero.it" at bounding box center [763, 140] width 1414 height 27
paste input "[EMAIL_ADDRESS][DOMAIN_NAME]"
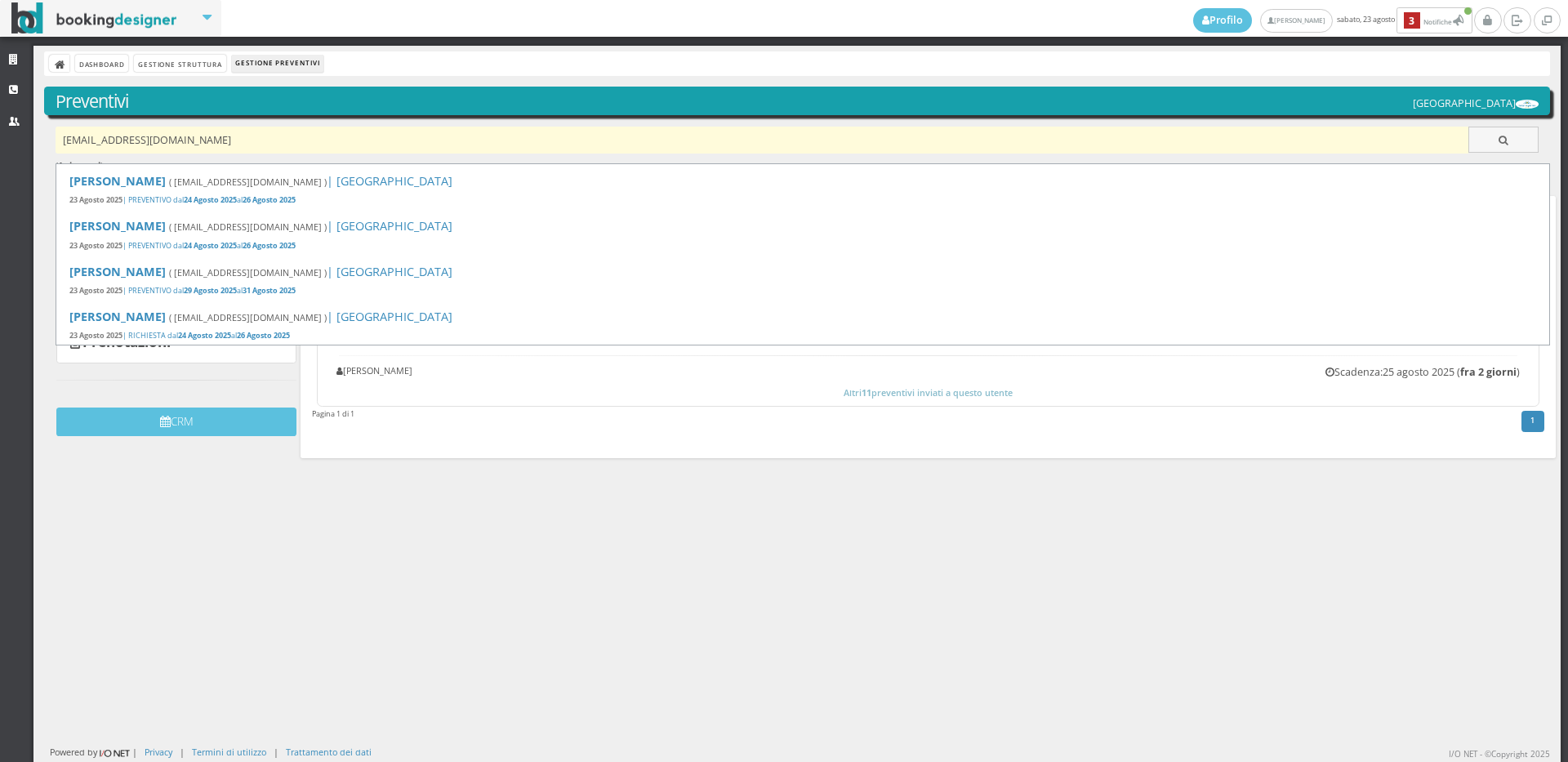
type input "[EMAIL_ADDRESS][DOMAIN_NAME]"
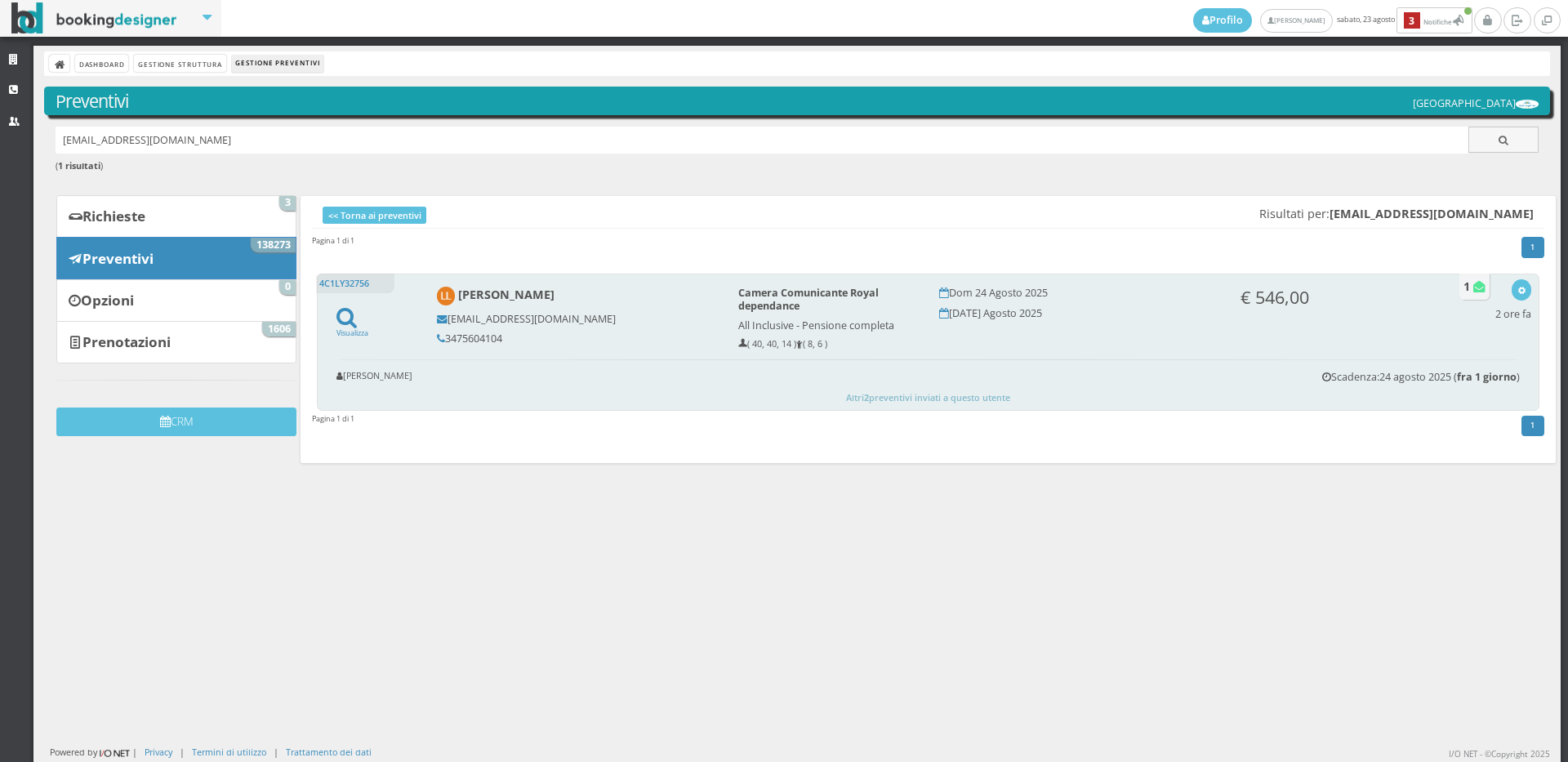
drag, startPoint x: 503, startPoint y: 340, endPoint x: 443, endPoint y: 337, distance: 60.1
click at [443, 337] on h5 "3475604104" at bounding box center [576, 339] width 279 height 13
copy h5 "3475604104"
click at [1518, 287] on icon "button" at bounding box center [1522, 291] width 9 height 9
click at [1435, 363] on link "Visualizza sul sito" at bounding box center [1468, 369] width 127 height 19
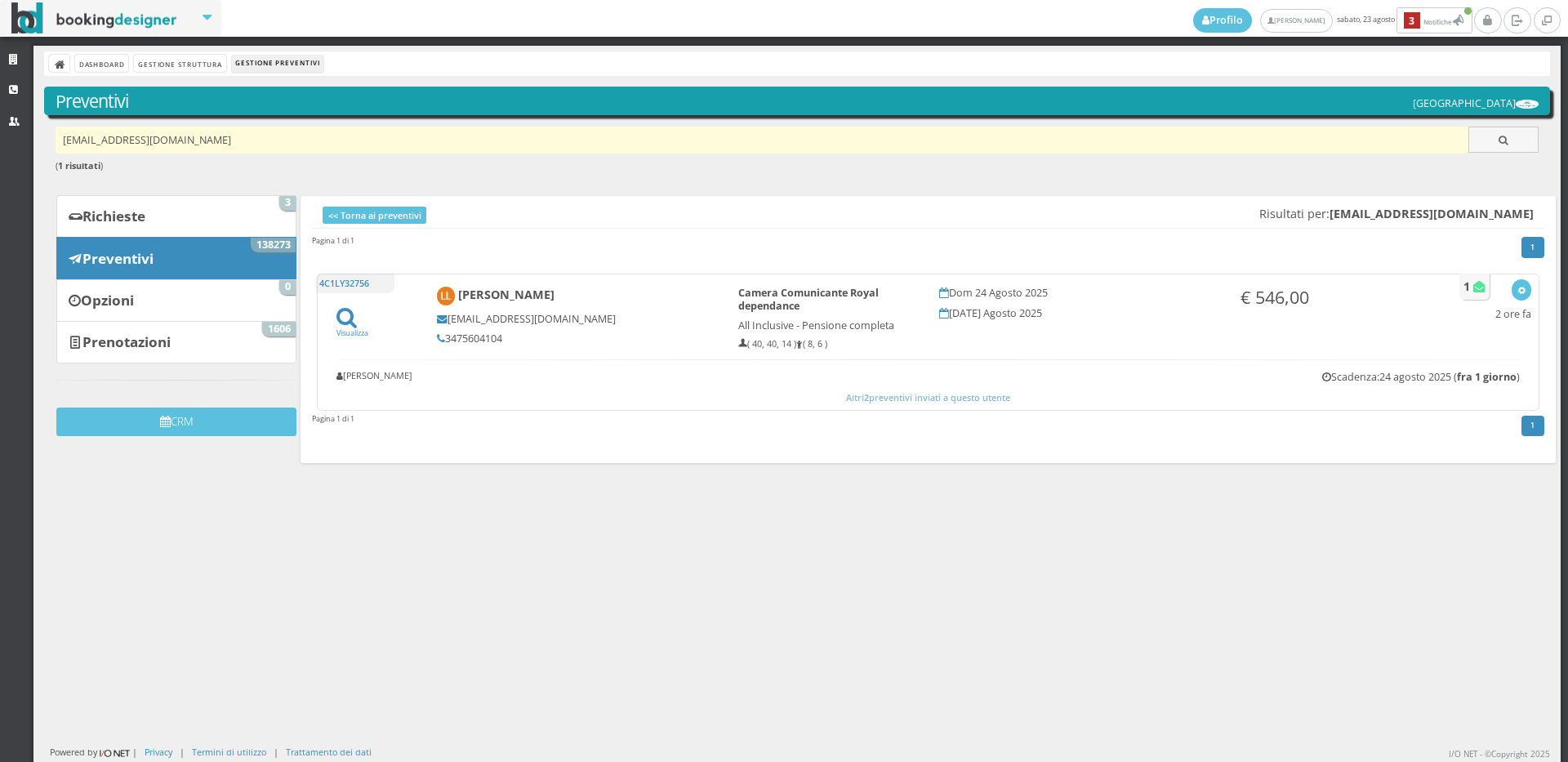
click at [166, 146] on input "luisalauri@libero.it" at bounding box center [763, 140] width 1414 height 27
paste input "carmenr1453@gmail.com"
type input "carmenr1453@gmail.com"
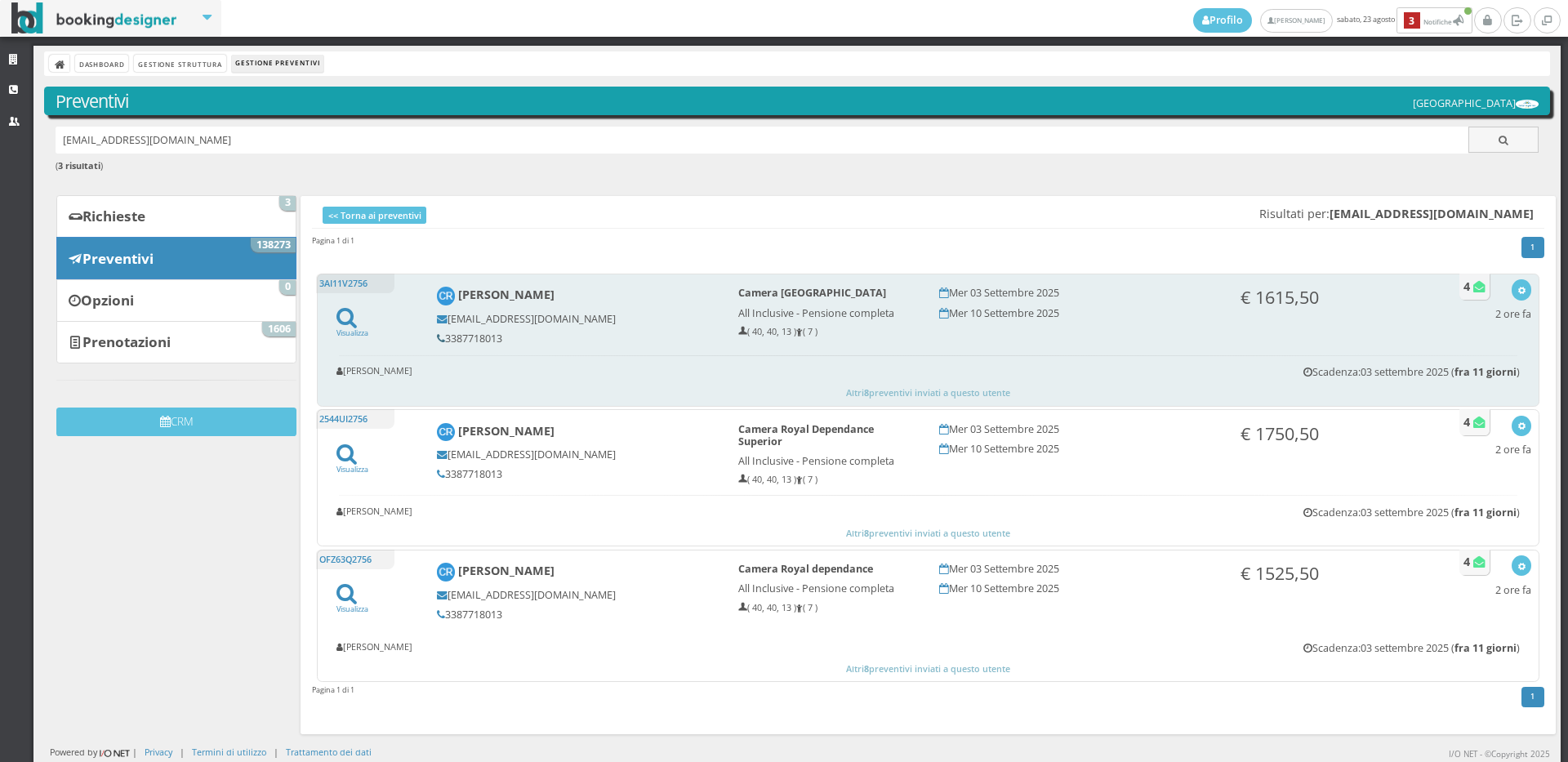
drag, startPoint x: 507, startPoint y: 339, endPoint x: 439, endPoint y: 339, distance: 68.0
click at [439, 339] on h5 "3387718013" at bounding box center [576, 339] width 279 height 13
copy h5 "3387718013"
click at [1512, 282] on button "button" at bounding box center [1522, 289] width 19 height 20
click at [1438, 368] on link "Visualizza sul sito" at bounding box center [1468, 369] width 127 height 19
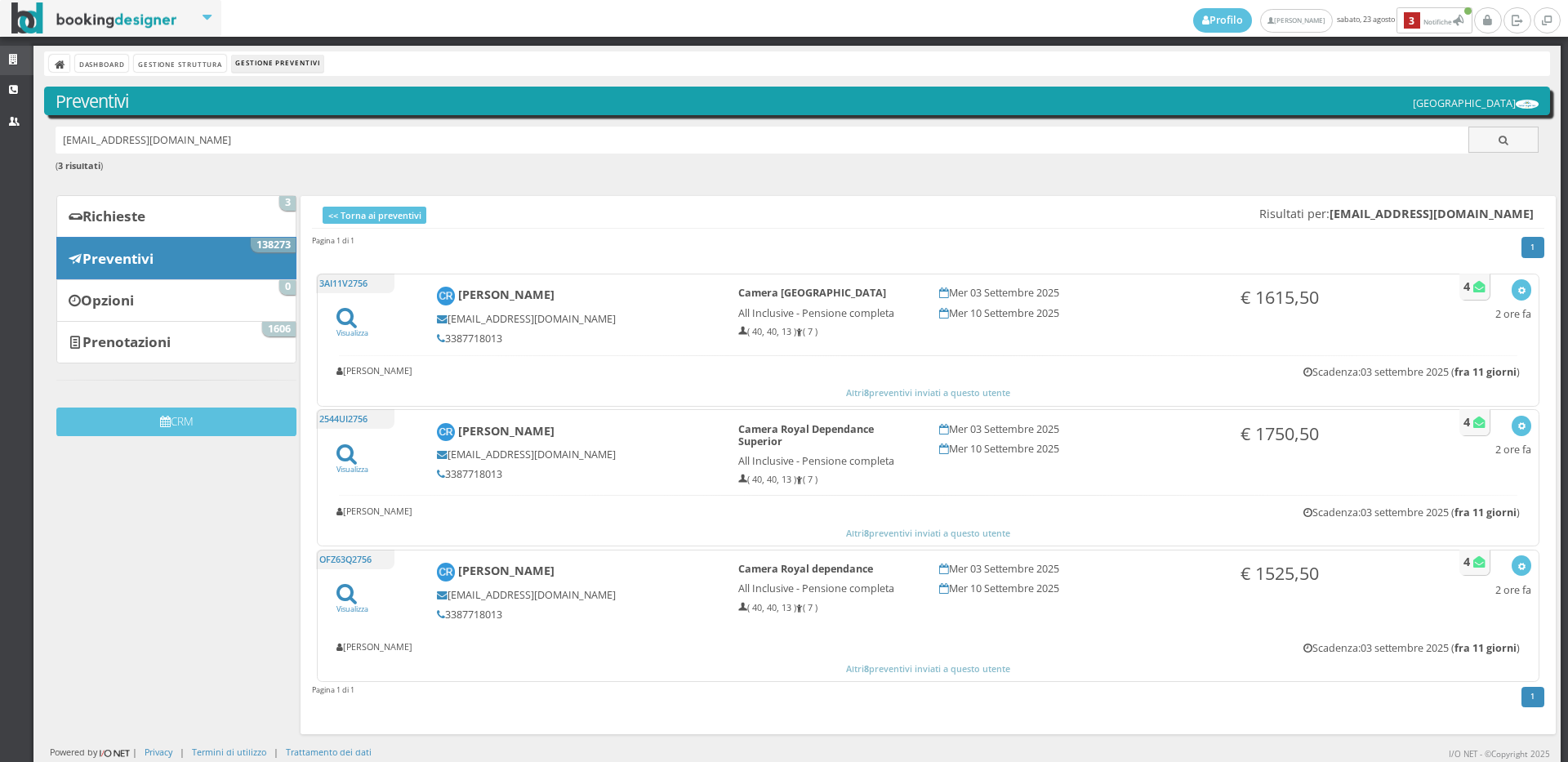
click at [18, 59] on icon at bounding box center [15, 60] width 13 height 11
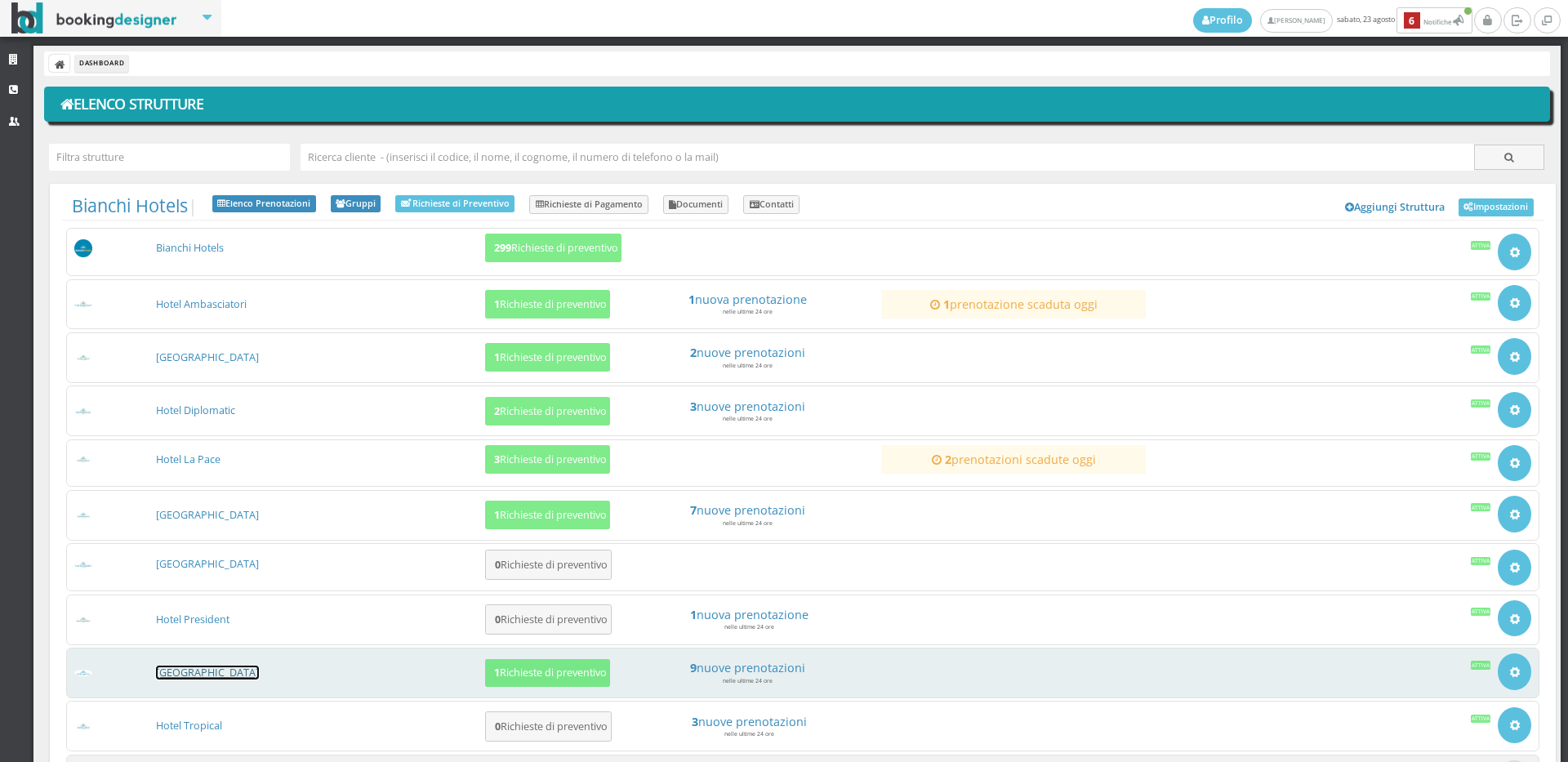
click at [219, 672] on link "[GEOGRAPHIC_DATA]" at bounding box center [207, 673] width 103 height 13
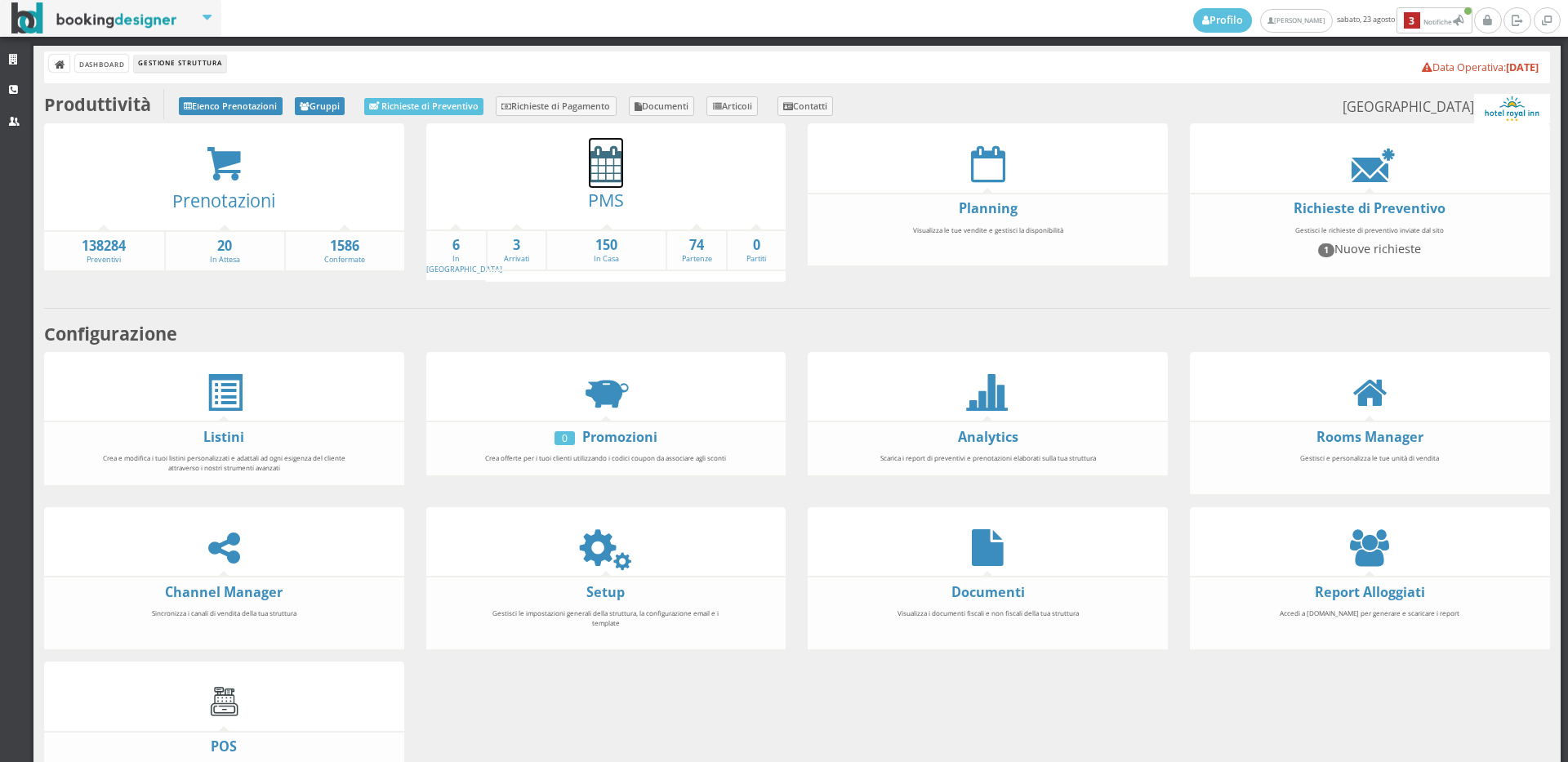
click at [605, 176] on icon at bounding box center [606, 164] width 35 height 37
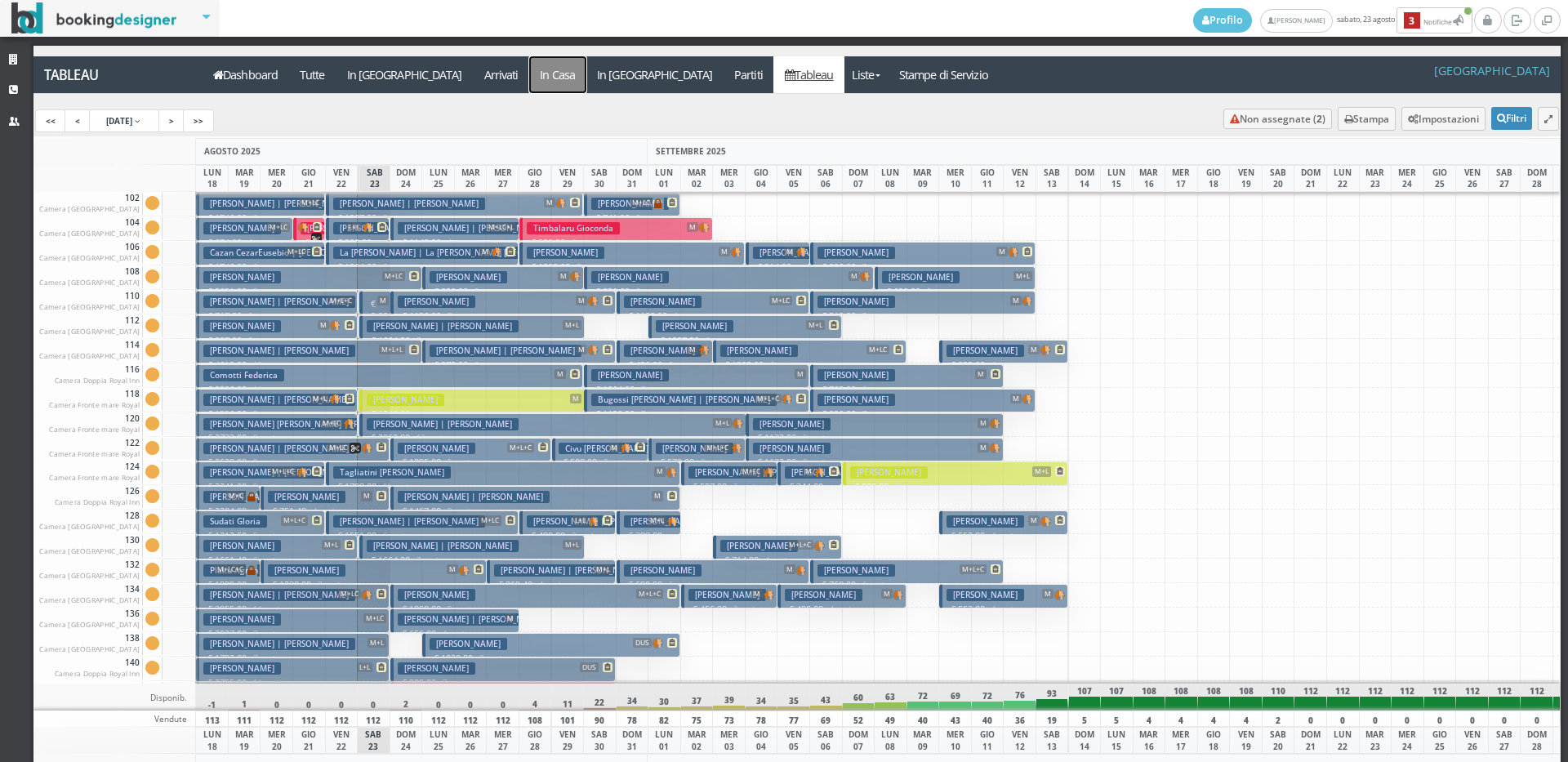
click at [529, 70] on a=pms-instay-reservations"] "In Casa" at bounding box center [557, 75] width 57 height 37
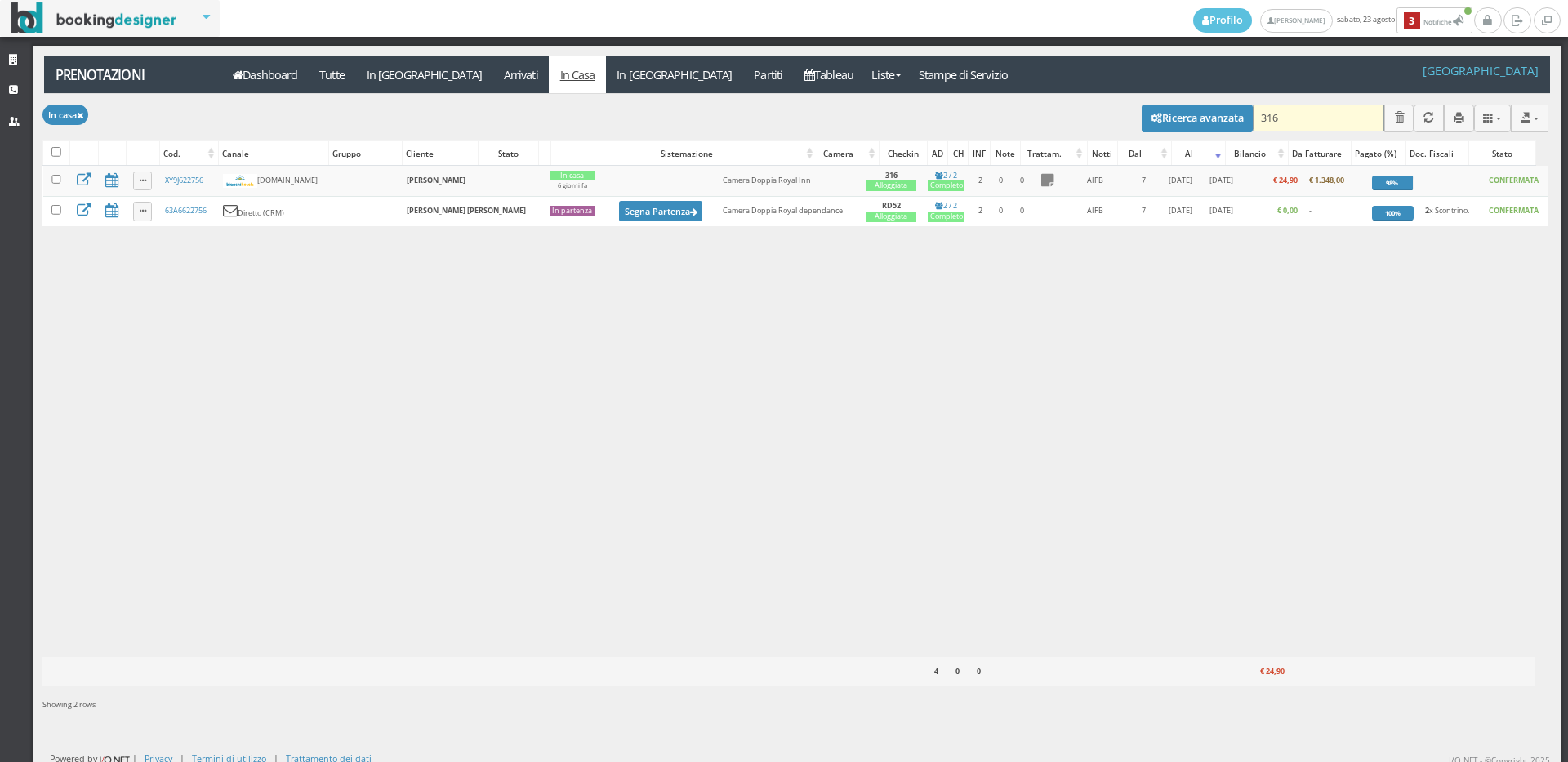
click at [1322, 118] on input "316" at bounding box center [1318, 118] width 132 height 27
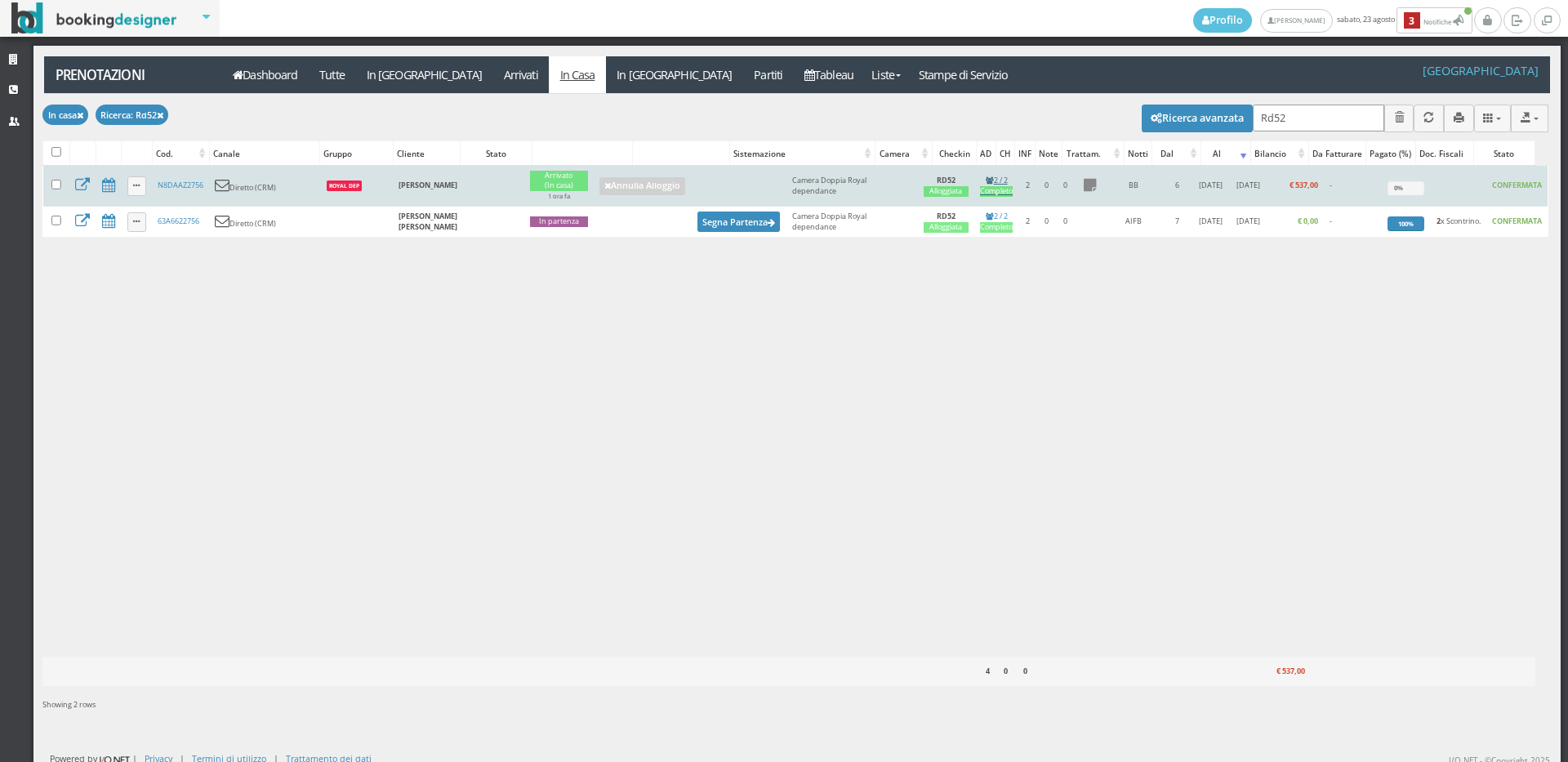
type input "Rd52"
click at [980, 188] on div "Completo" at bounding box center [997, 191] width 33 height 11
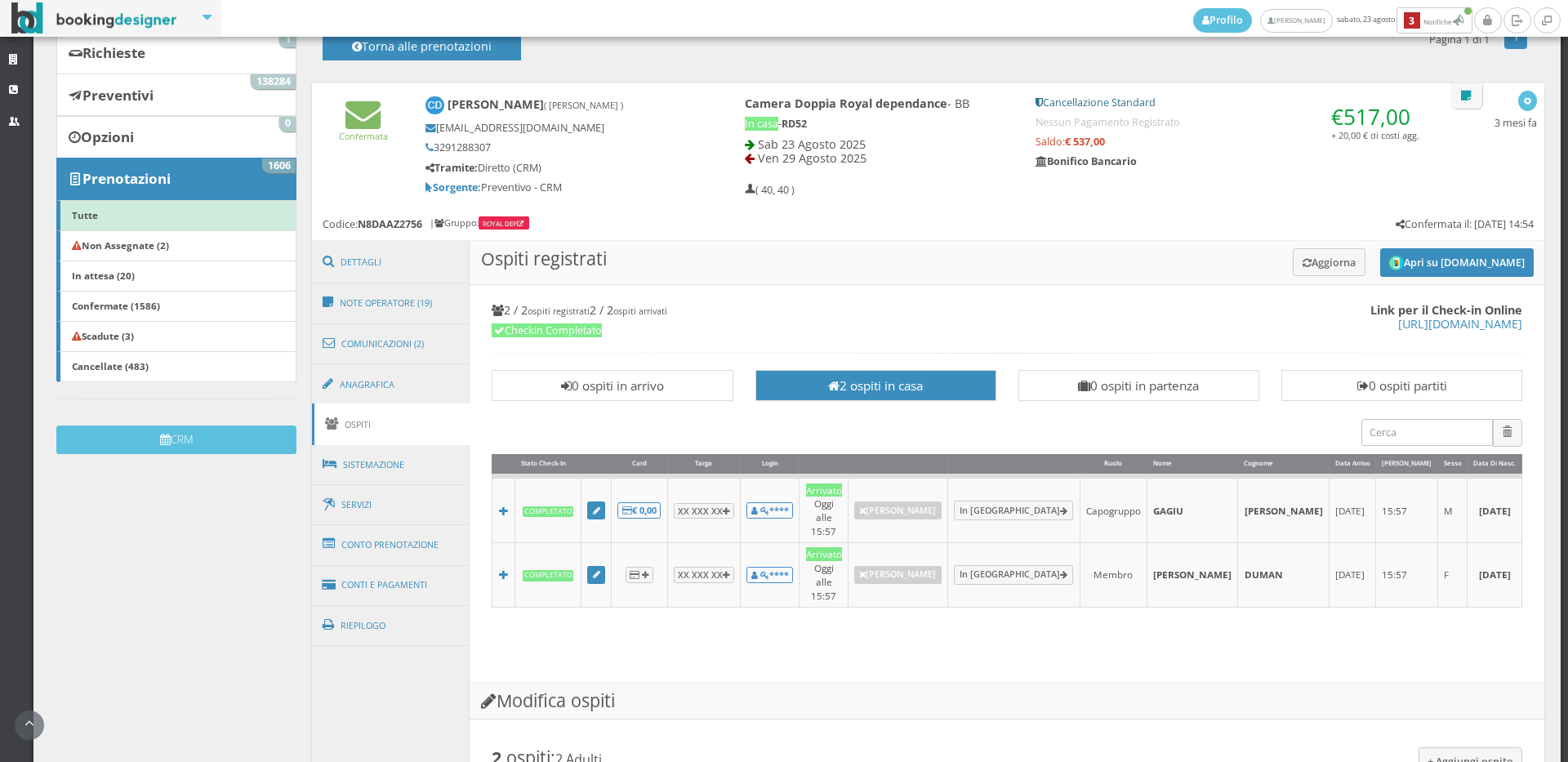
scroll to position [272, 0]
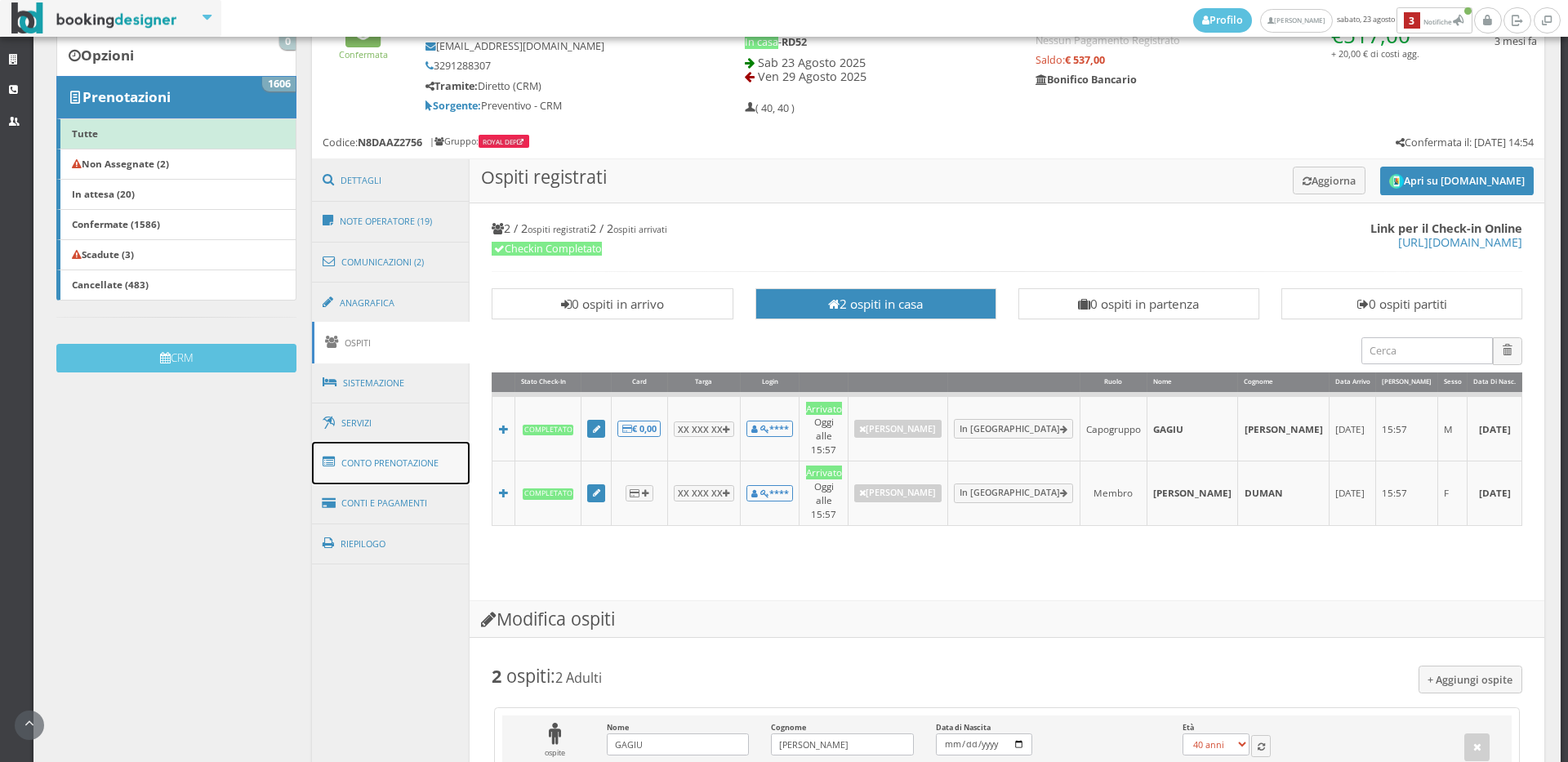
click at [354, 463] on link "Conto Prenotazione" at bounding box center [391, 463] width 159 height 42
